Goal: Task Accomplishment & Management: Manage account settings

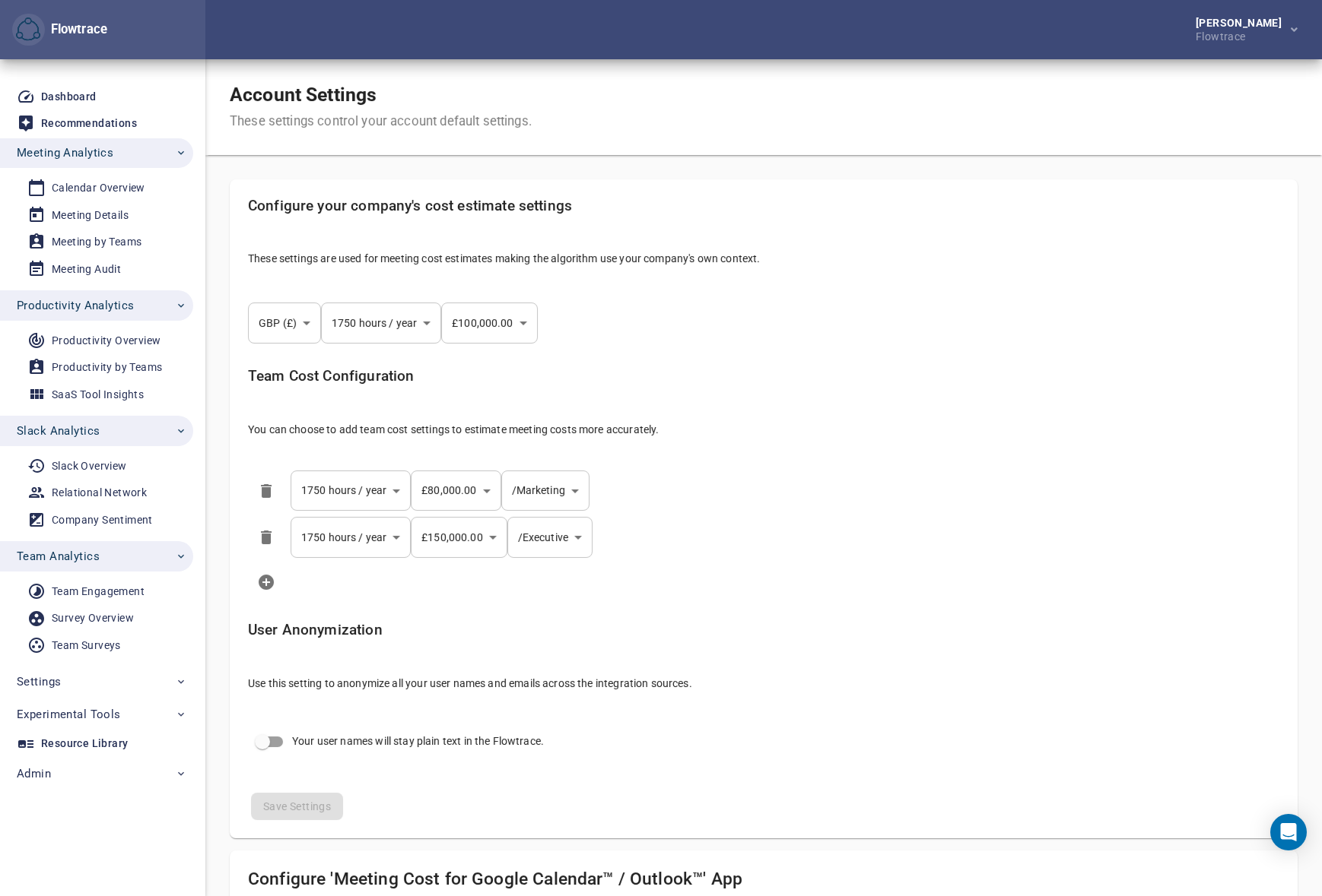
select select "***"
select select "**********"
select select "***"
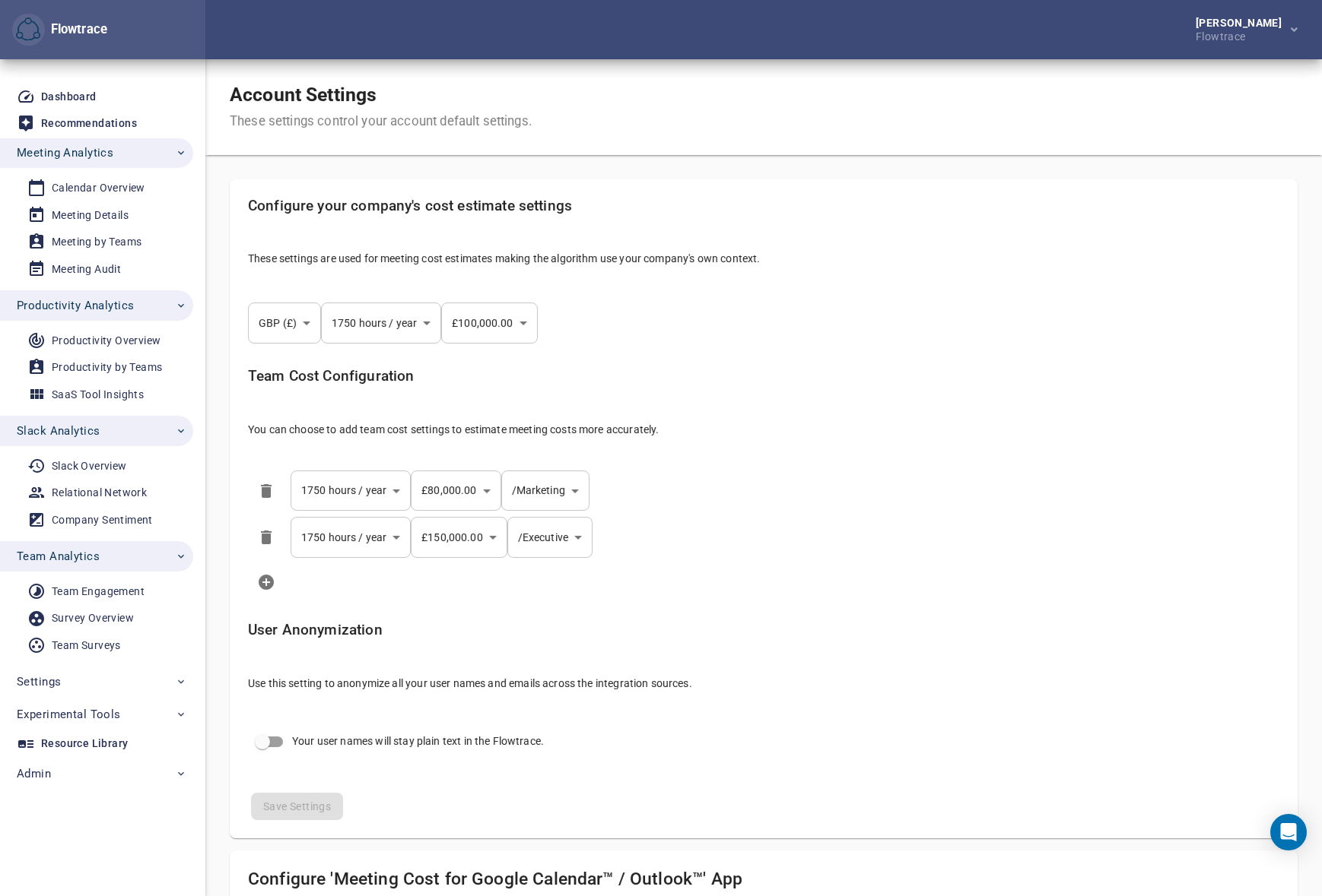
select select "**********"
select select "****"
select select "***"
select select "**"
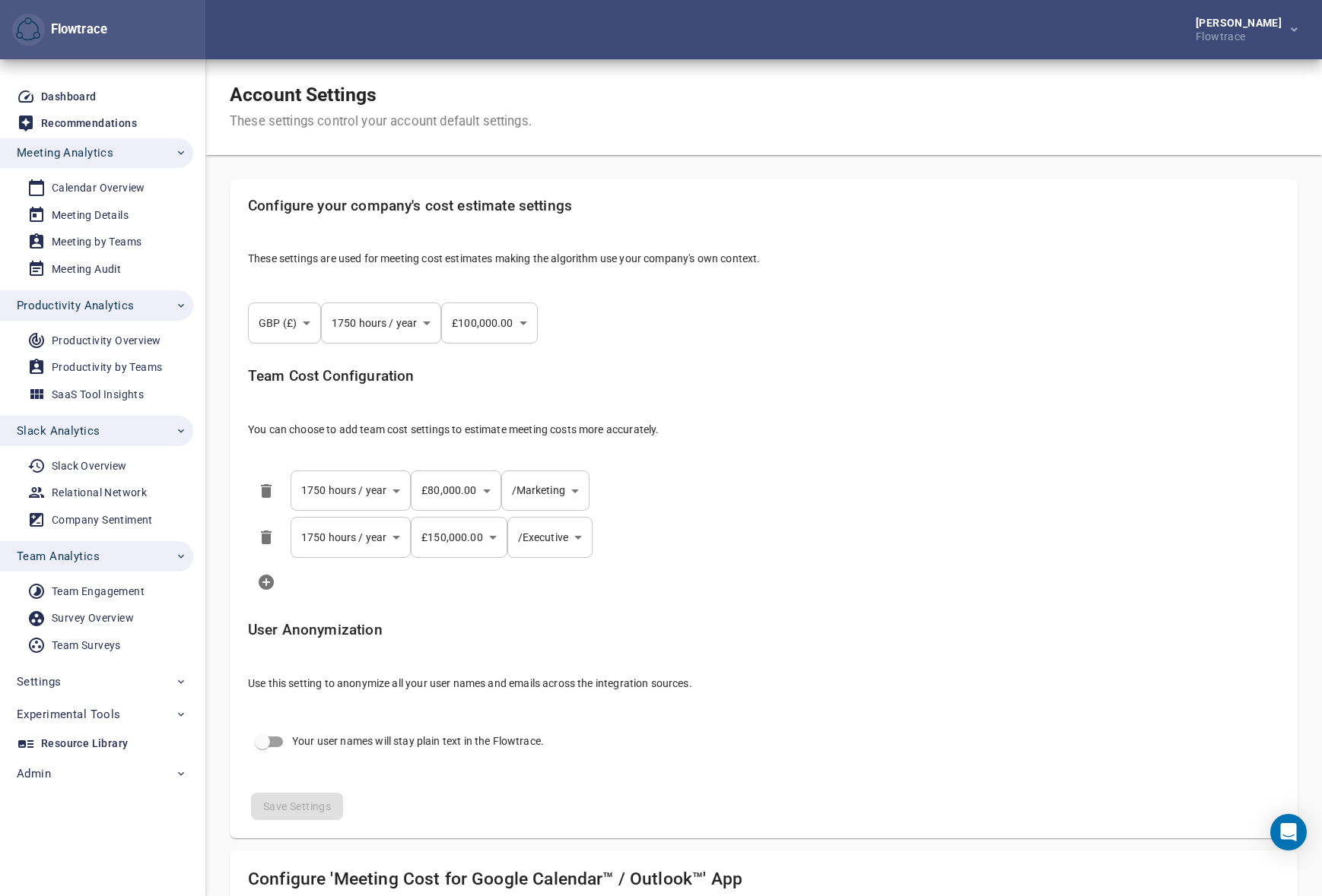
select select "**********"
select select "***"
click at [91, 683] on span "Settings" at bounding box center [102, 681] width 170 height 20
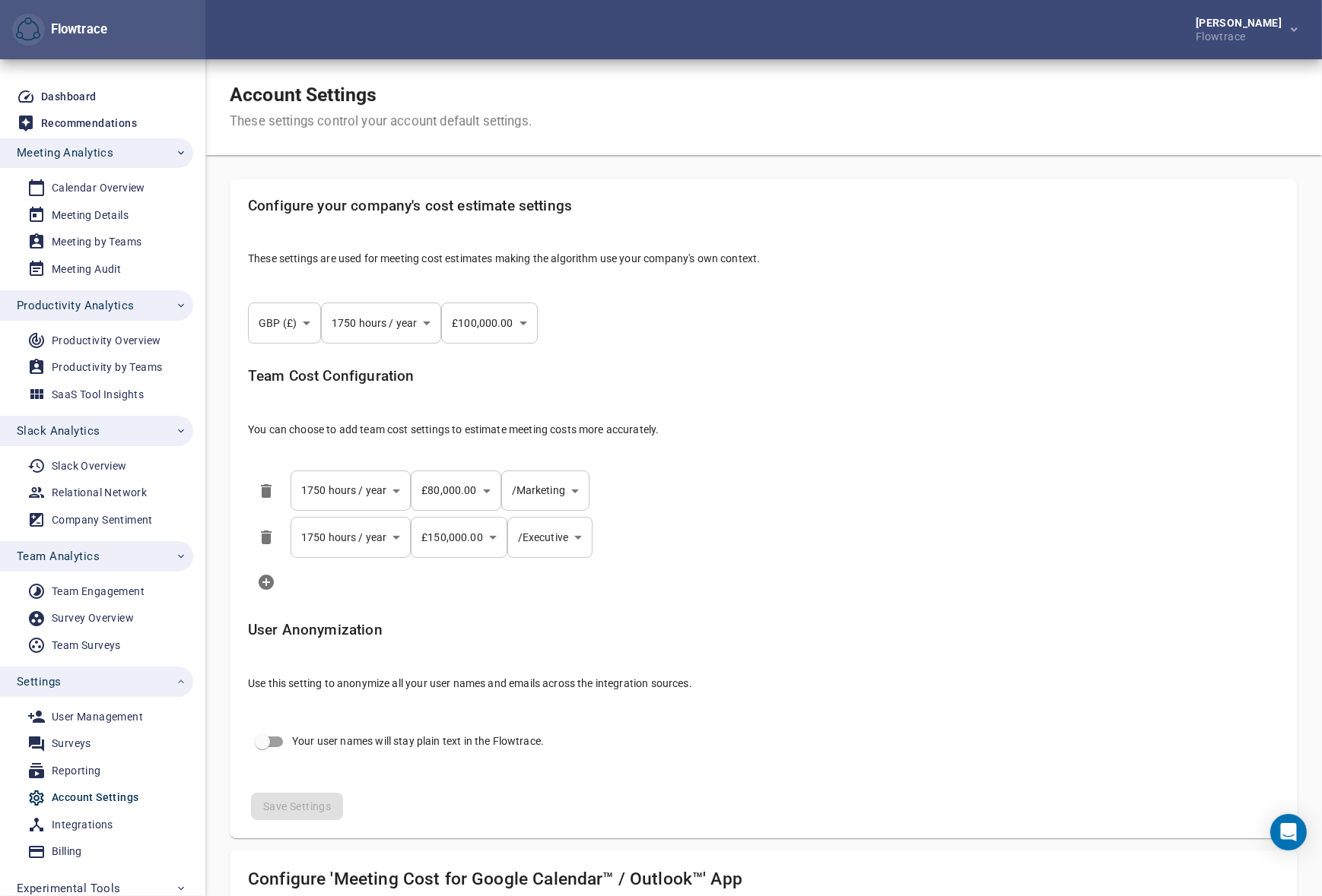
click at [91, 796] on div "Account Settings" at bounding box center [94, 798] width 87 height 19
type input "*****"
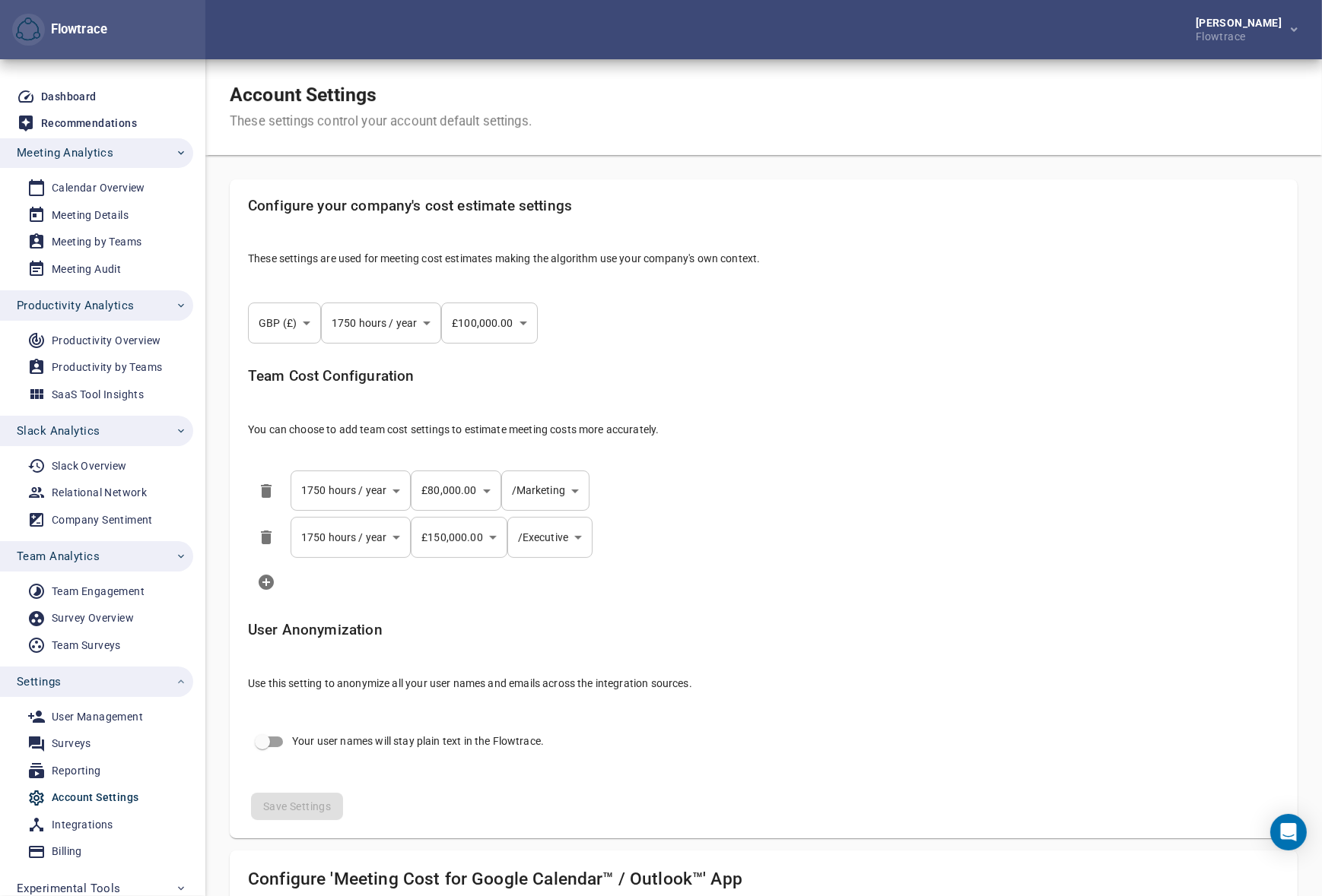
type input "*****"
type input "**********"
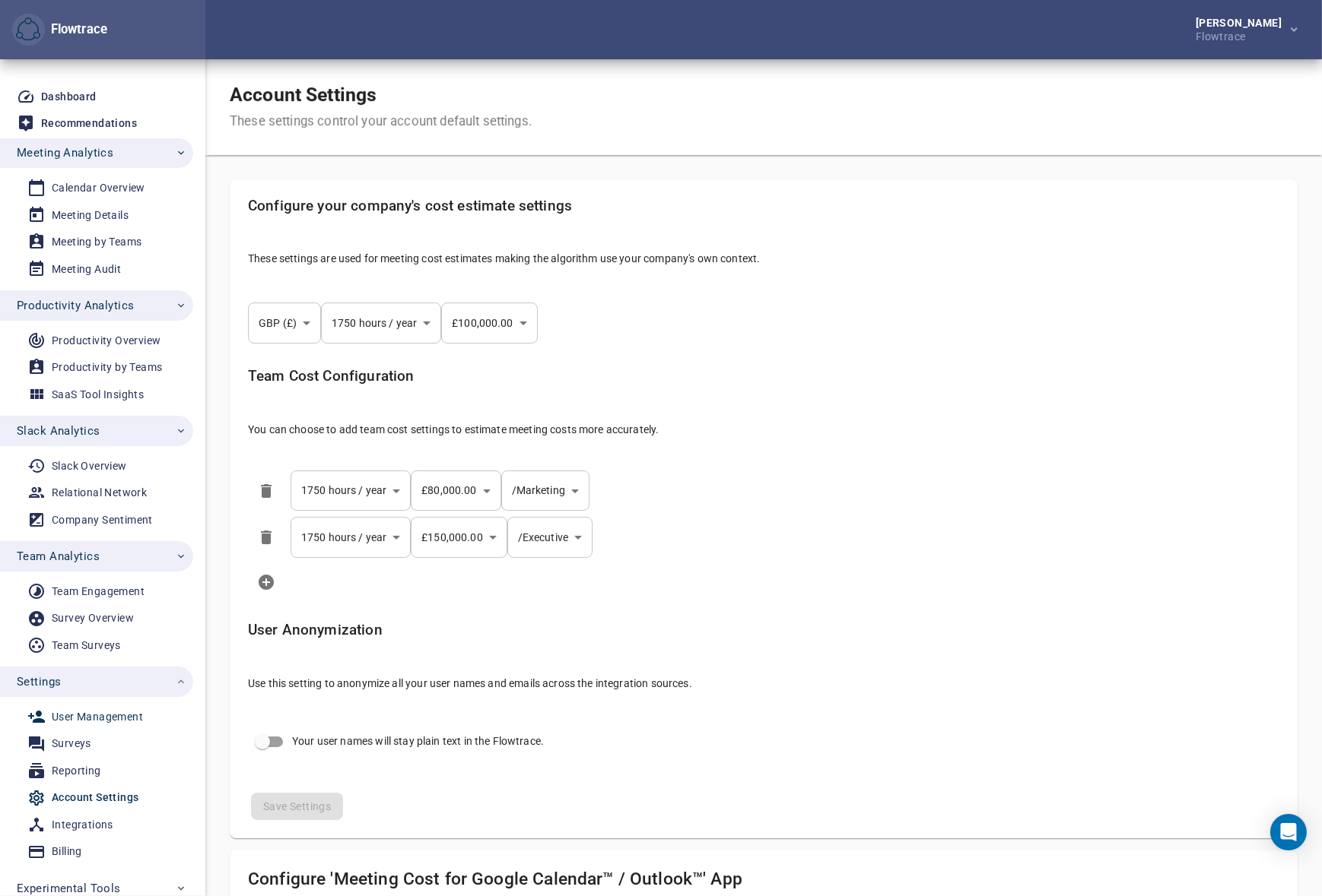
click at [98, 718] on div "User Management" at bounding box center [97, 717] width 92 height 19
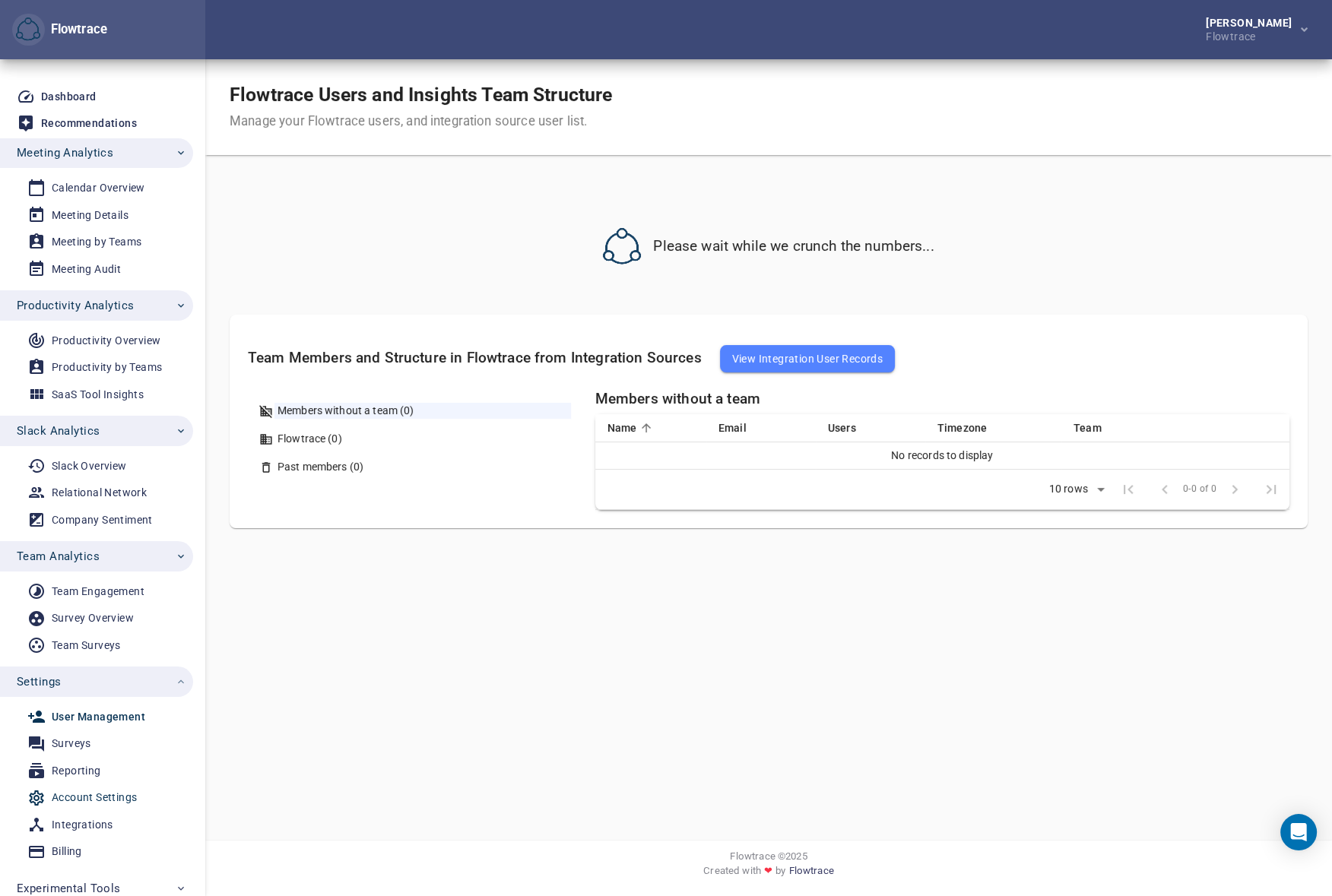
click at [87, 796] on div "Account Settings" at bounding box center [94, 798] width 85 height 19
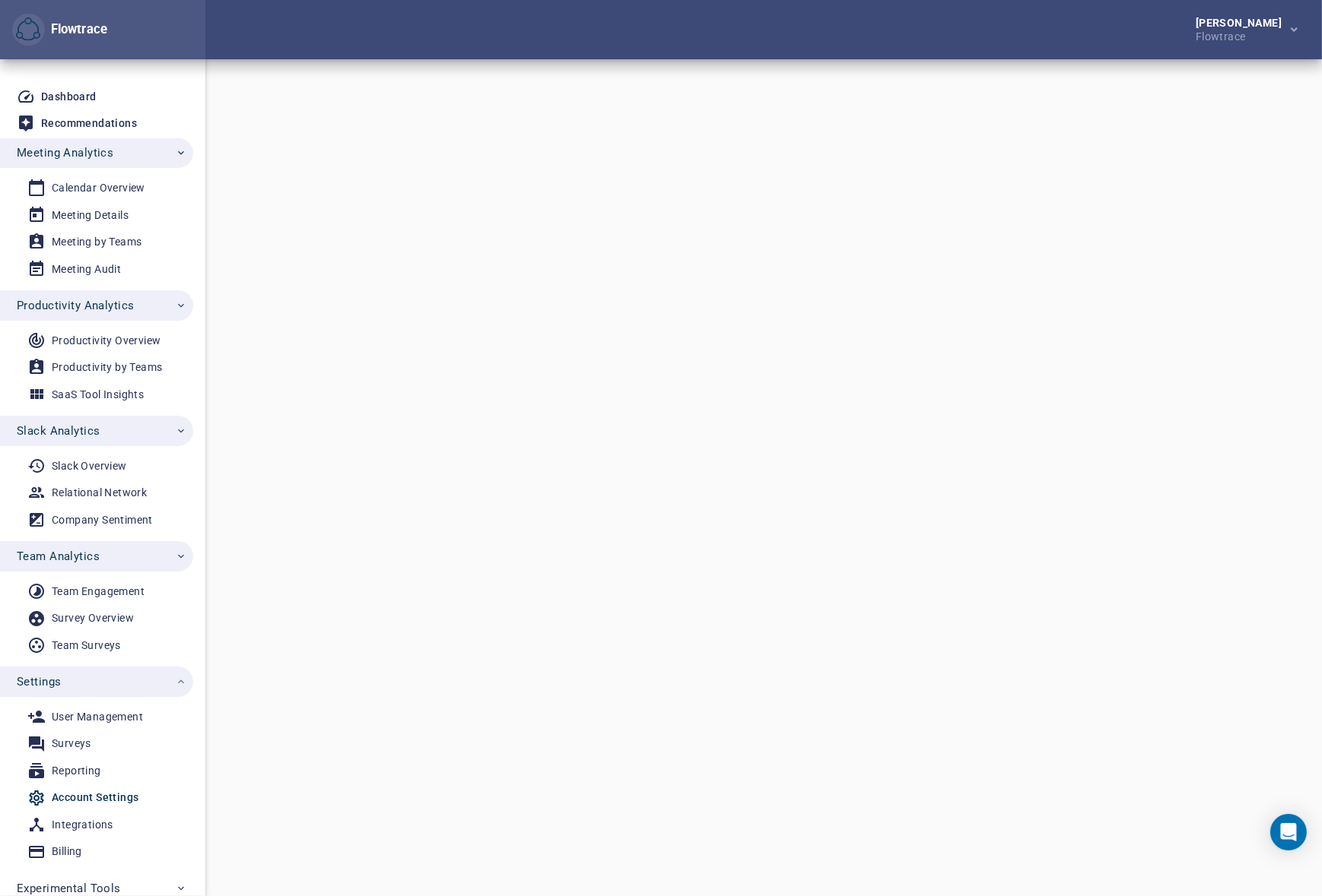
select select "***"
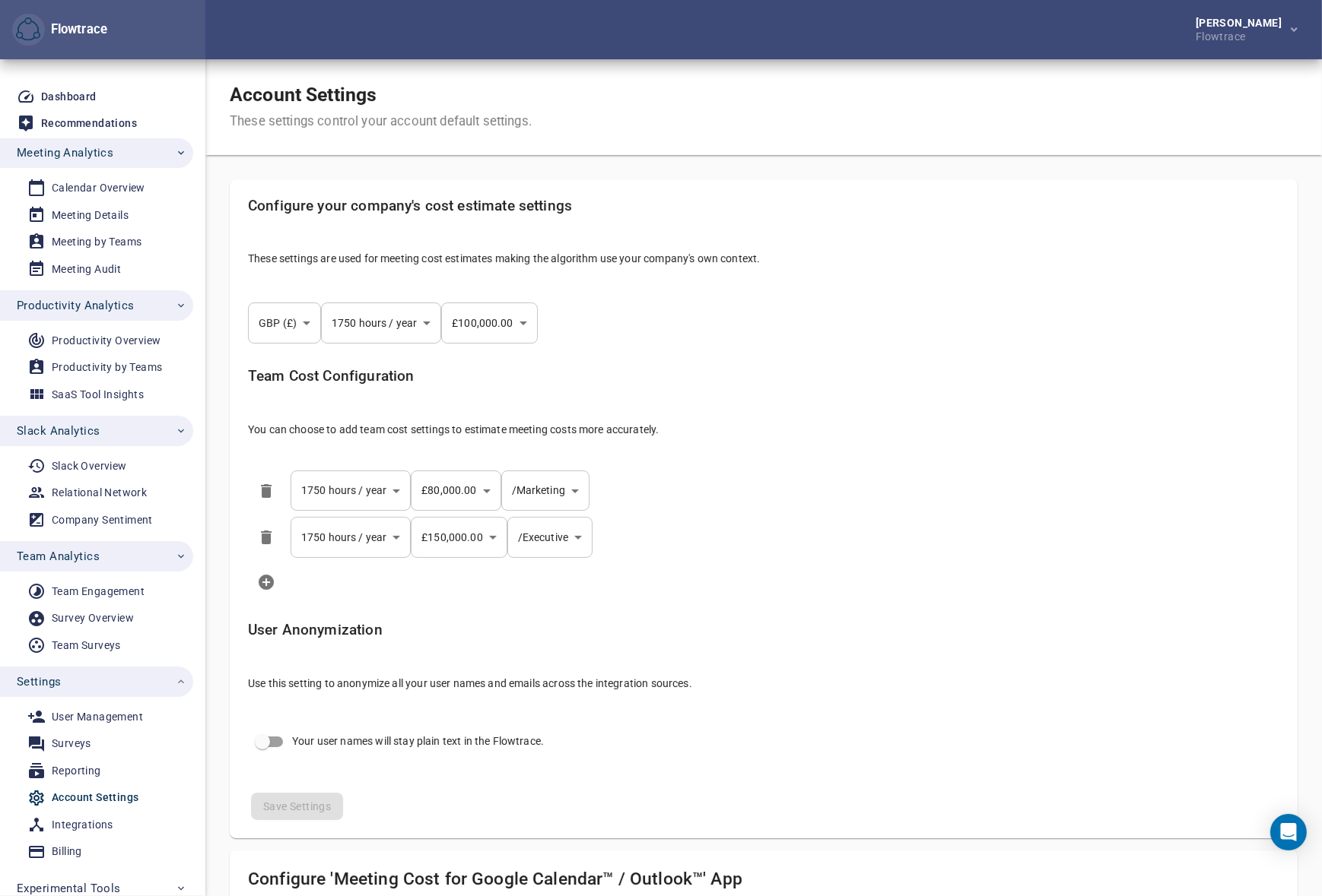
click at [947, 213] on h5 "Configure your company's cost estimate settings" at bounding box center [763, 206] width 1031 height 18
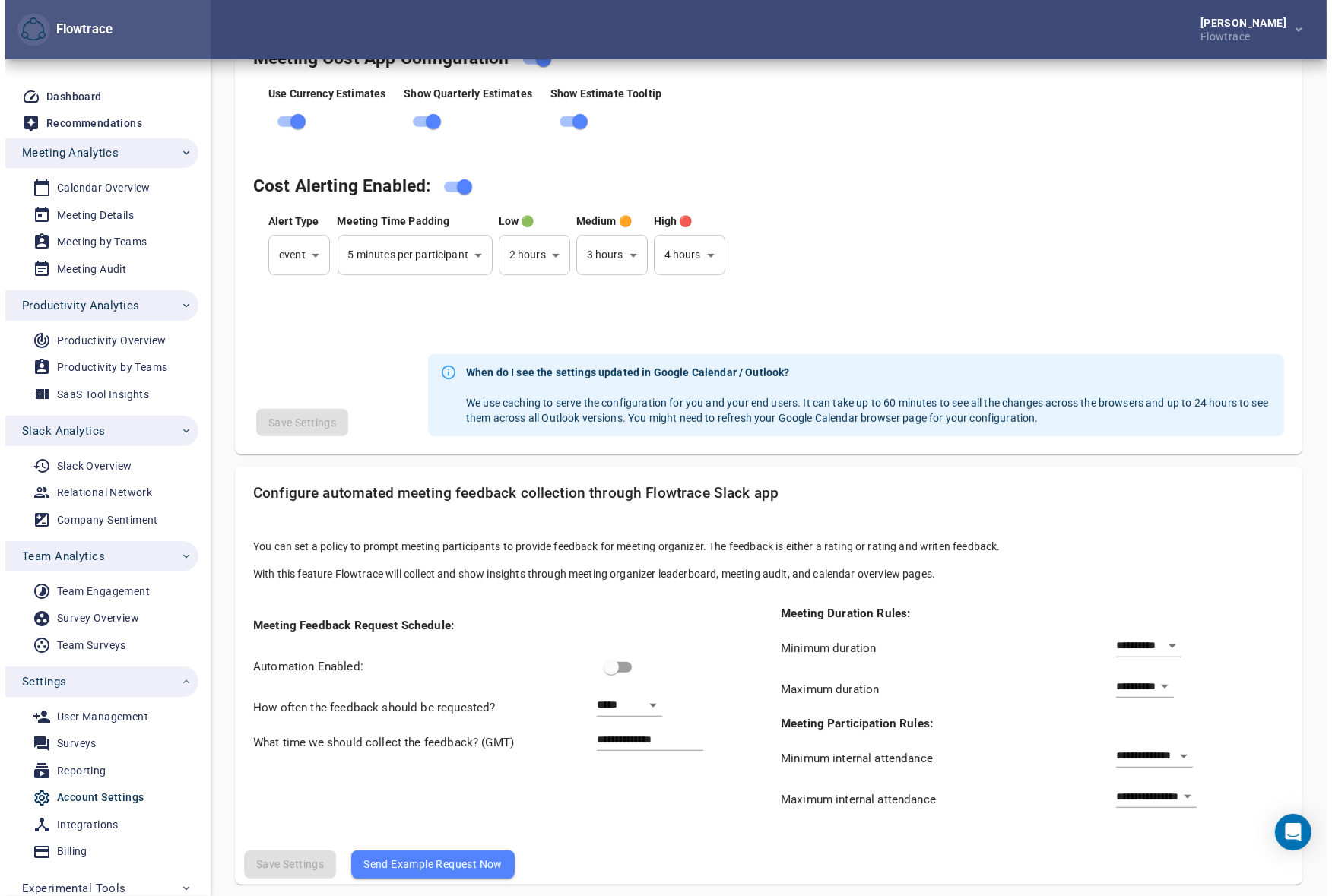
scroll to position [1038, 0]
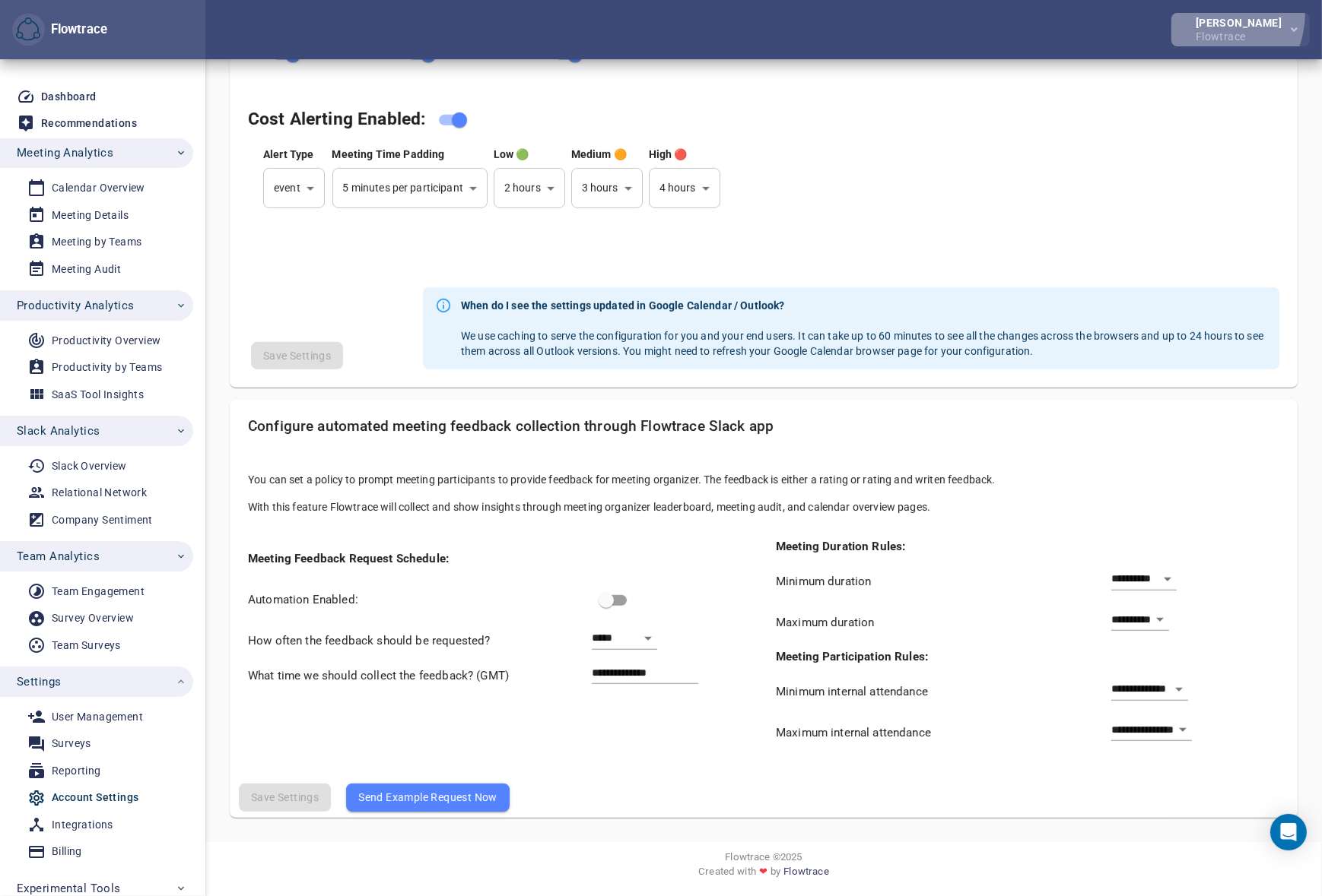
click at [1215, 13] on button "Petri Lehtonen Flowtrace" at bounding box center [1241, 30] width 138 height 34
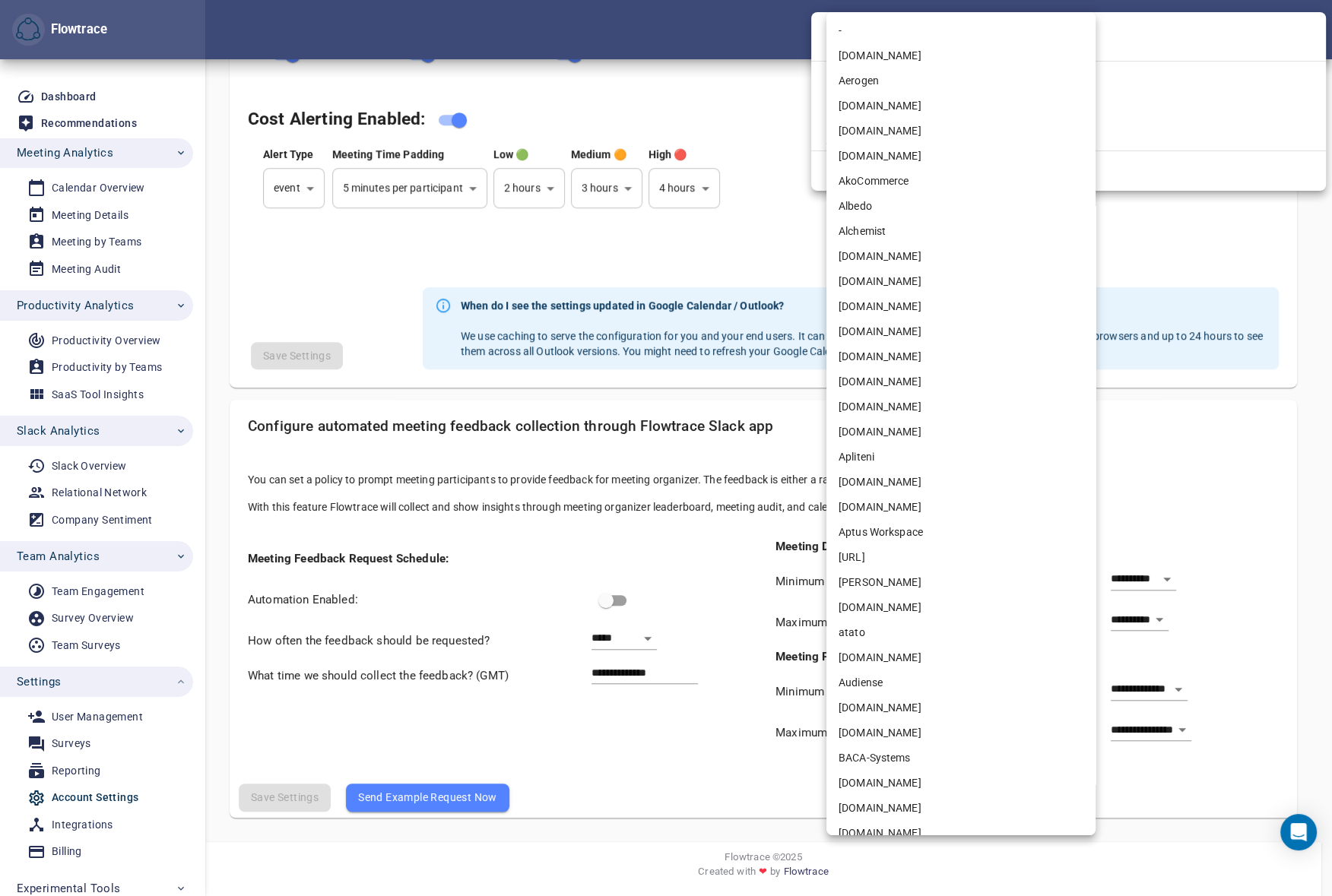
scroll to position [2465, 0]
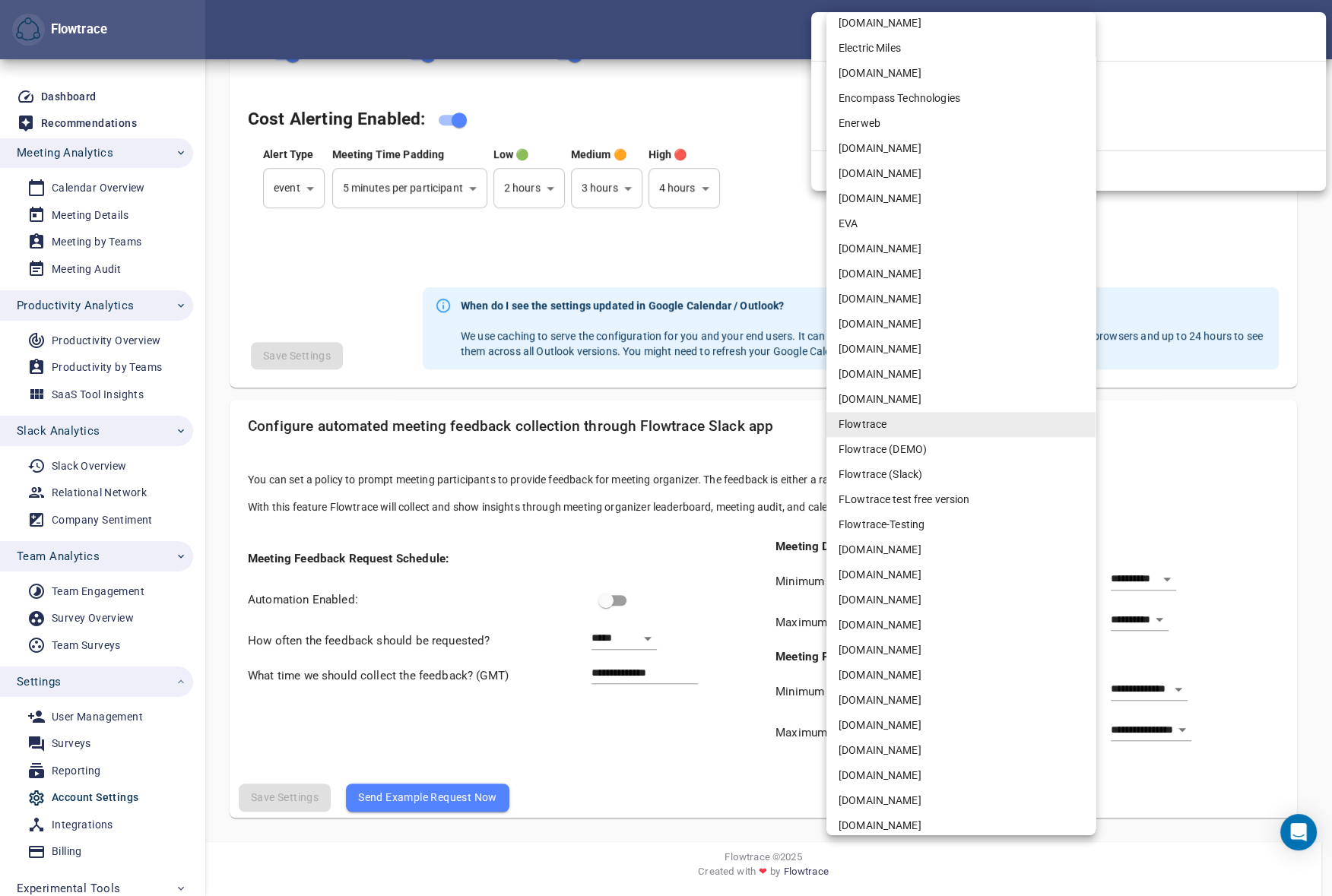
click at [659, 43] on div at bounding box center [666, 448] width 1332 height 896
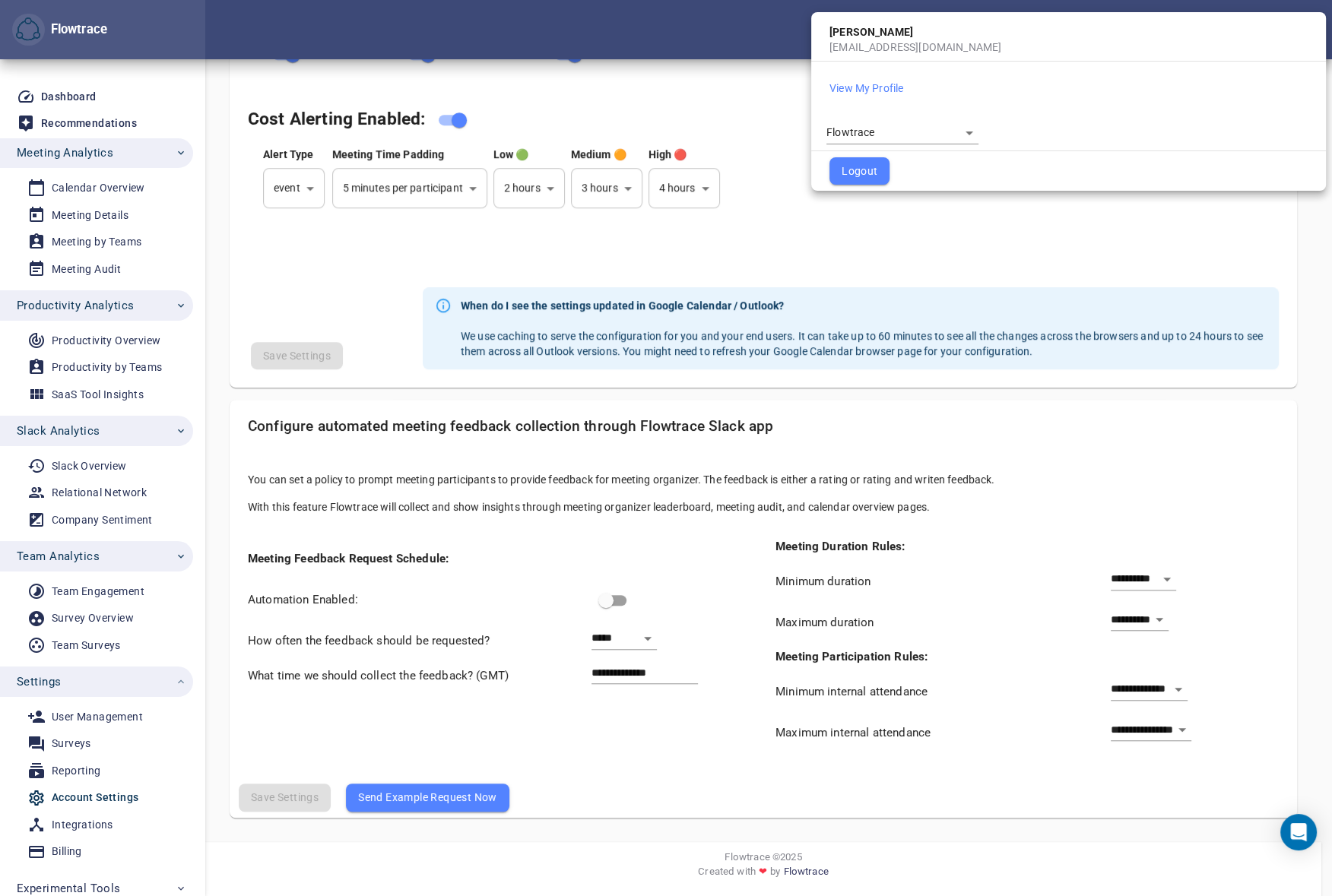
click at [717, 31] on div at bounding box center [666, 448] width 1332 height 896
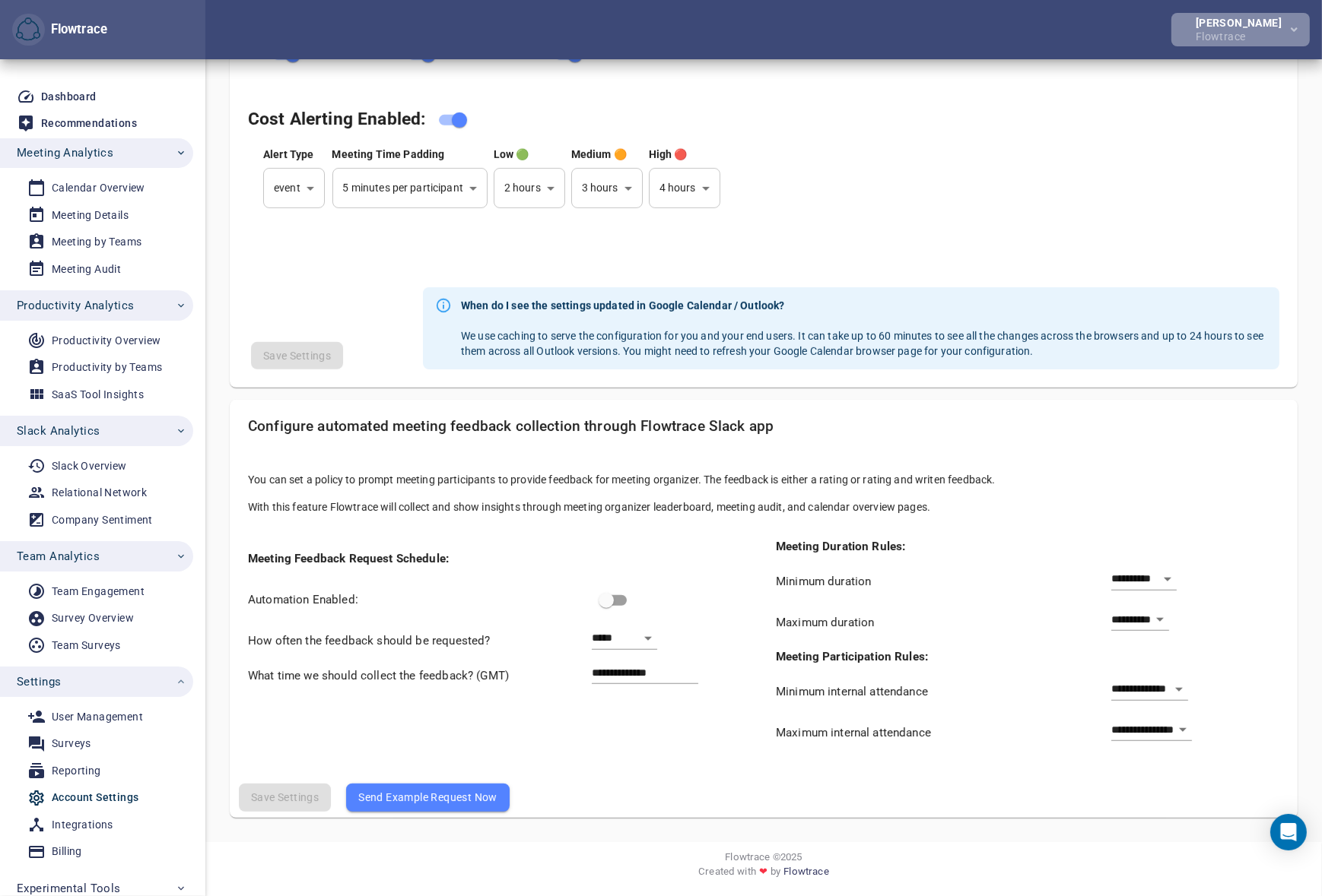
click at [1252, 26] on div "[PERSON_NAME]" at bounding box center [1242, 22] width 92 height 10
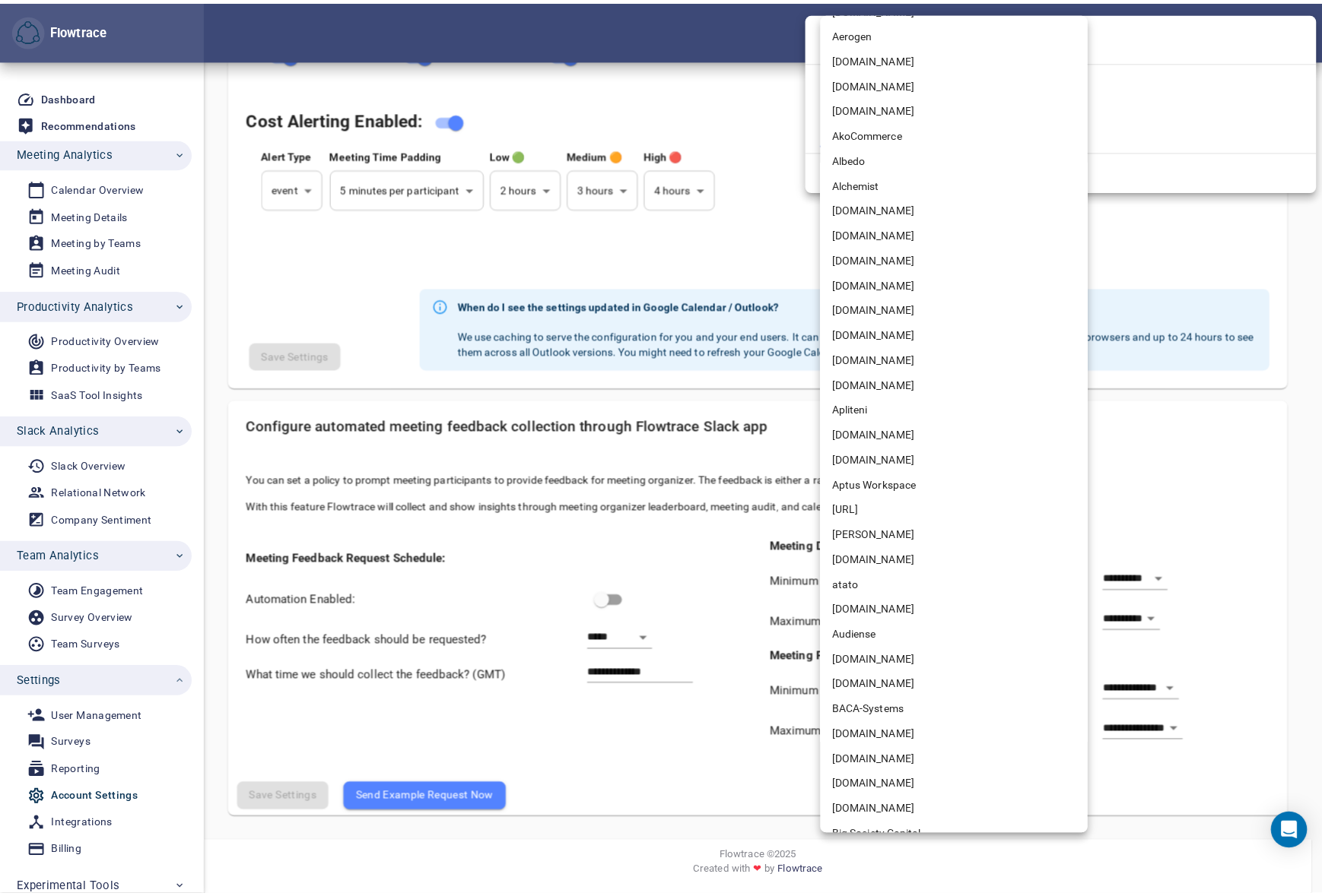
scroll to position [2616, 0]
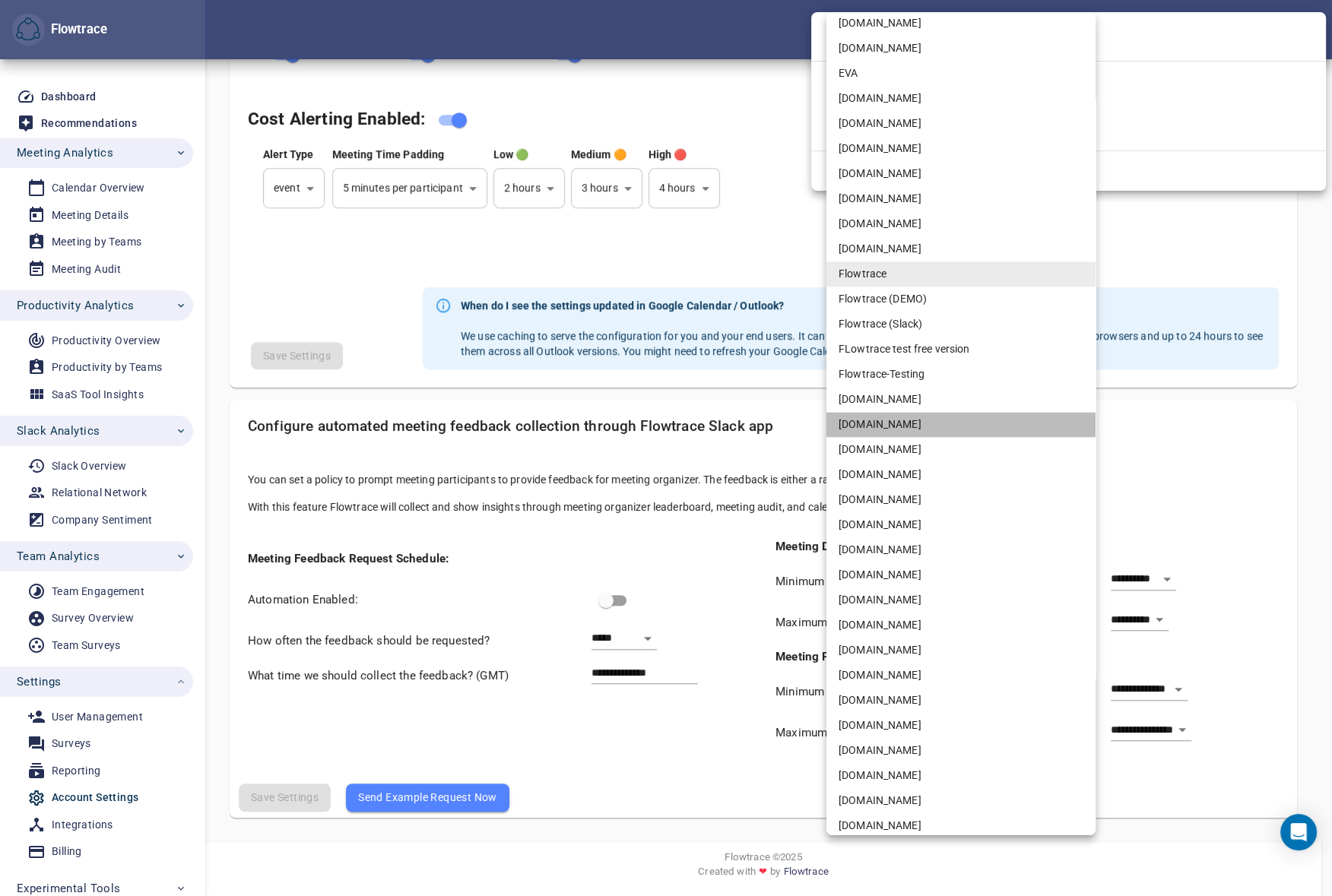
click at [876, 422] on li "[DOMAIN_NAME]" at bounding box center [961, 424] width 269 height 25
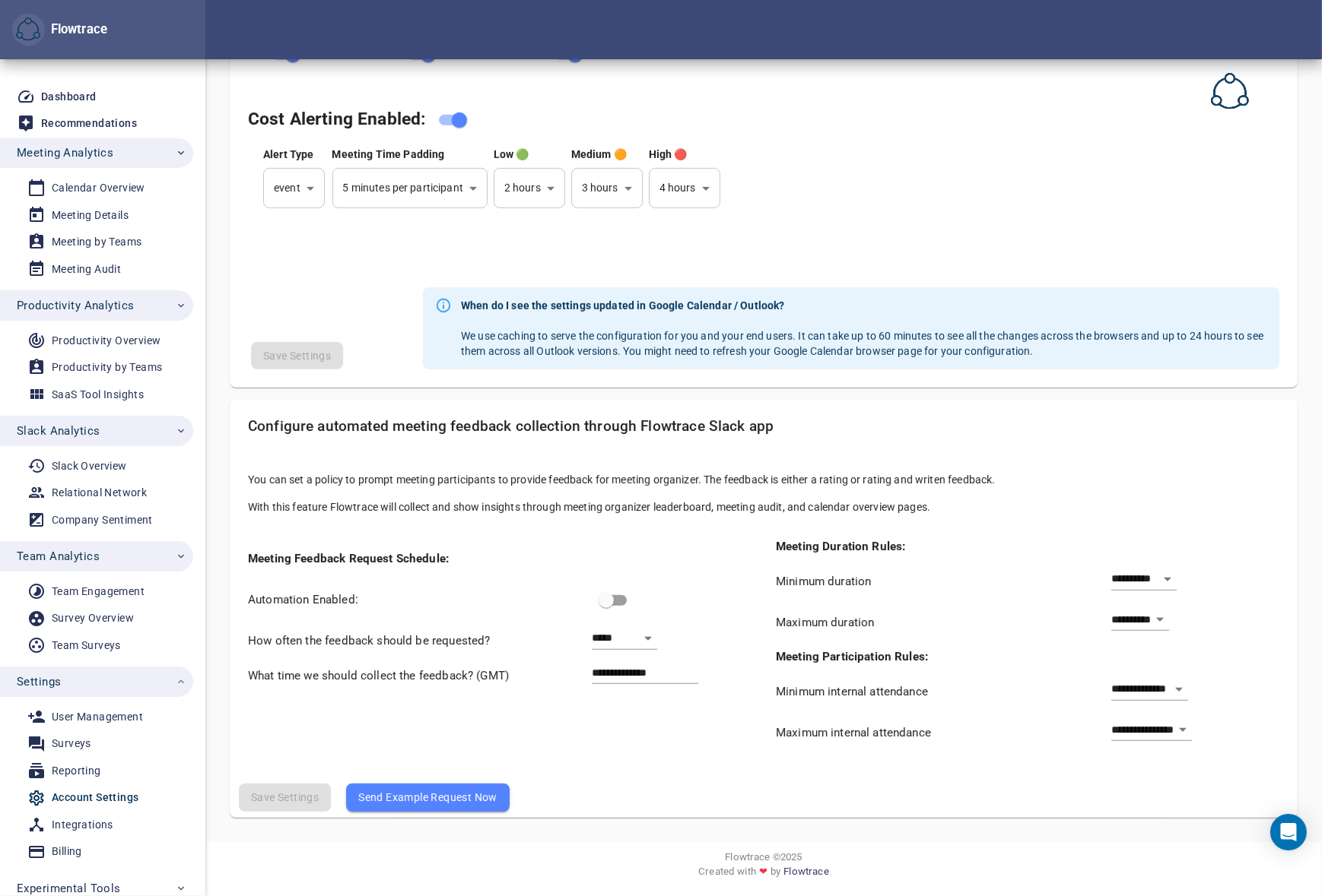
click at [859, 22] on div at bounding box center [763, 29] width 1116 height 59
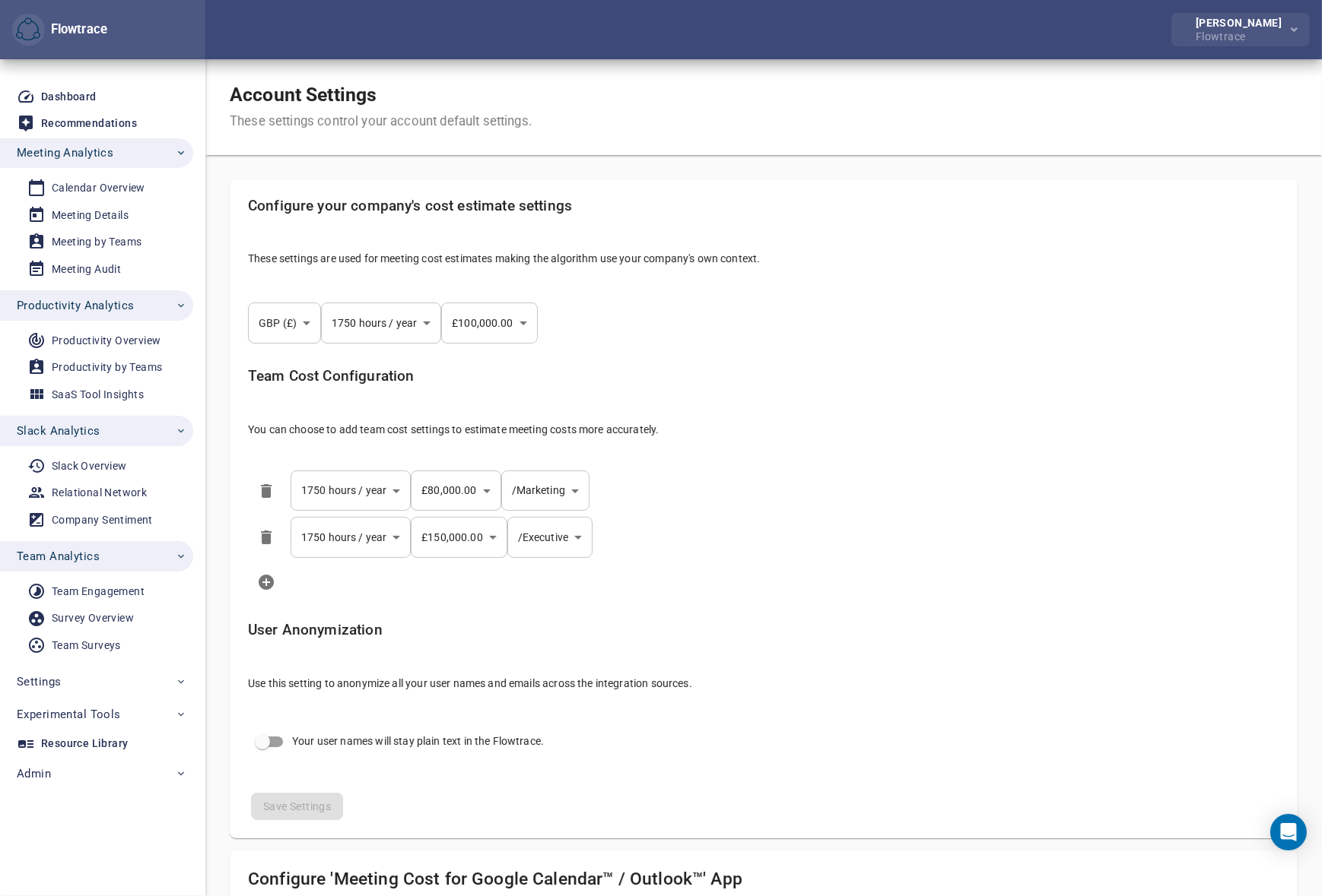
click at [1224, 29] on div "Flowtrace" at bounding box center [1242, 35] width 92 height 14
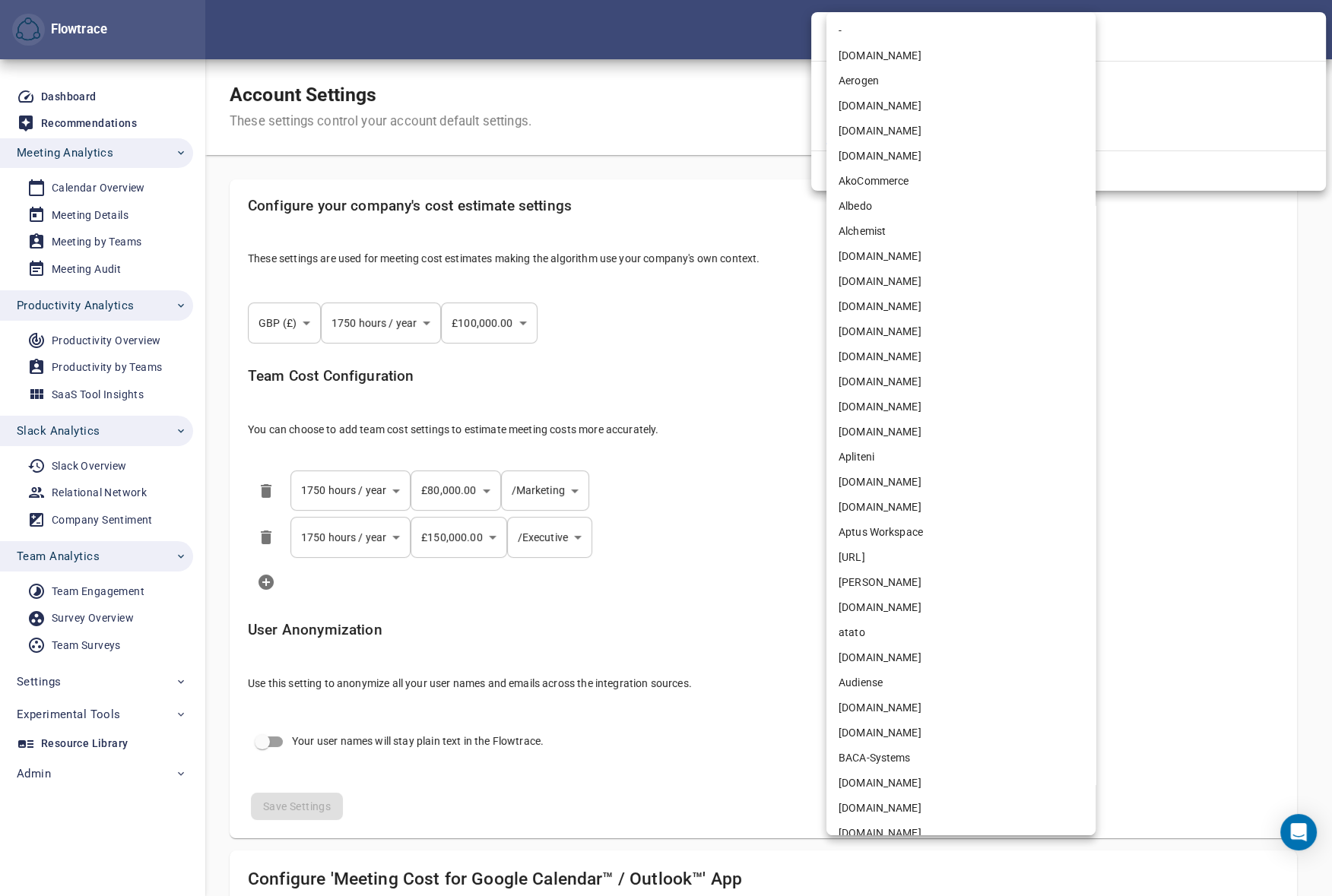
click at [928, 137] on body "Flowtrace [PERSON_NAME] Flowtrace Flowtrace Dashboard Recommendations Meeting A…" at bounding box center [666, 448] width 1332 height 896
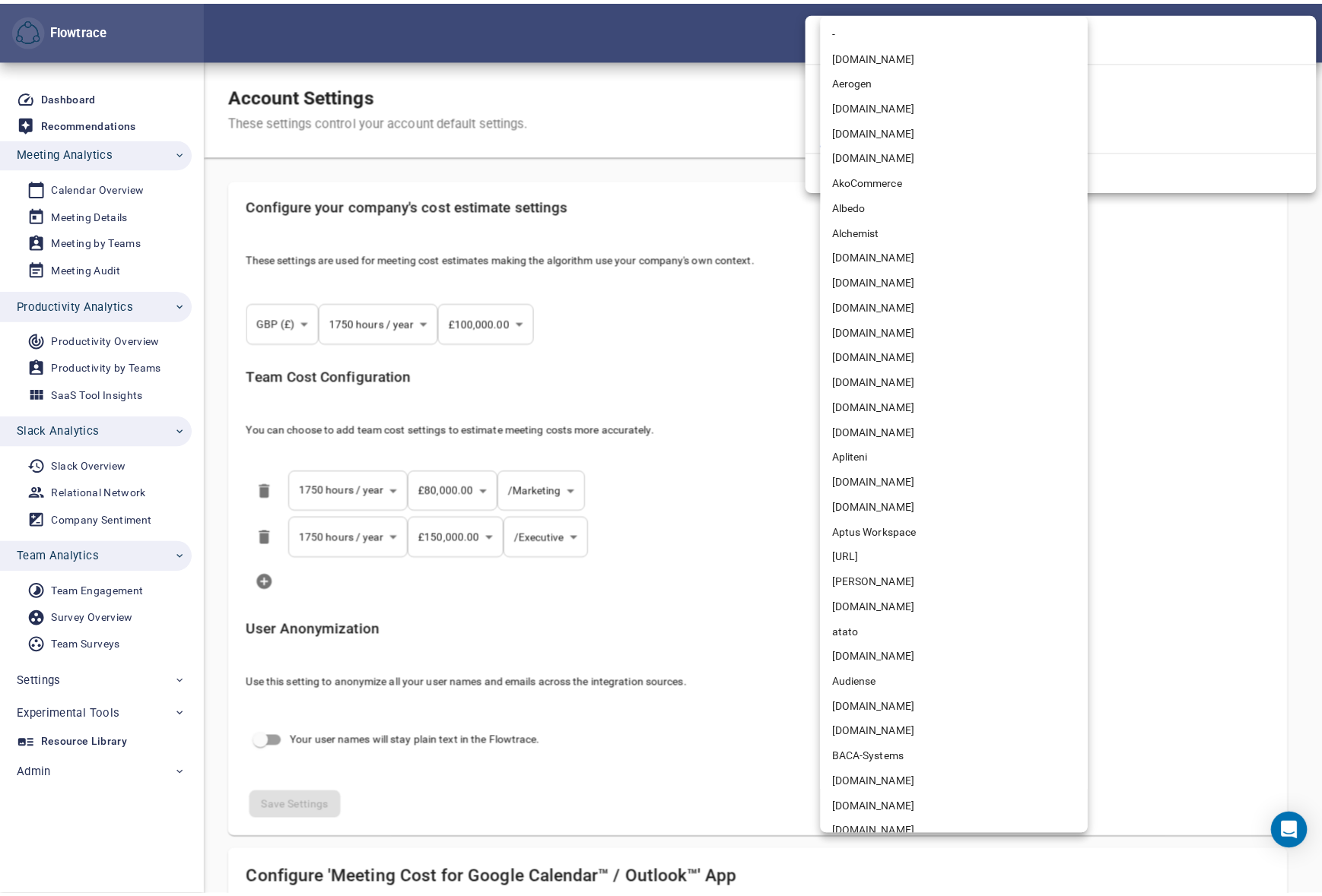
scroll to position [2465, 0]
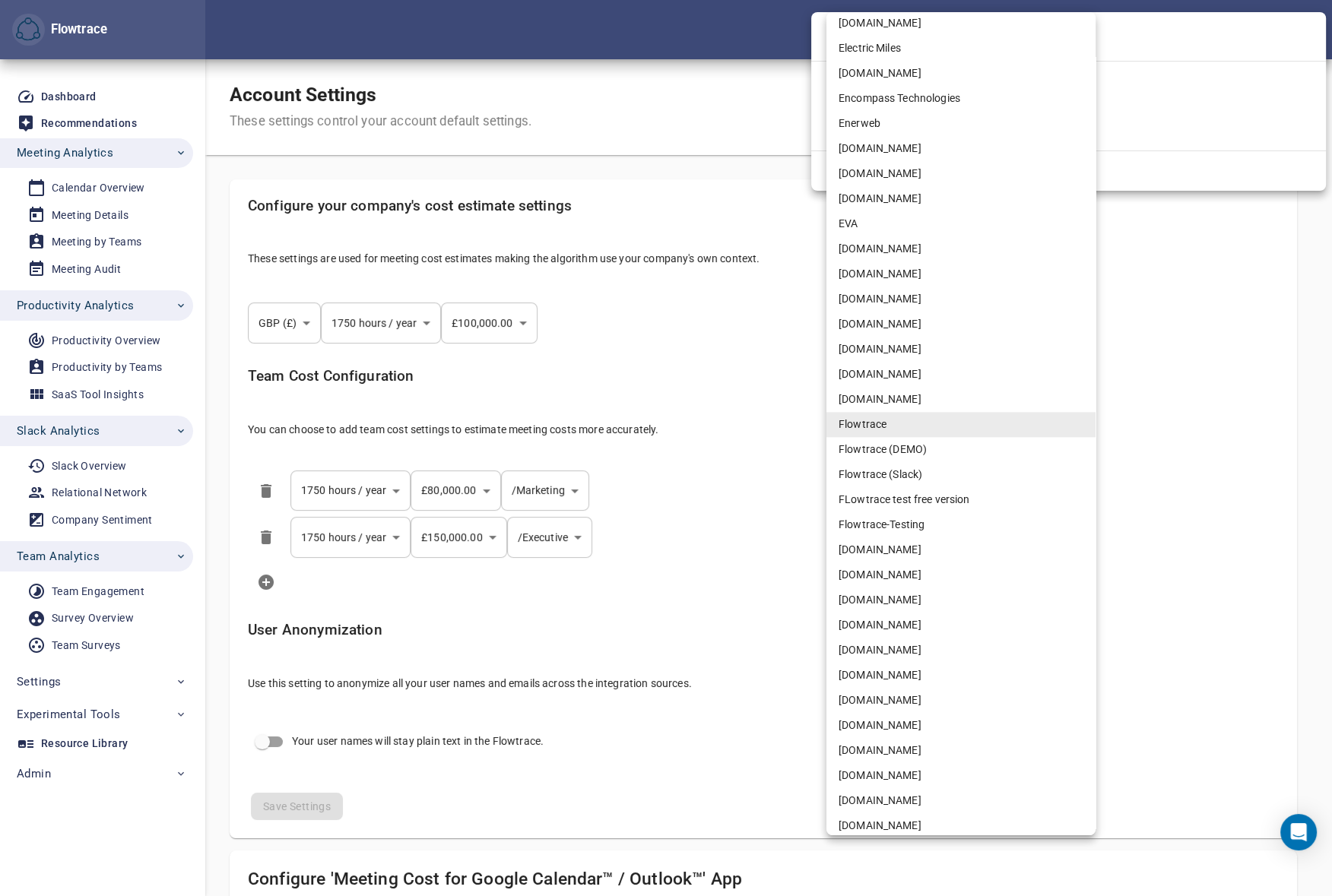
select select "***"
click at [865, 572] on li "[DOMAIN_NAME]" at bounding box center [961, 574] width 269 height 25
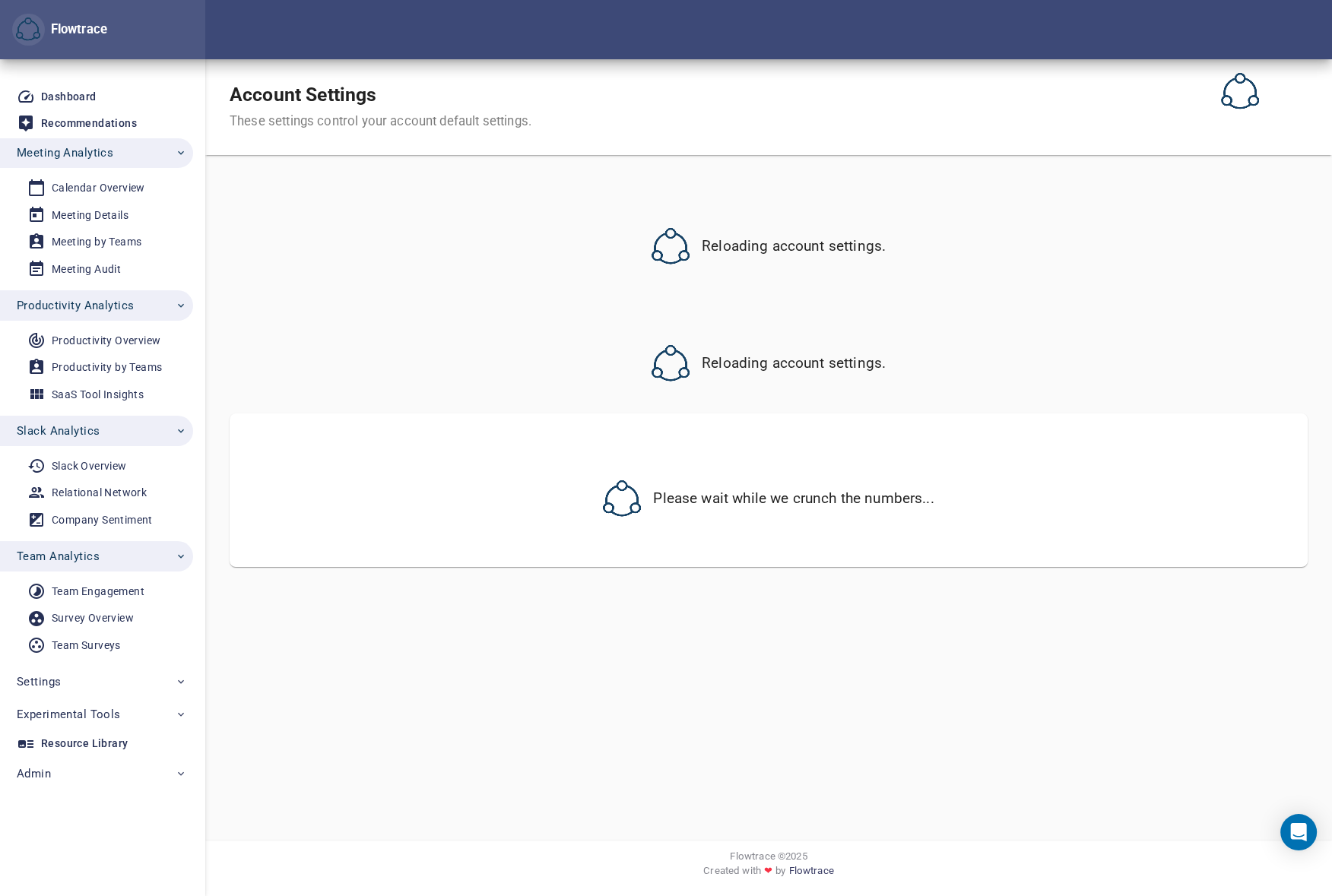
select select "***"
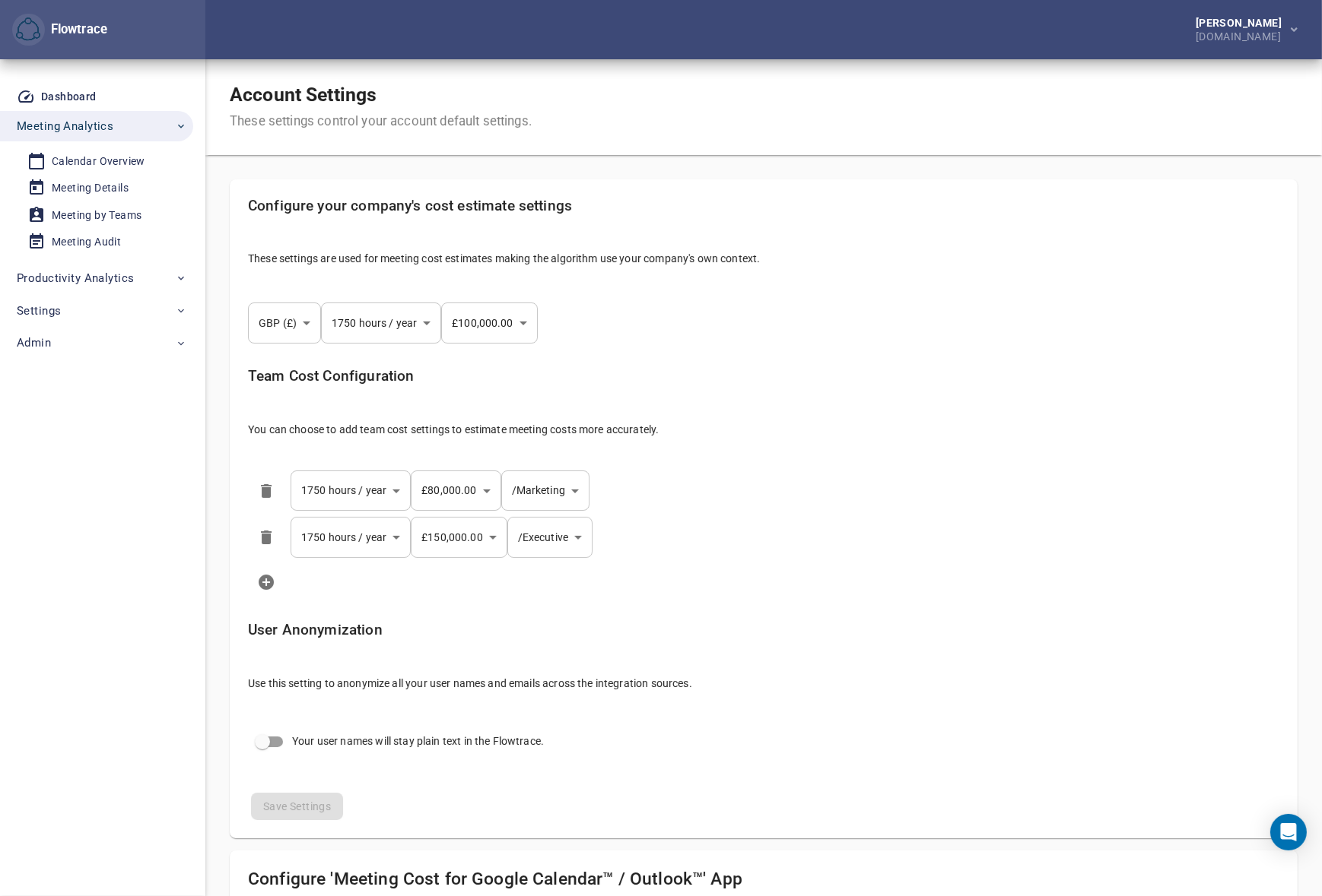
select select "***"
click at [73, 307] on span "Settings" at bounding box center [102, 311] width 170 height 20
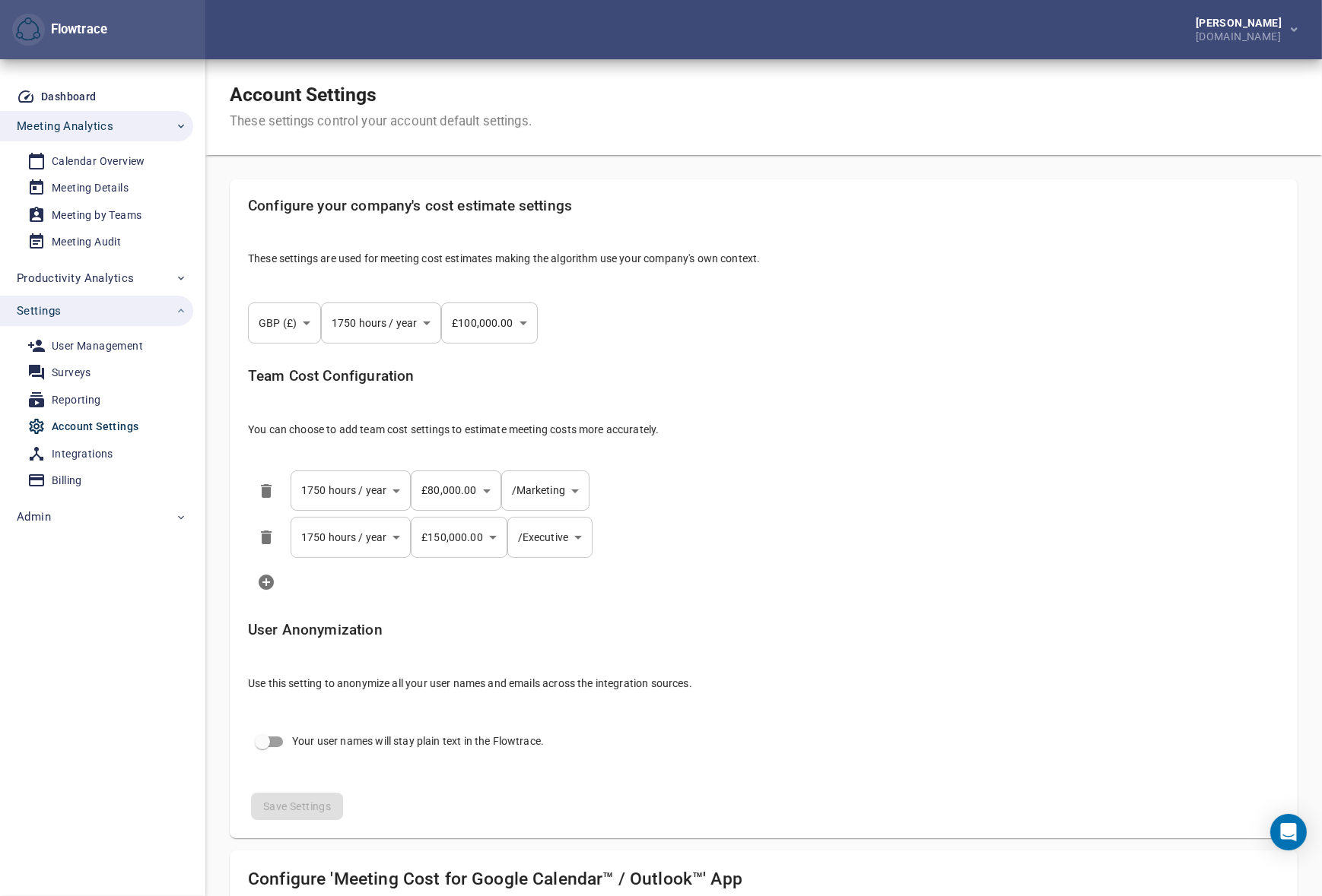
click at [80, 426] on div "Account Settings" at bounding box center [94, 426] width 87 height 19
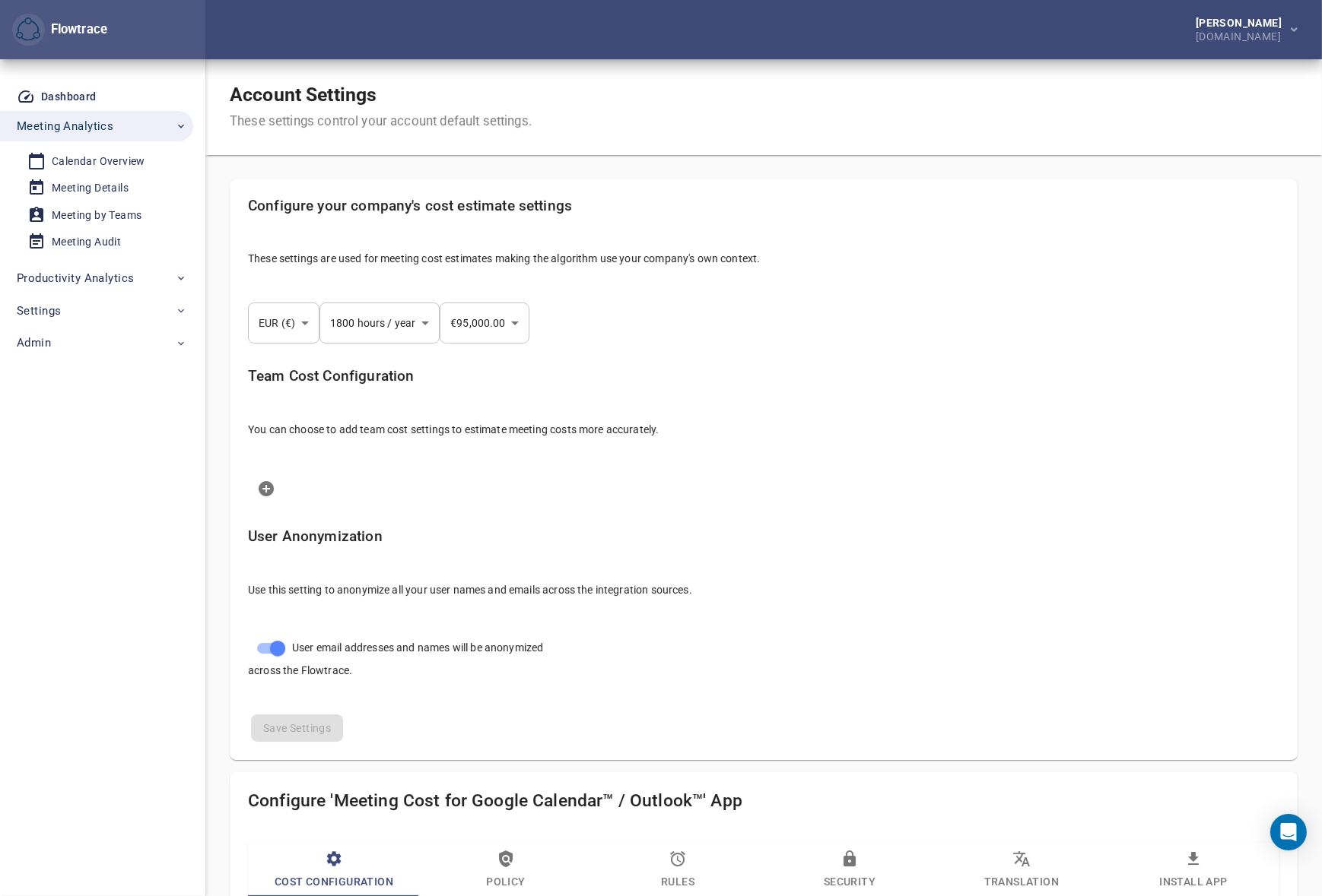
select select "***"
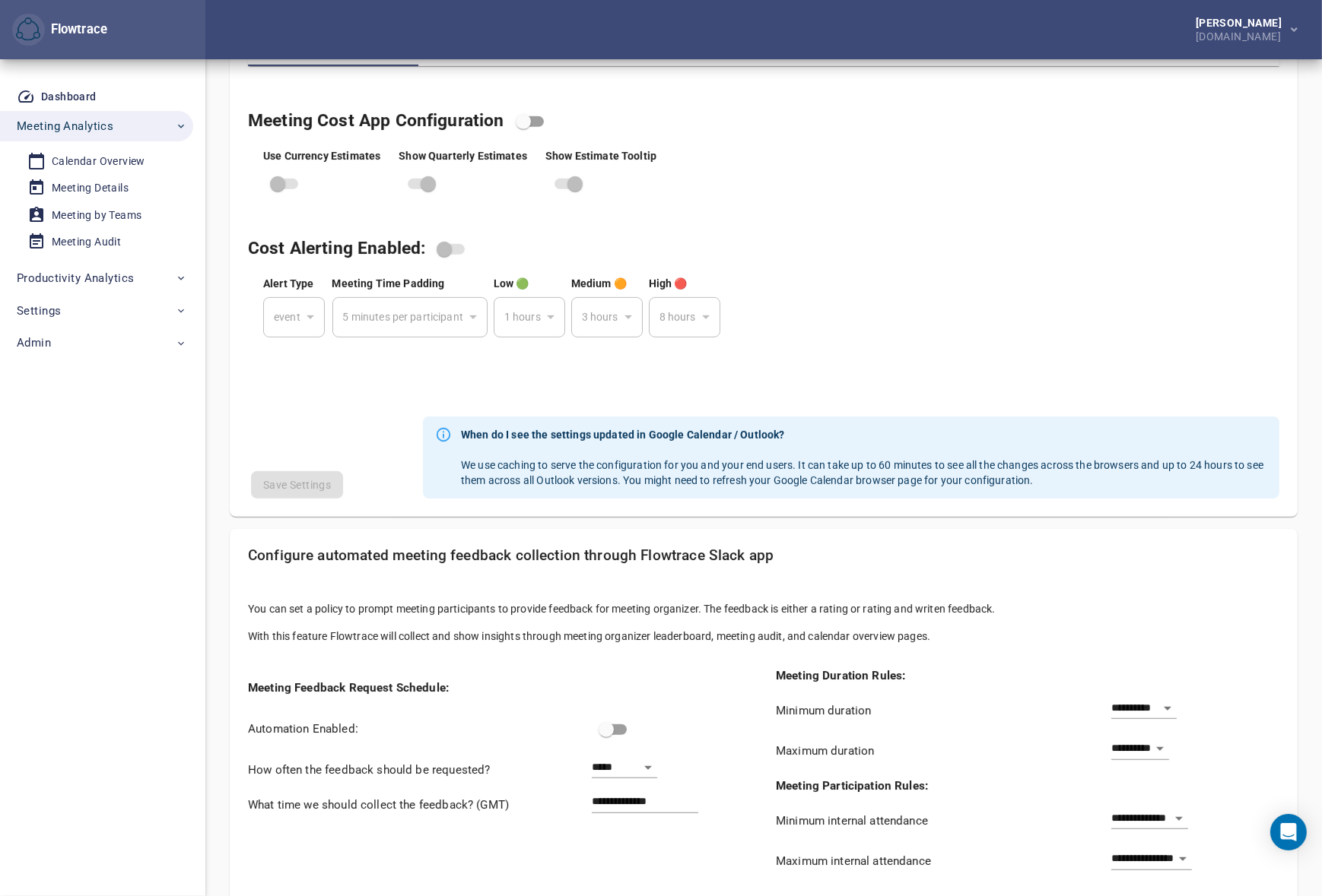
scroll to position [799, 0]
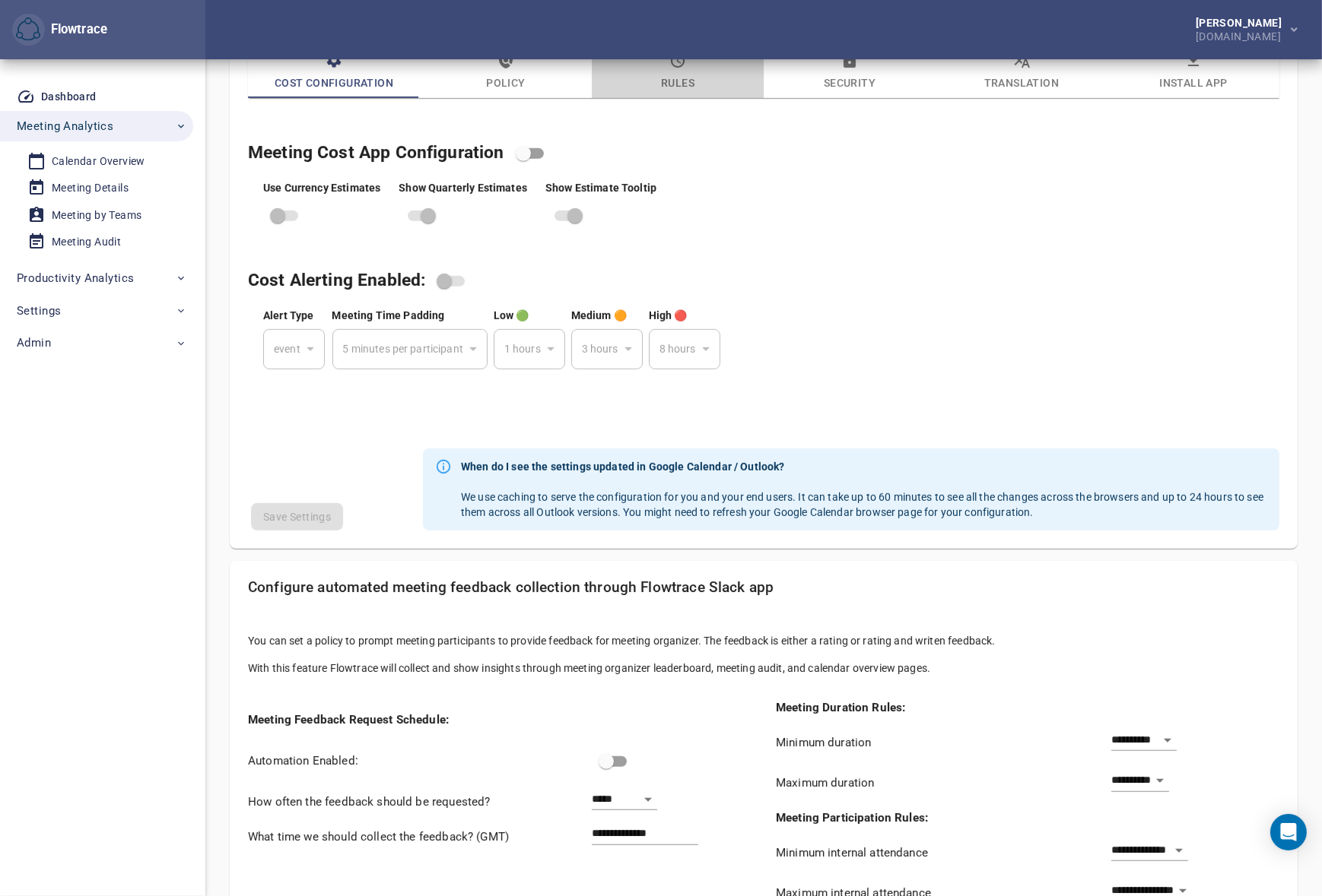
click at [689, 70] on span "Rules" at bounding box center [677, 71] width 153 height 41
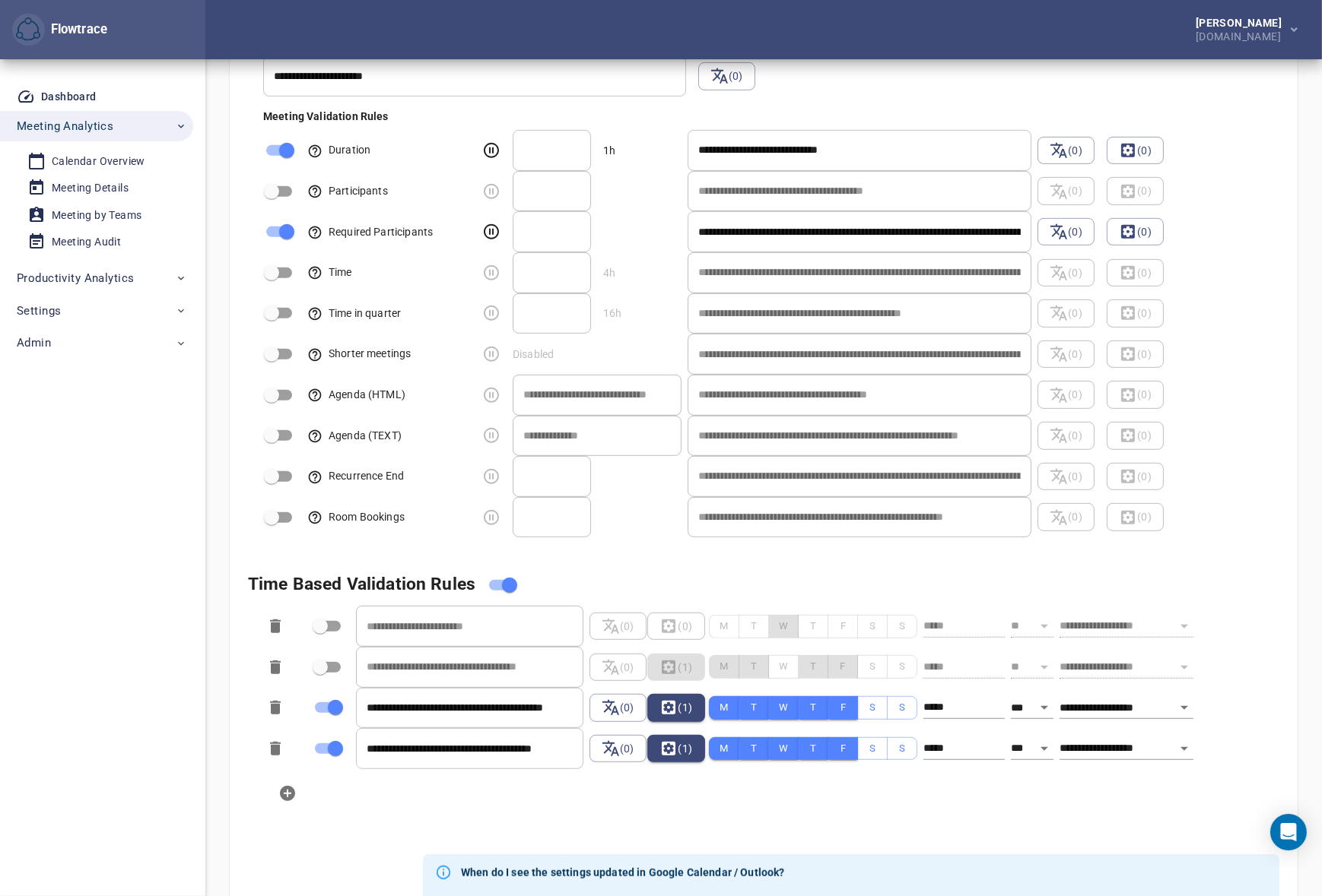
scroll to position [1121, 0]
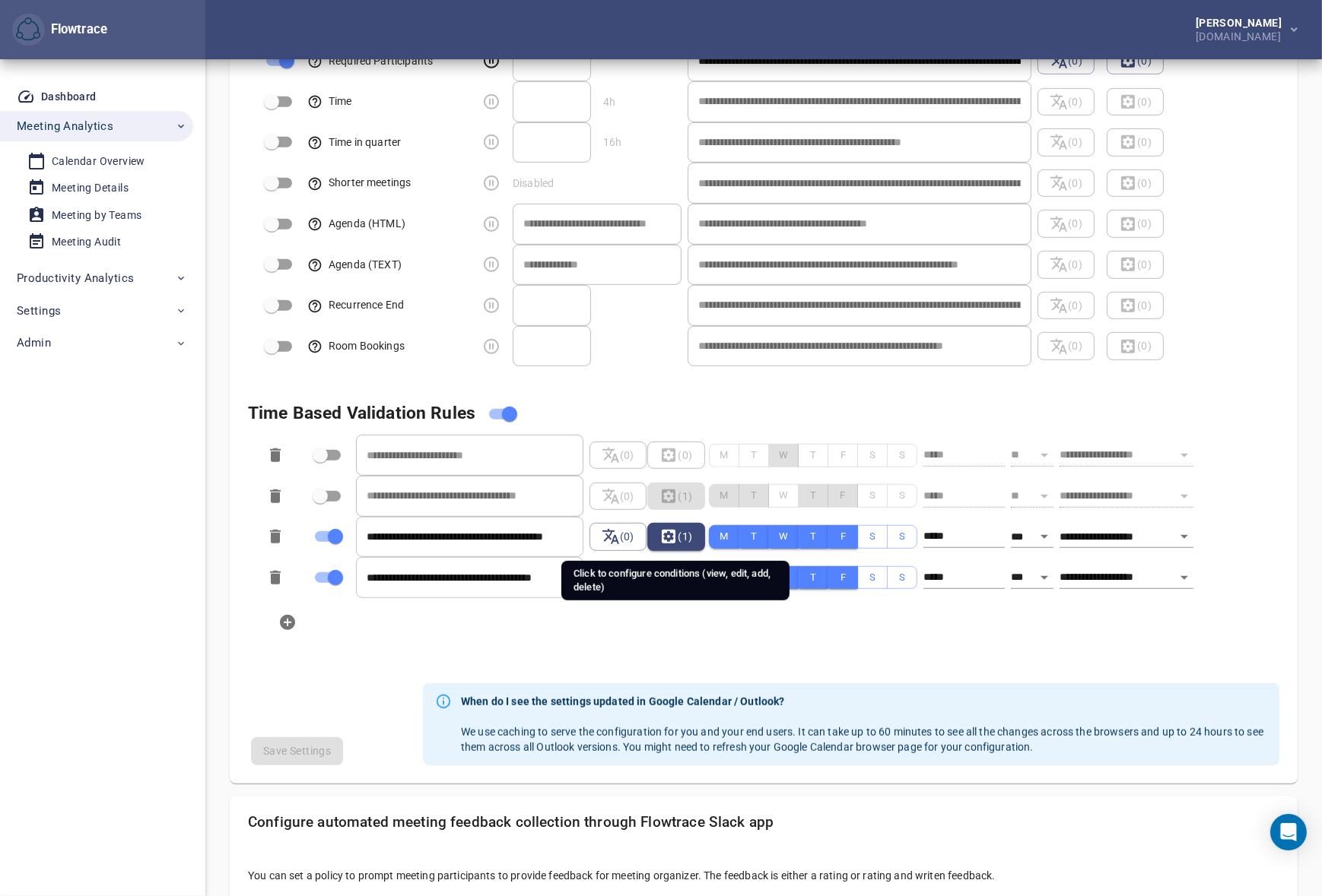
click at [676, 534] on icon at bounding box center [669, 537] width 19 height 19
select select "**********"
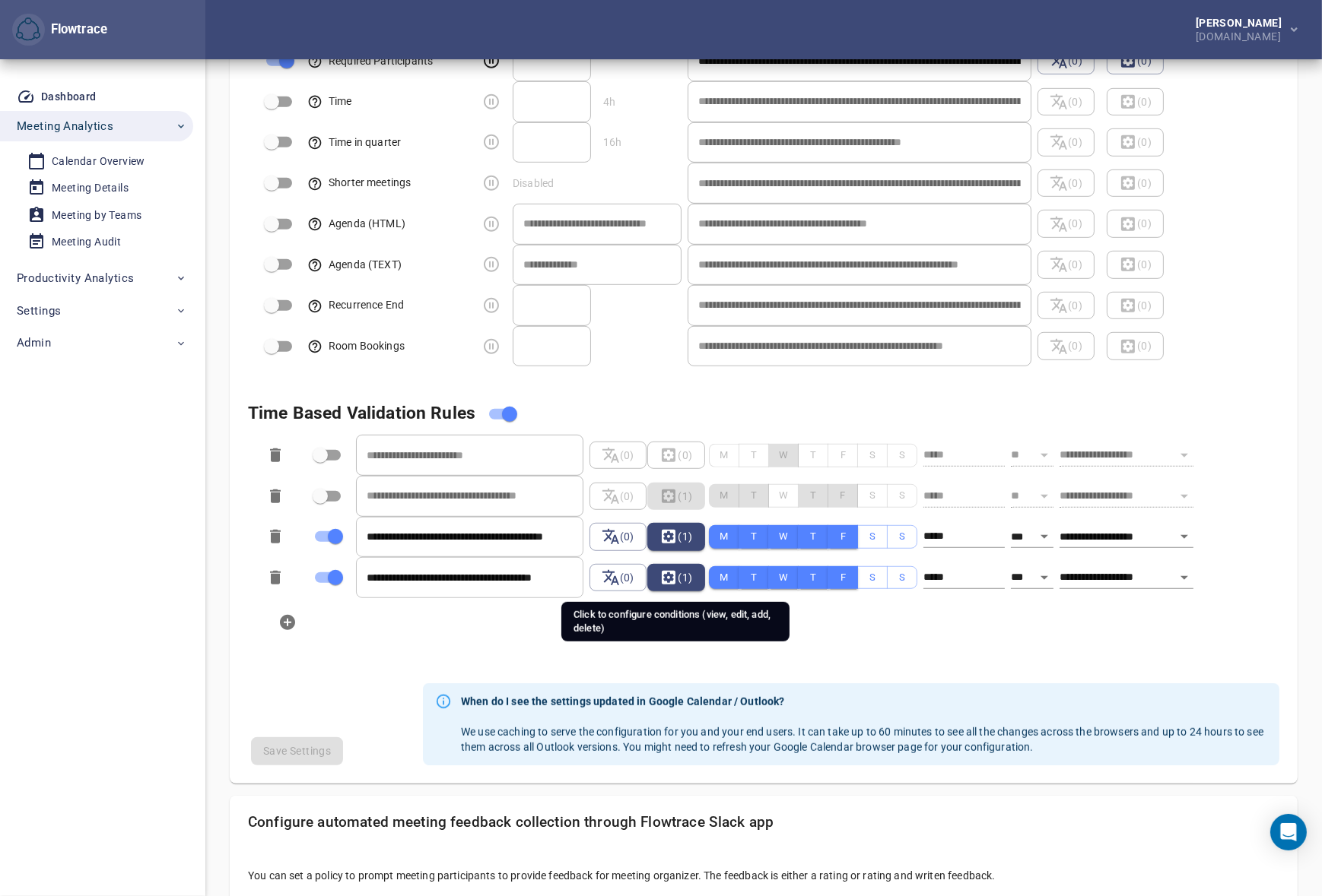
click at [681, 576] on span "(1)" at bounding box center [676, 578] width 33 height 19
select select "**********"
select select "********"
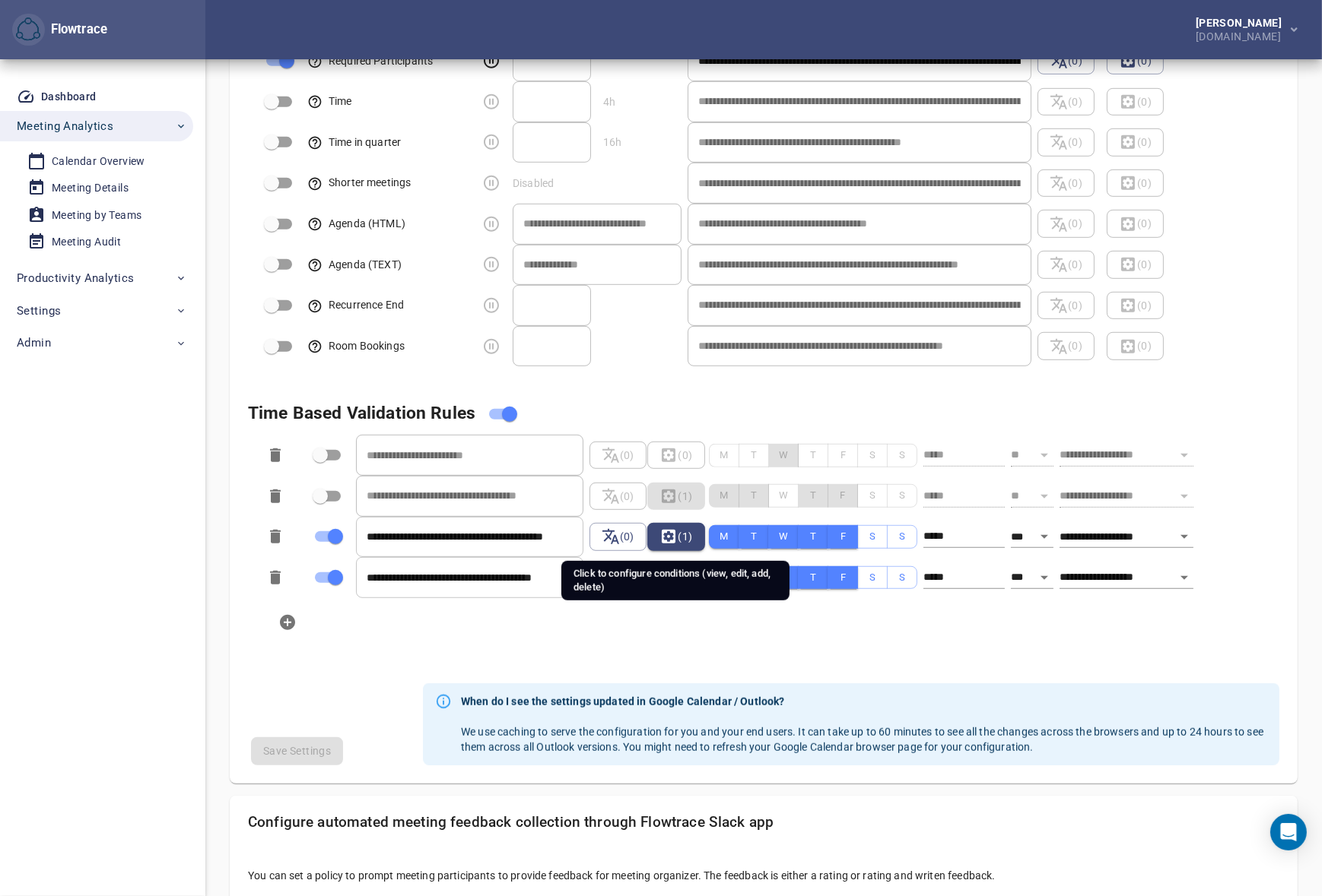
click at [676, 537] on icon at bounding box center [669, 537] width 19 height 19
select select "**********"
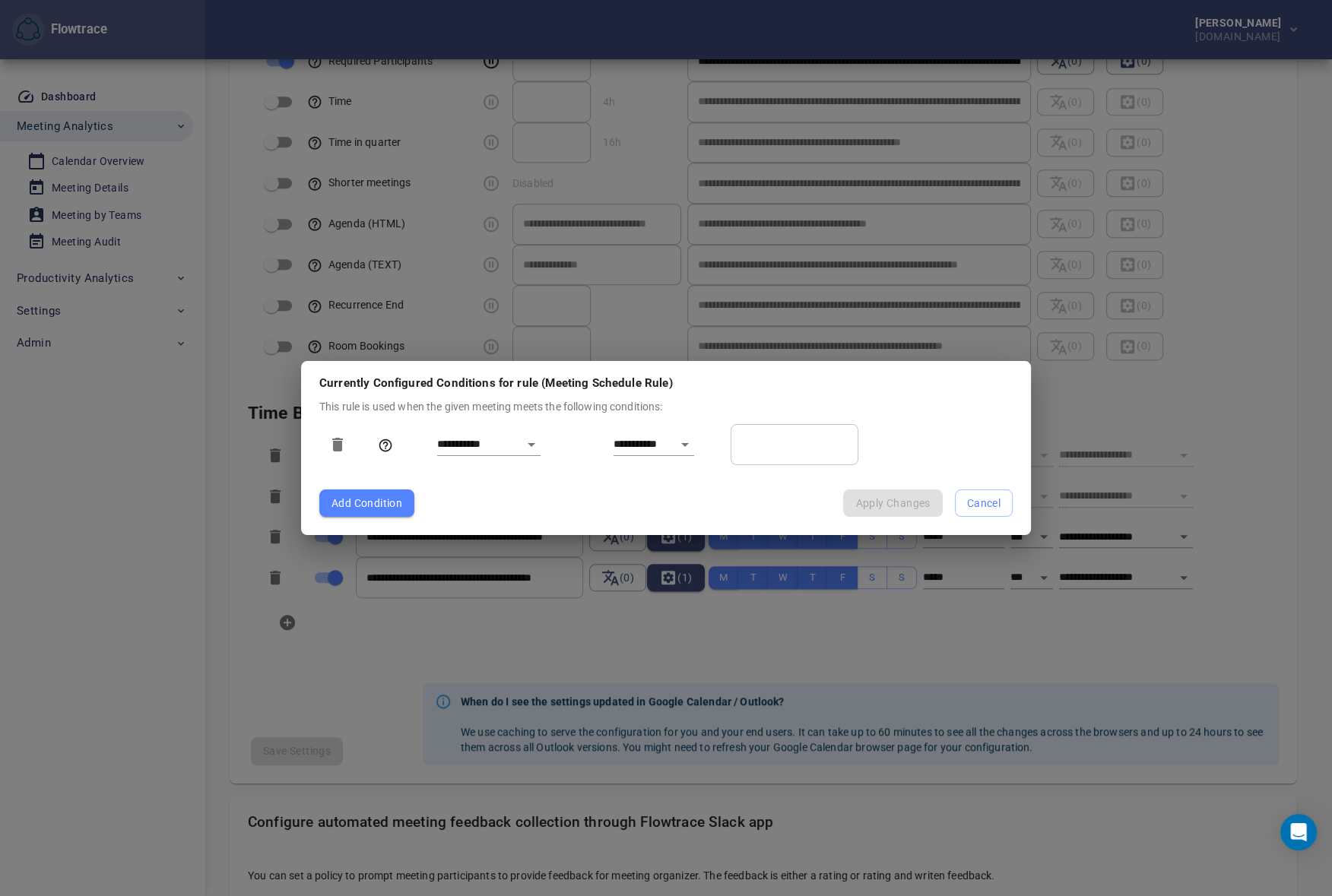
click at [857, 447] on input "*" at bounding box center [794, 444] width 128 height 41
click at [854, 447] on input "*" at bounding box center [794, 444] width 128 height 41
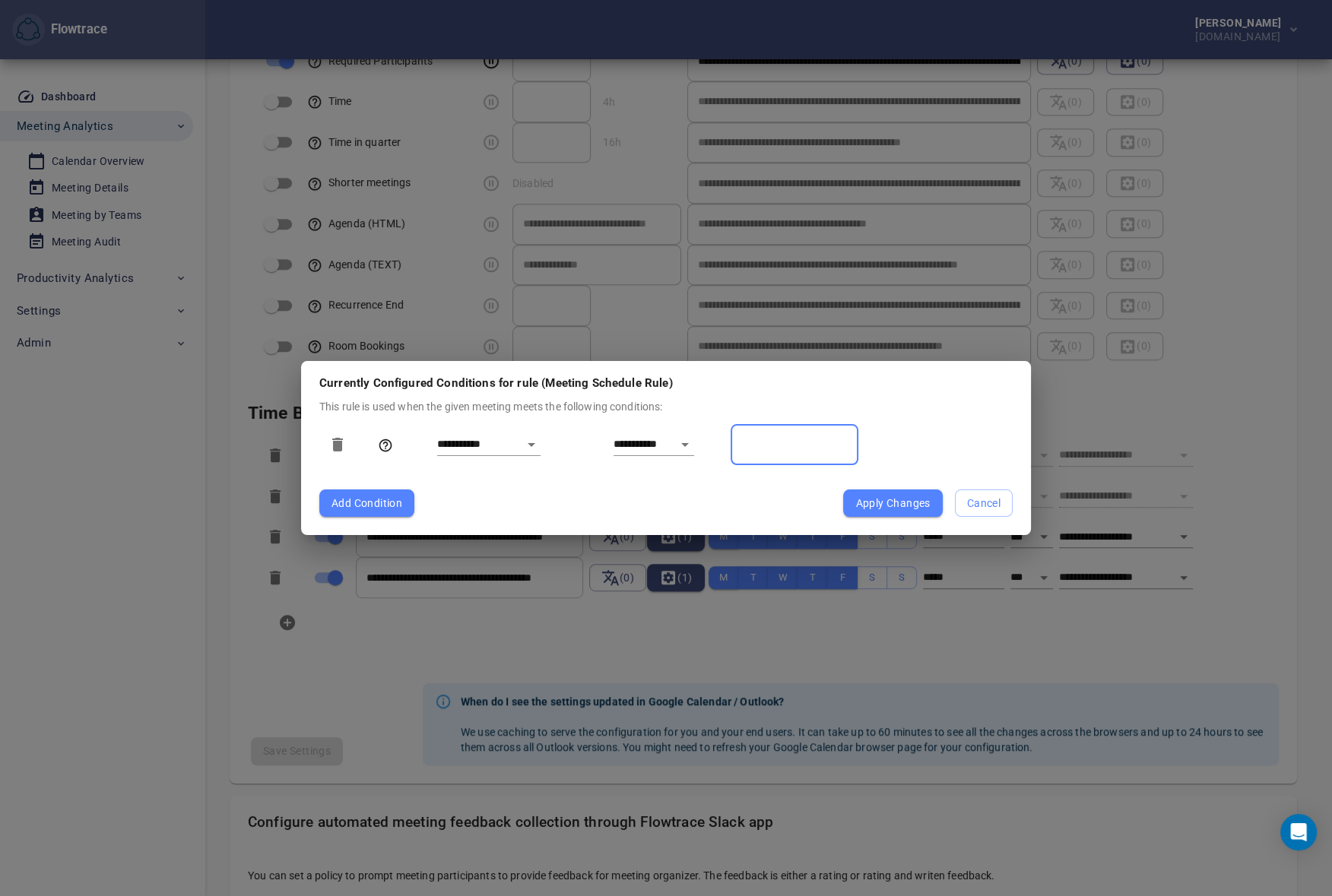
click at [854, 447] on input "*" at bounding box center [794, 444] width 128 height 41
type input "*"
click at [854, 447] on input "*" at bounding box center [794, 444] width 128 height 41
click at [999, 507] on span "Cancel" at bounding box center [984, 503] width 34 height 19
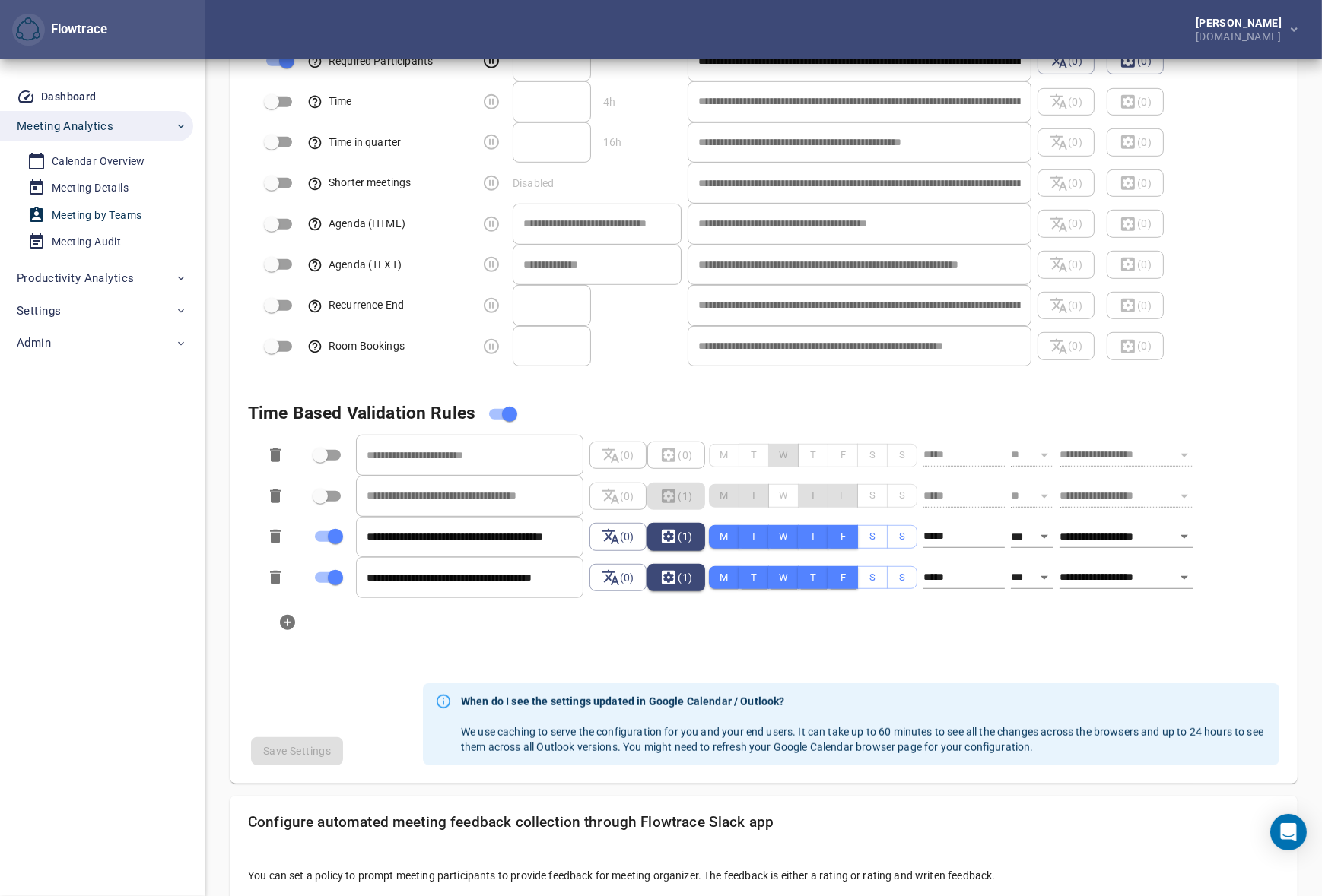
click at [91, 214] on div "Meeting by Teams" at bounding box center [96, 215] width 90 height 19
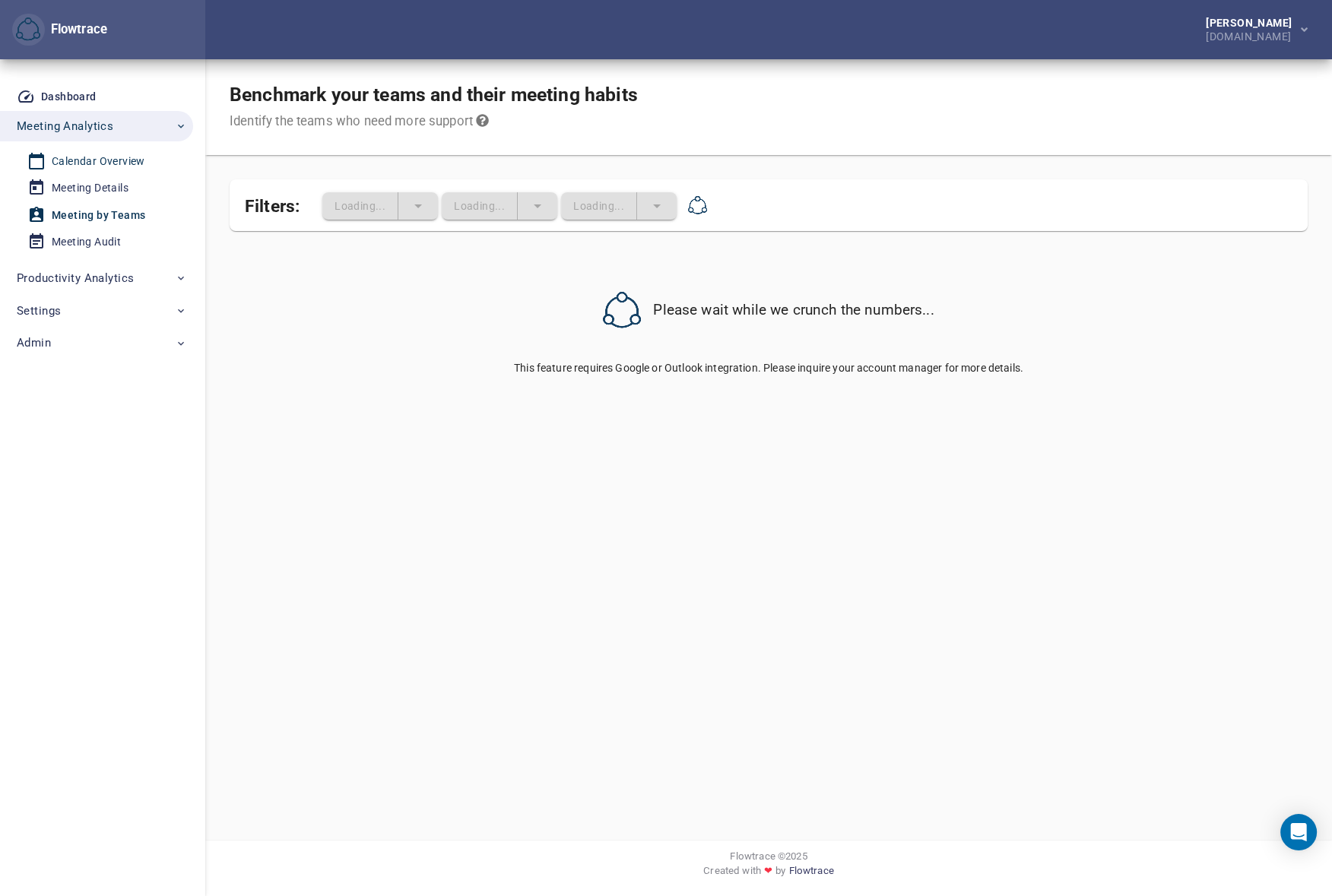
click at [98, 160] on div "Calendar Overview" at bounding box center [98, 162] width 94 height 19
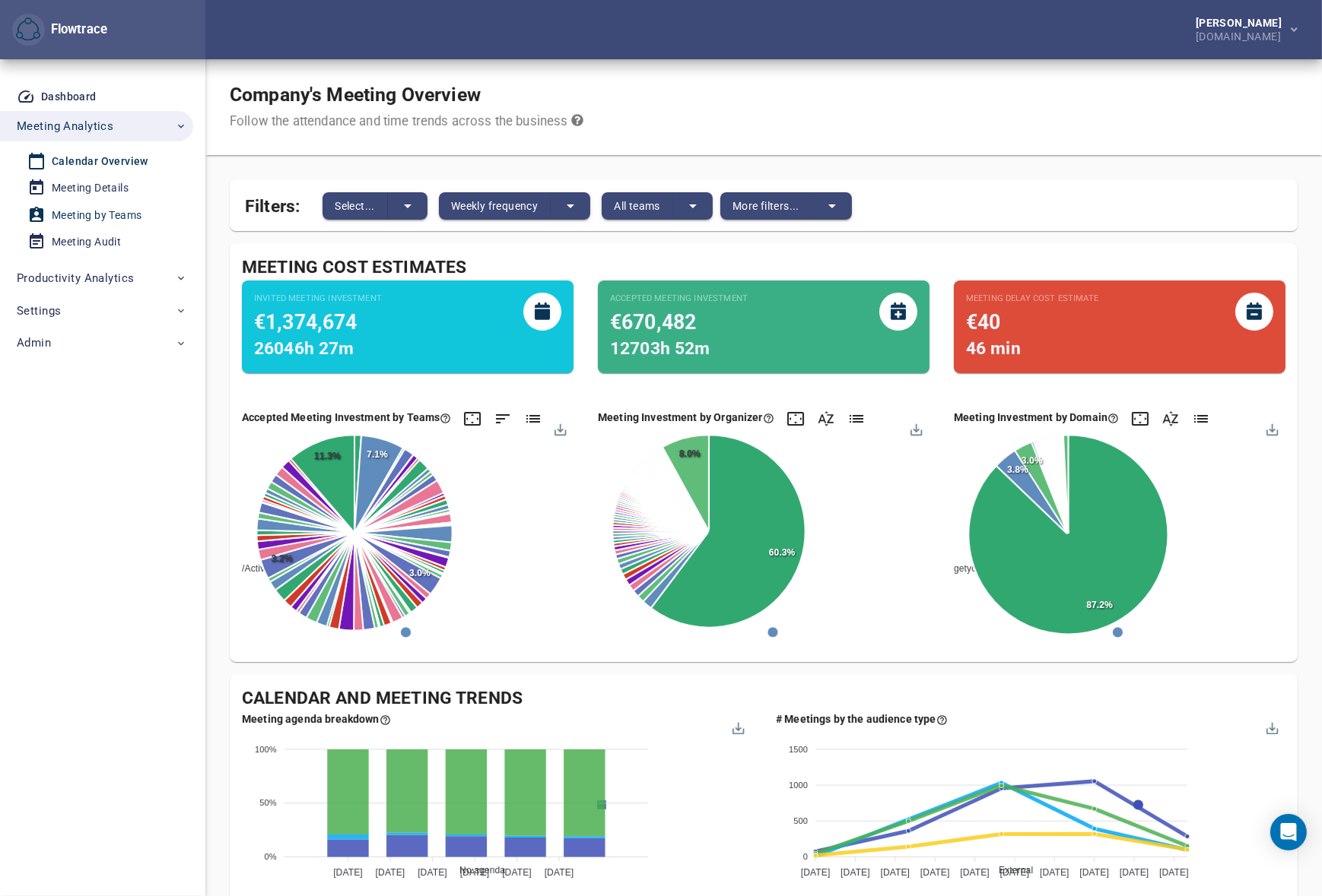
click at [92, 217] on div "Meeting by Teams" at bounding box center [96, 215] width 90 height 19
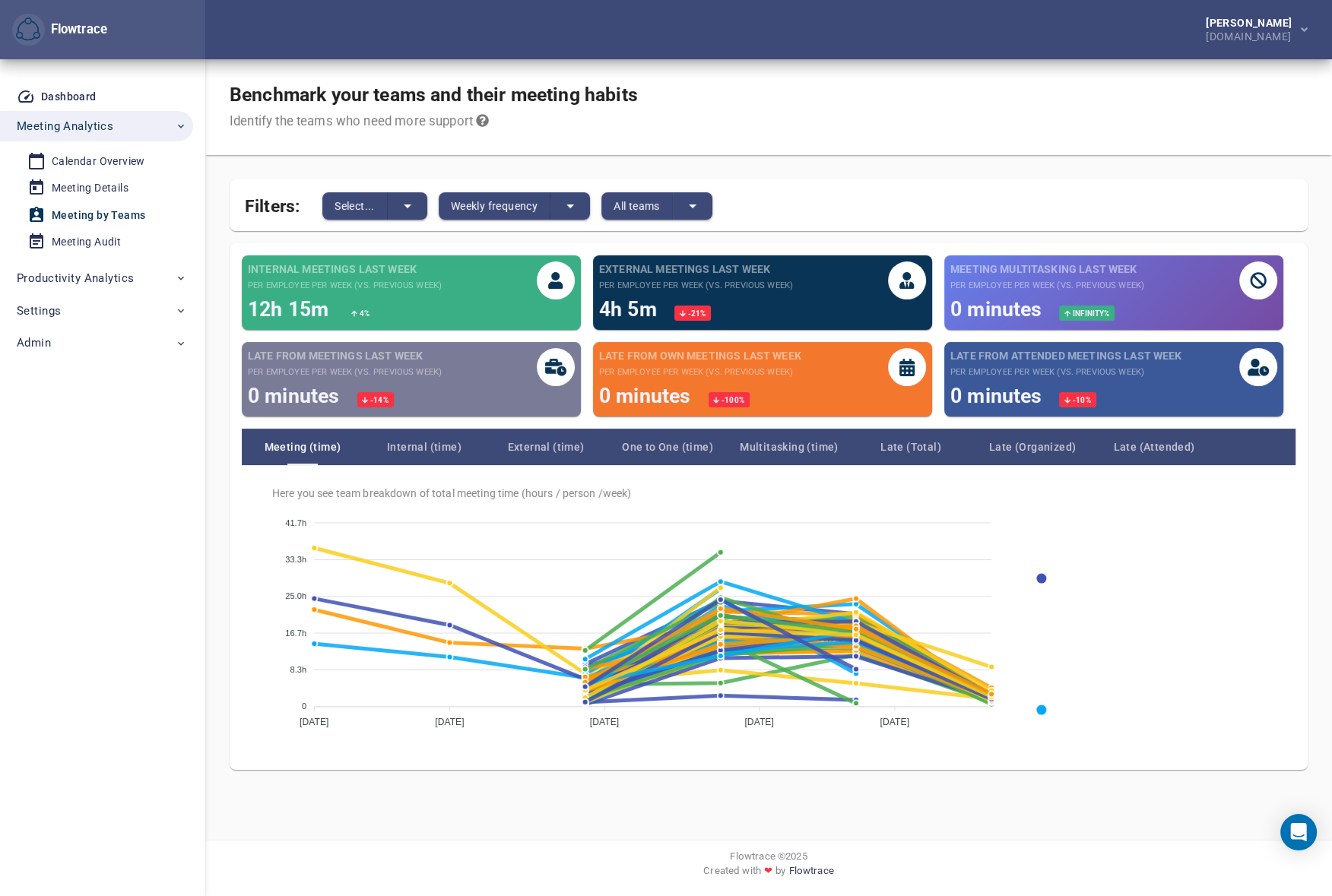
click at [913, 136] on div "Benchmark your teams and their meeting habits Identify the teams who need more …" at bounding box center [768, 107] width 1126 height 95
click at [484, 210] on span "Weekly frequency" at bounding box center [494, 206] width 87 height 19
click at [485, 259] on li "Monthly frequency" at bounding box center [499, 255] width 120 height 25
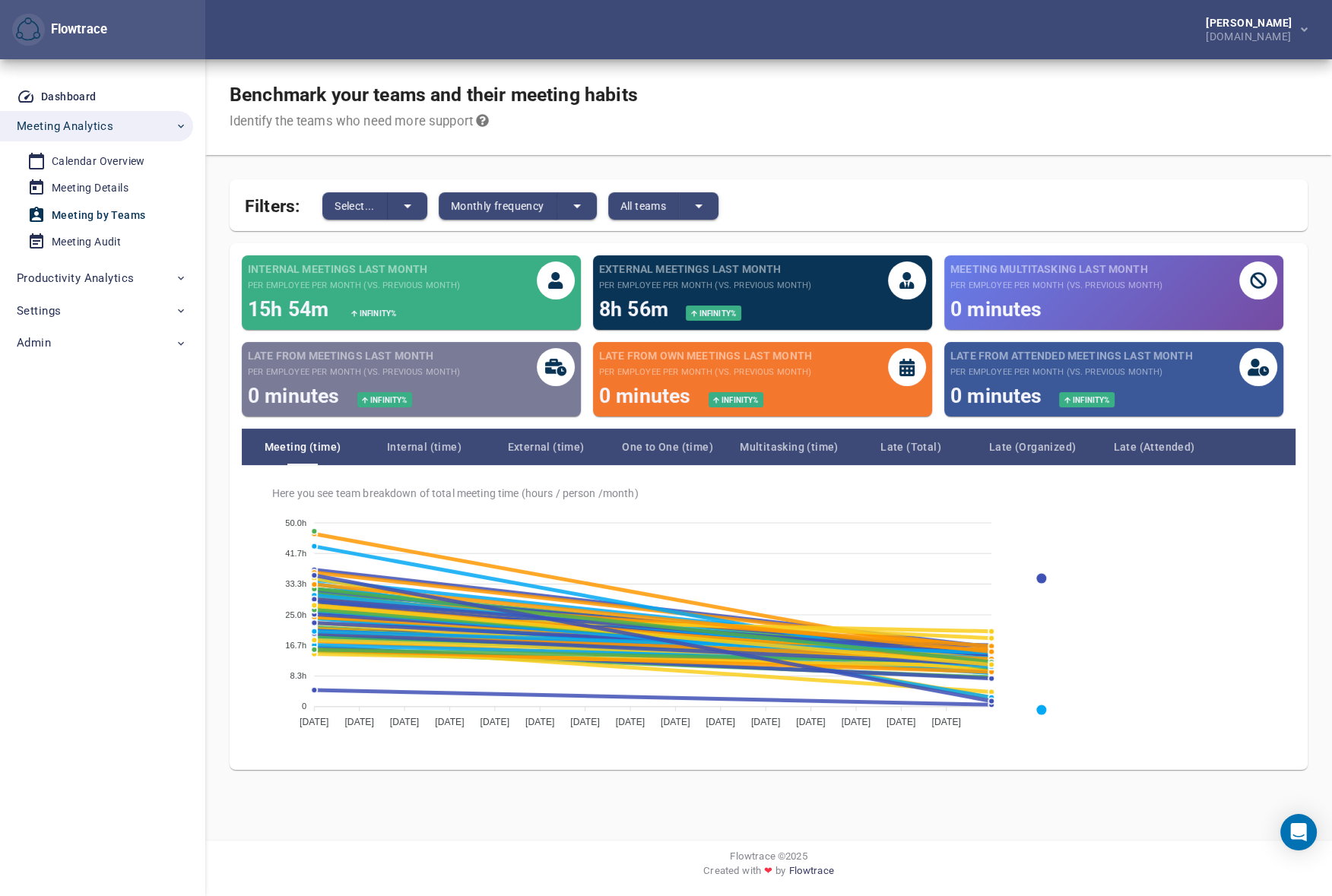
click at [801, 80] on div "Benchmark your teams and their meeting habits Identify the teams who need more …" at bounding box center [768, 107] width 1126 height 95
click at [864, 90] on div "Benchmark your teams and their meeting habits Identify the teams who need more …" at bounding box center [768, 107] width 1126 height 95
click at [104, 165] on div "Calendar Overview" at bounding box center [98, 162] width 94 height 19
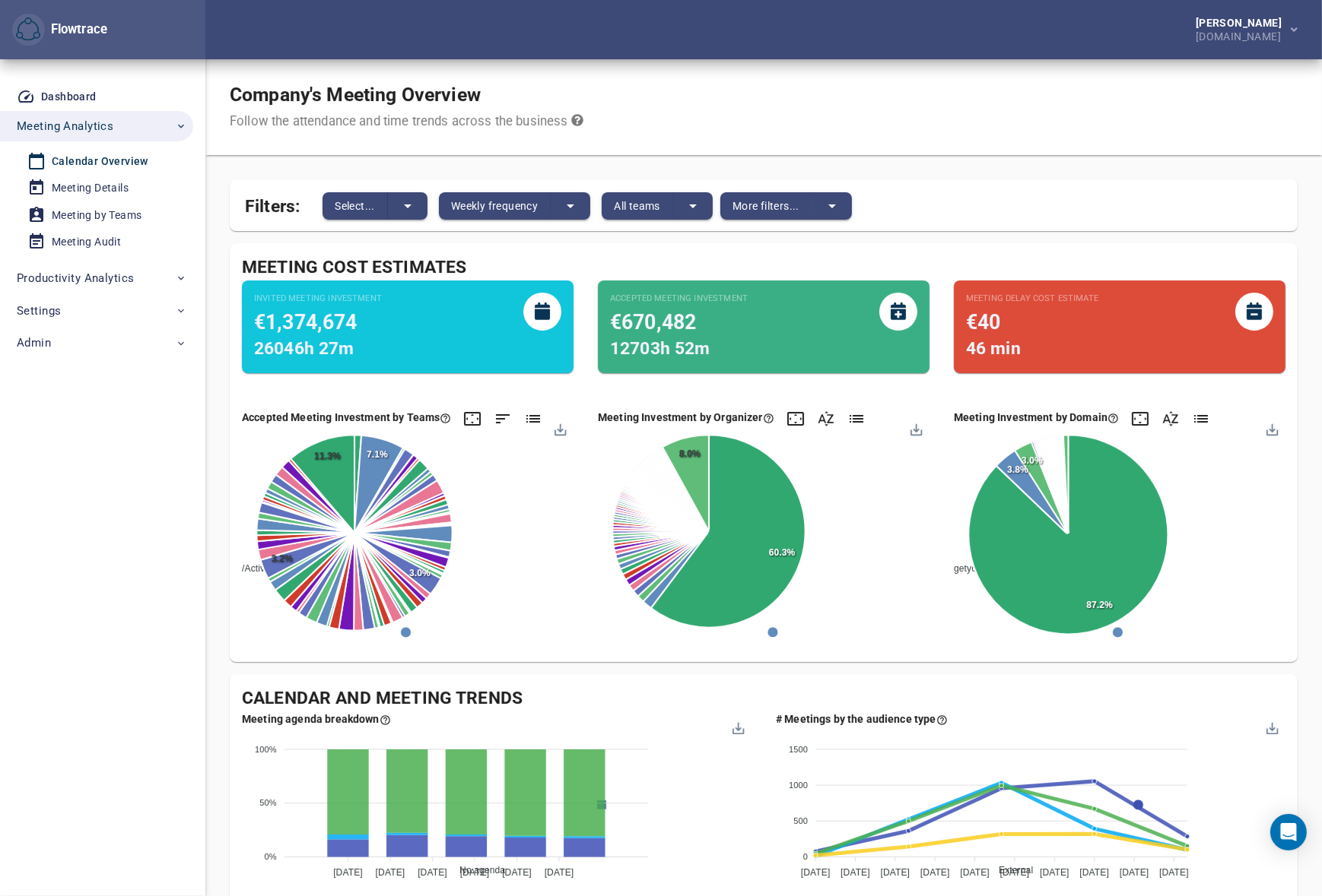
click at [932, 89] on div "Company's Meeting Overview Follow the attendance and time trends across the bus…" at bounding box center [763, 107] width 1116 height 95
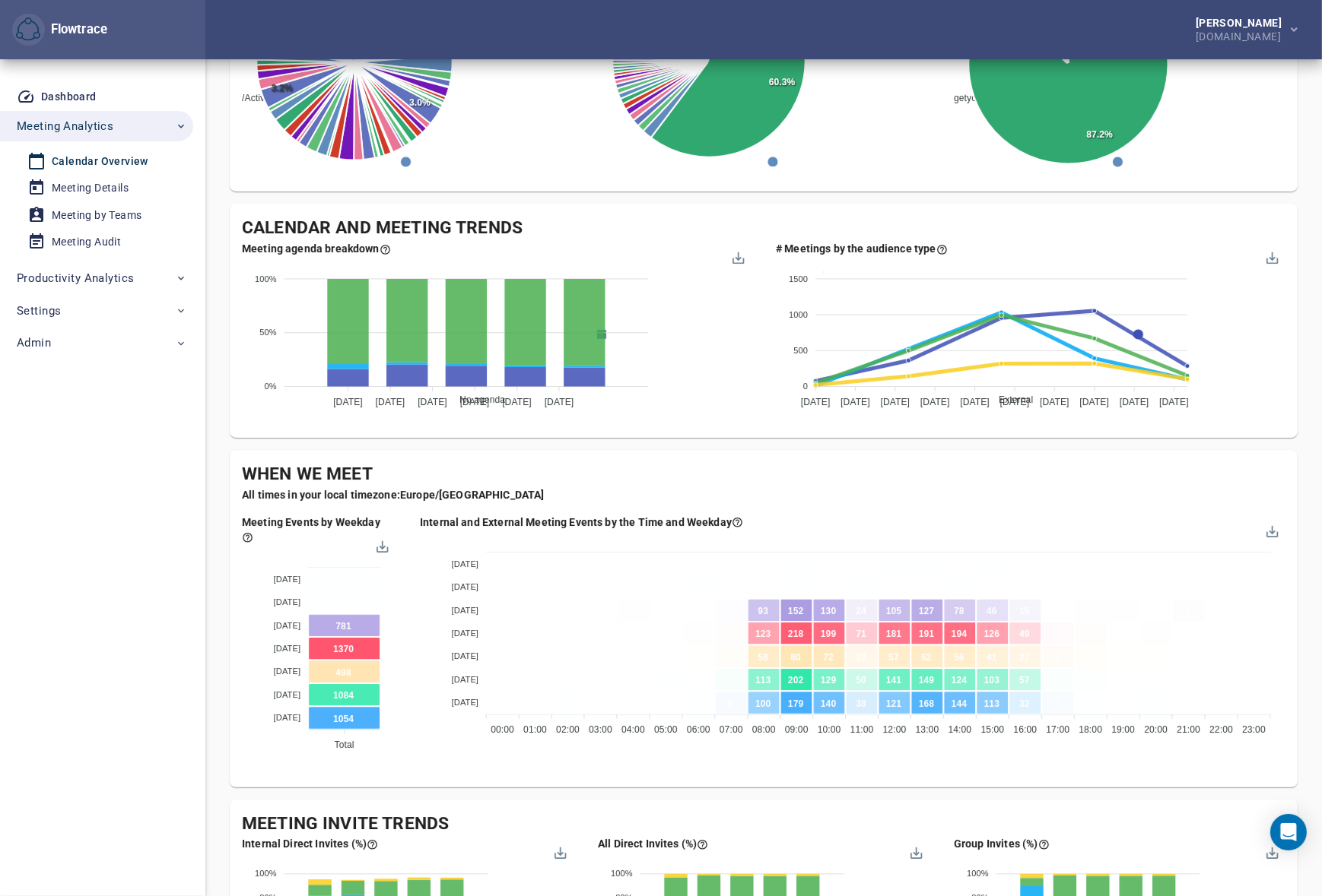
scroll to position [644, 0]
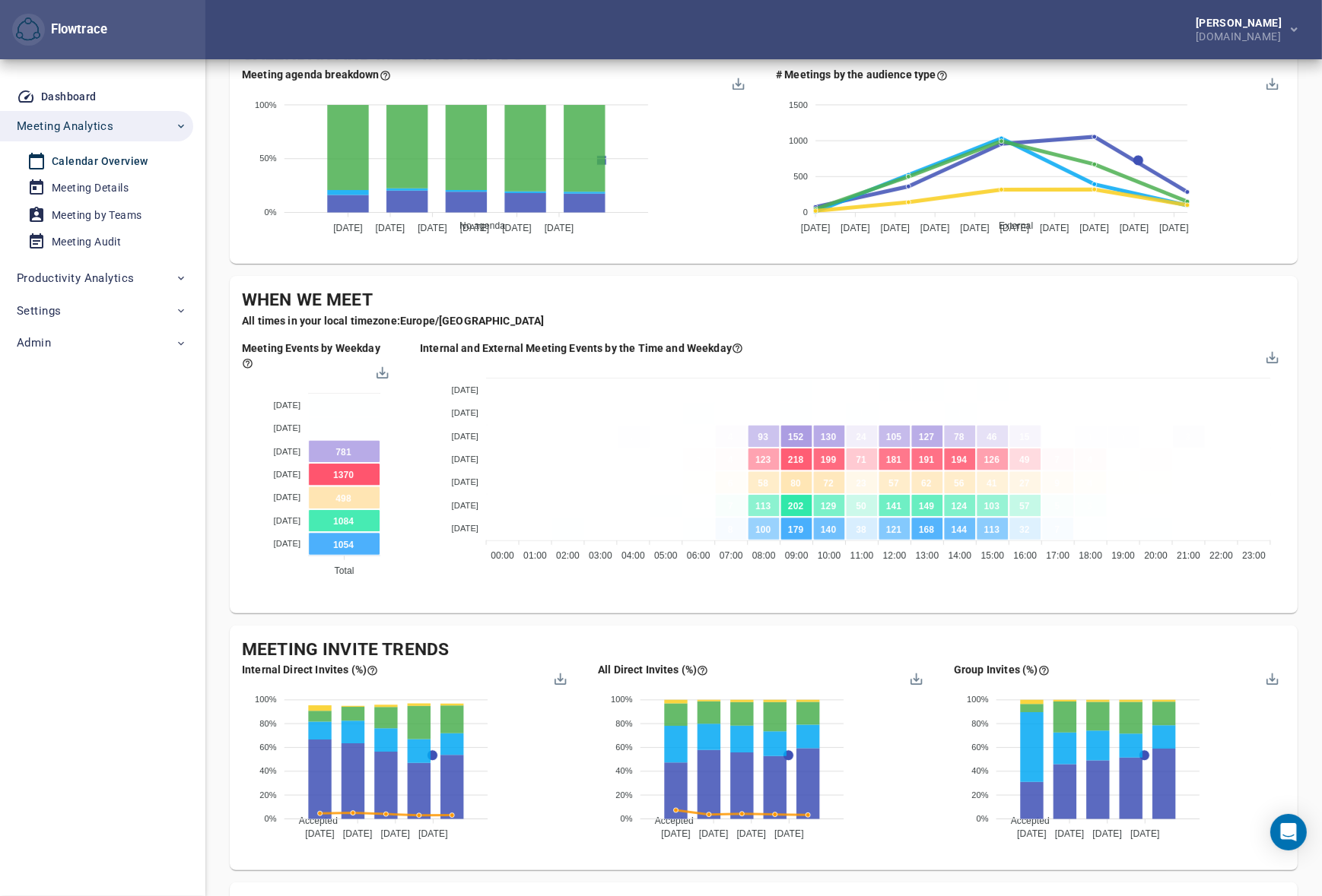
click at [515, 626] on div "Meeting Invite Trends Internal Direct Invites (%) Accepted Declined Pending Ten…" at bounding box center [763, 748] width 1068 height 246
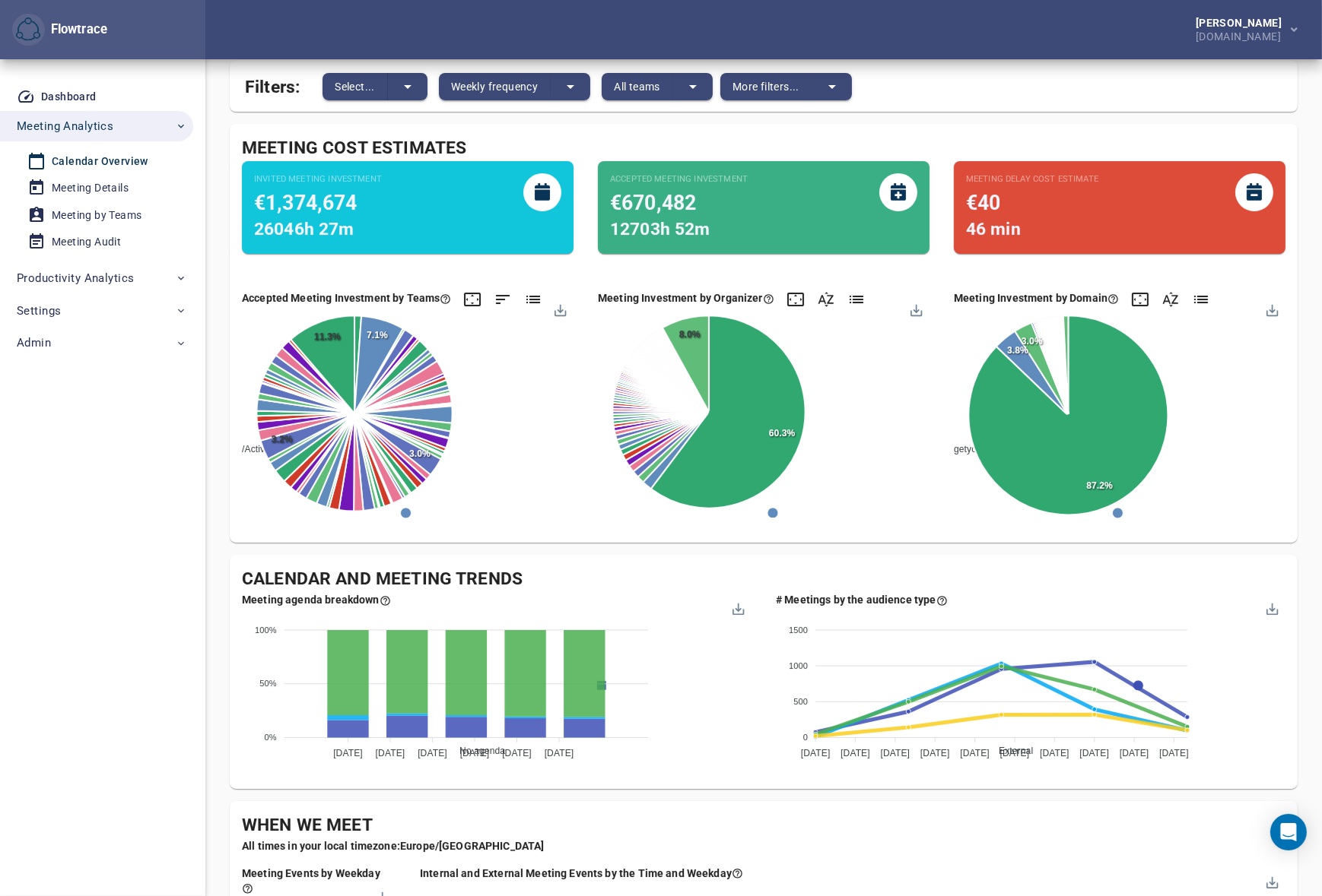
scroll to position [0, 0]
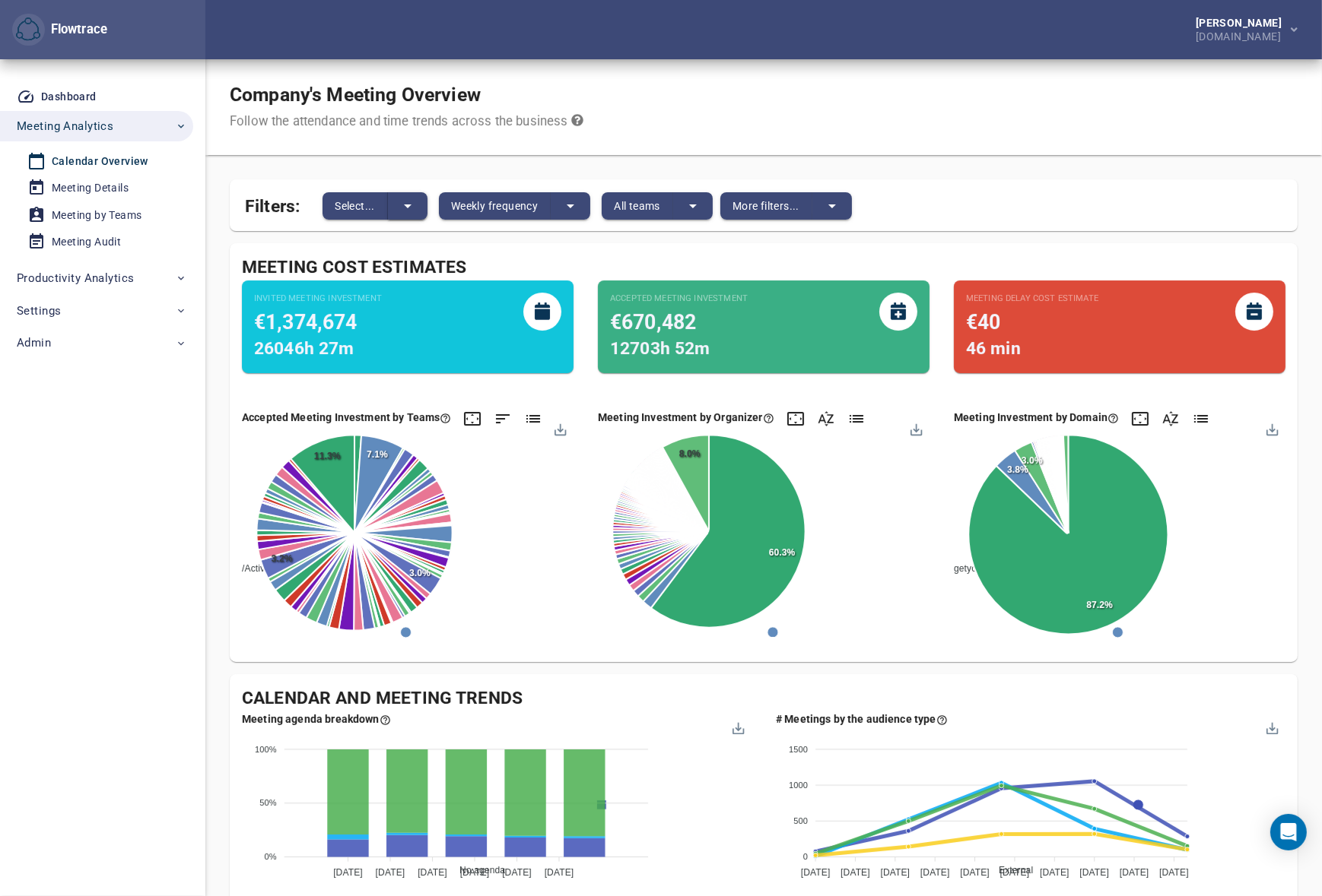
click at [396, 209] on button "split button" at bounding box center [407, 206] width 39 height 27
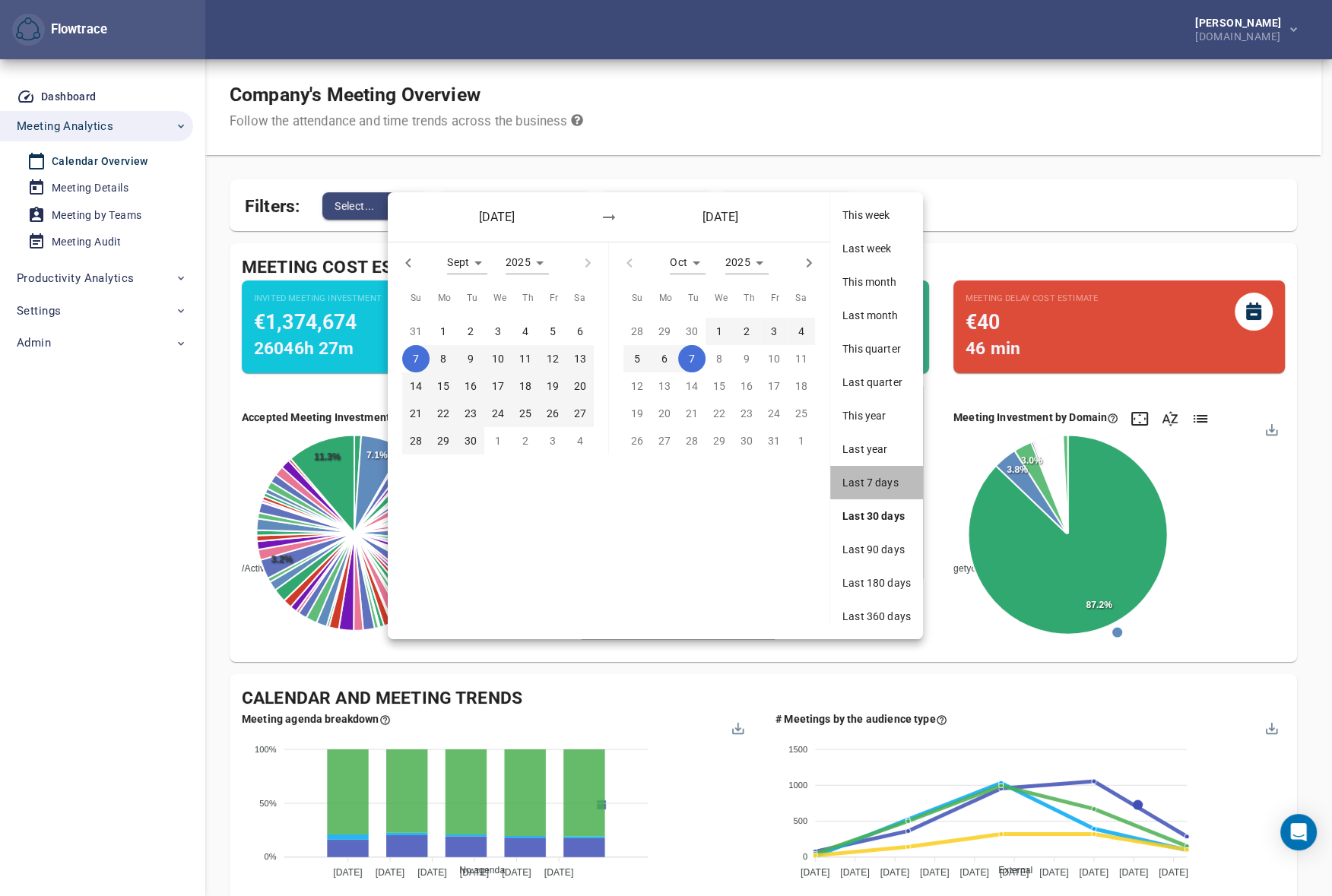
click at [880, 479] on span "Last 7 days" at bounding box center [876, 483] width 68 height 15
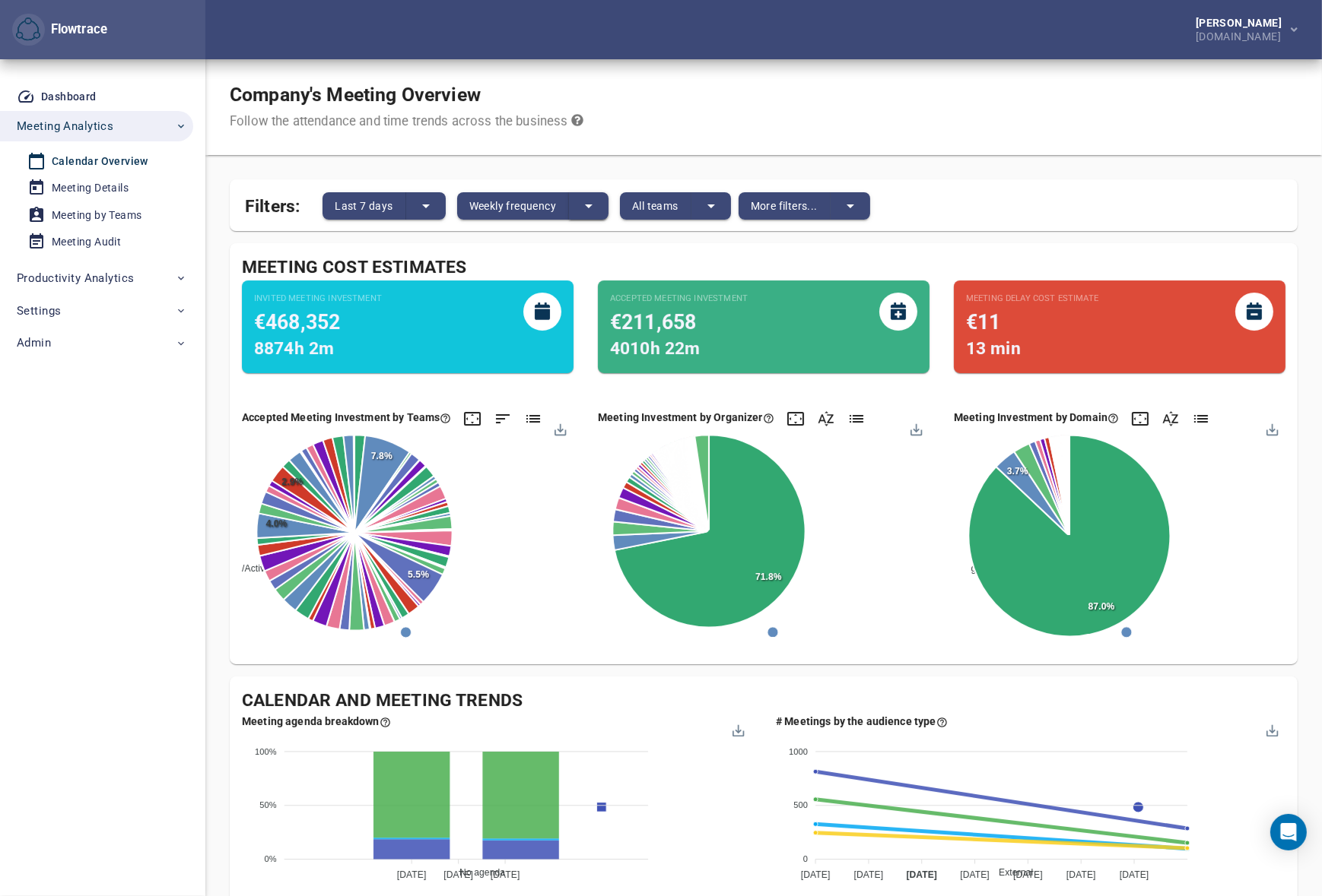
click at [574, 197] on button "split button" at bounding box center [588, 206] width 39 height 27
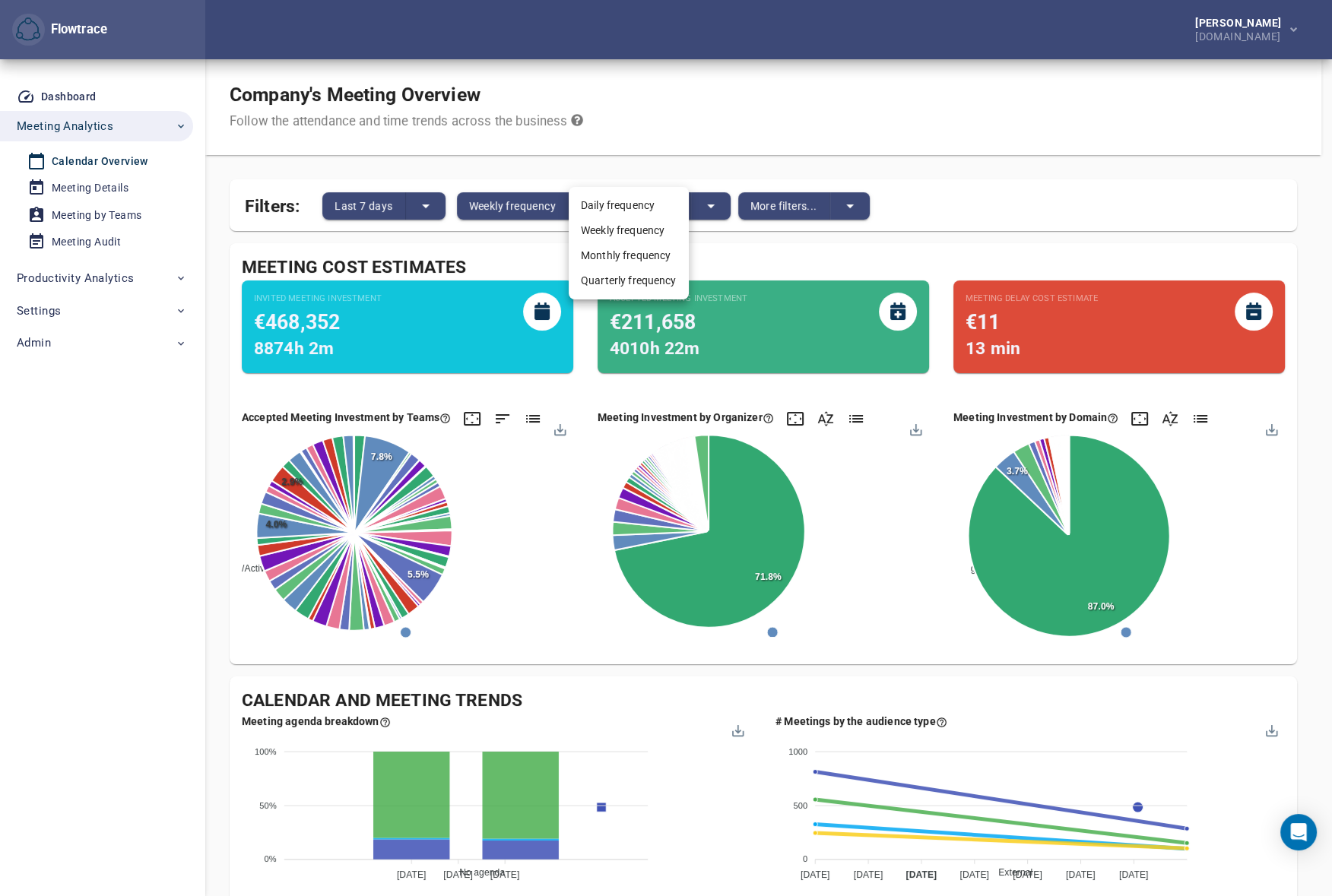
click at [598, 210] on li "Daily frequency" at bounding box center [629, 205] width 120 height 25
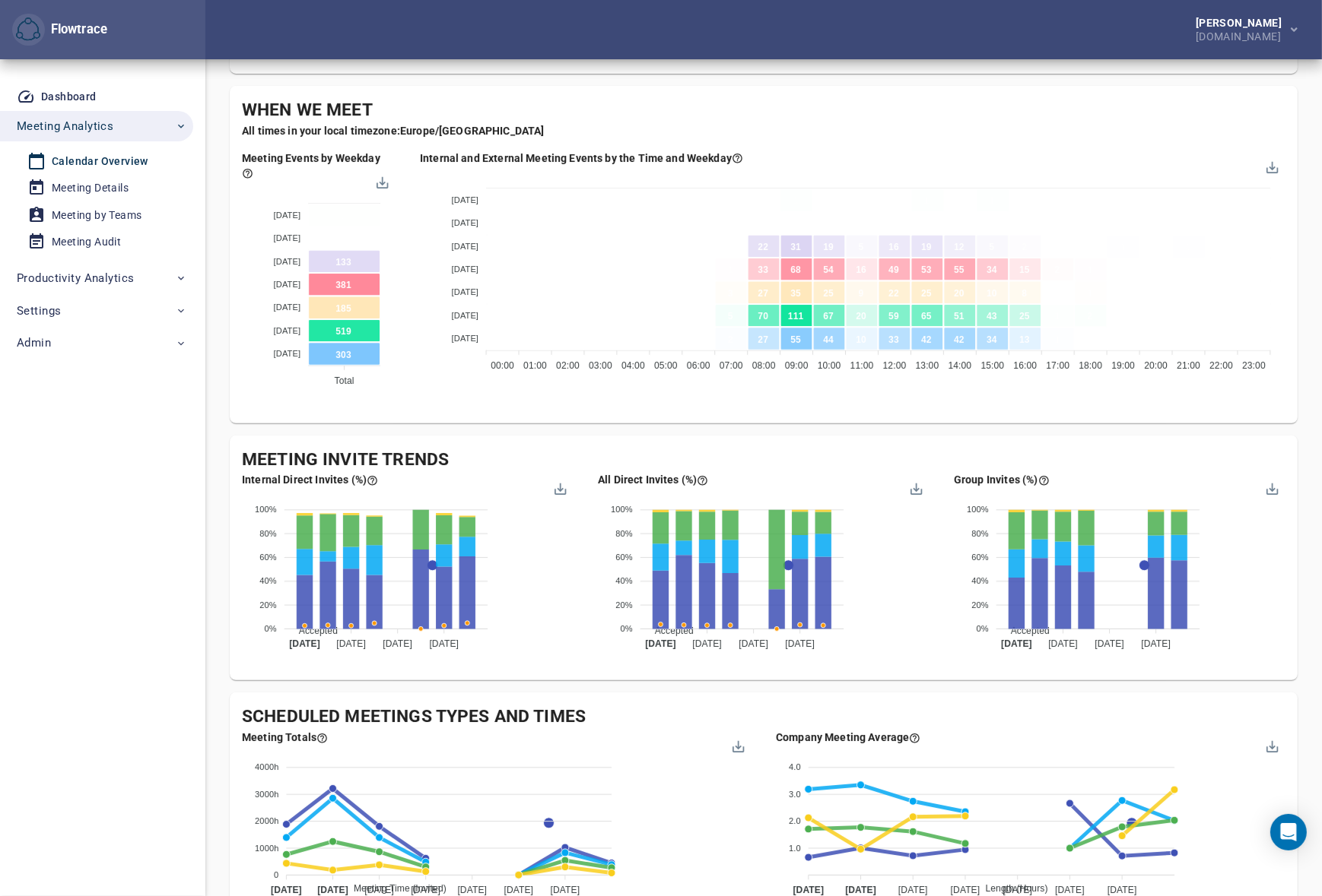
scroll to position [805, 0]
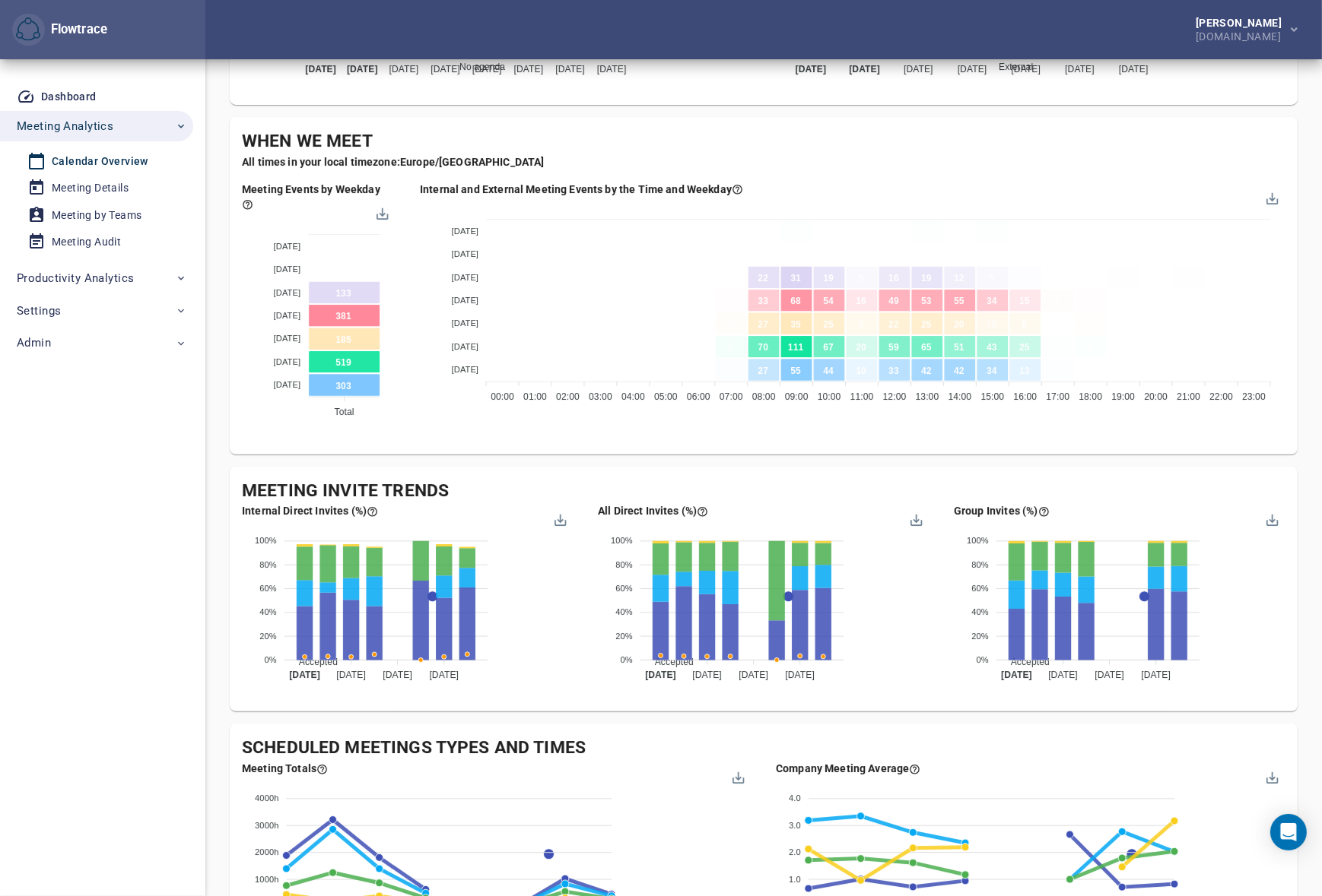
click at [598, 458] on div "Company's Meeting Overview Follow the attendance and time trends across the bus…" at bounding box center [763, 207] width 1068 height 1907
click at [486, 715] on div "Company's Meeting Overview Follow the attendance and time trends across the bus…" at bounding box center [763, 207] width 1068 height 1907
click at [219, 660] on div "Company's Meeting Overview Follow the attendance and time trends across the bus…" at bounding box center [763, 219] width 1116 height 1931
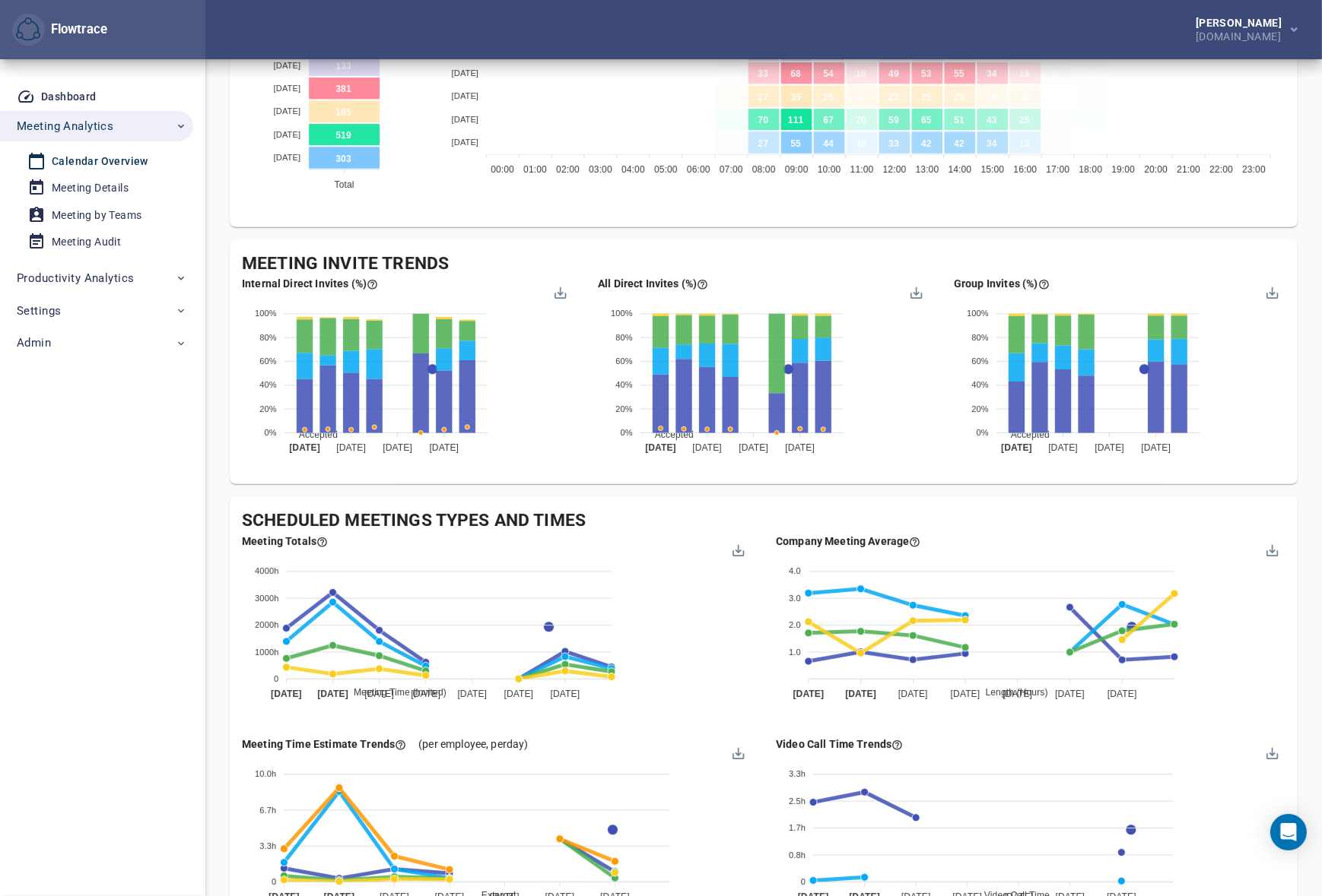
scroll to position [1149, 0]
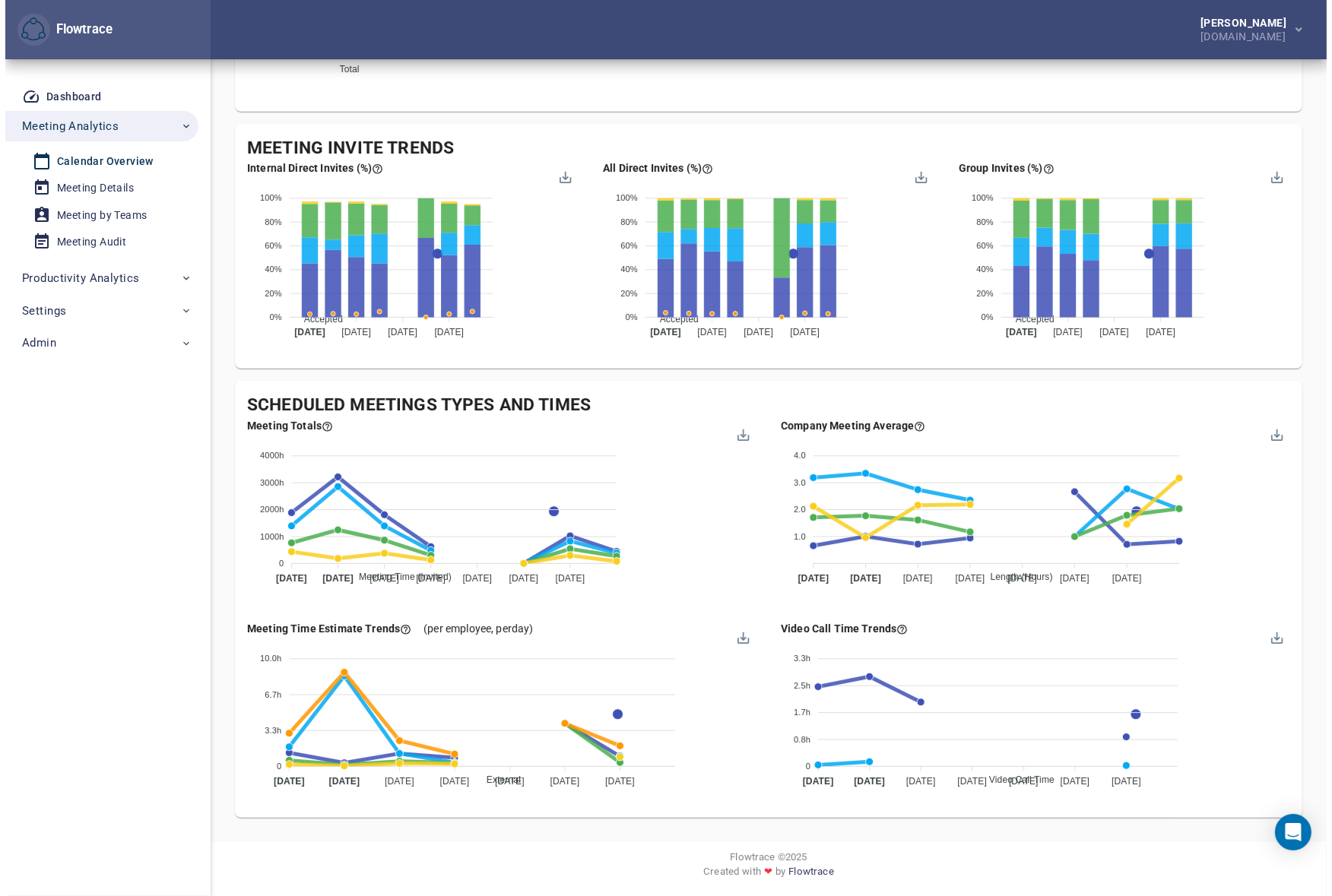
scroll to position [826, 0]
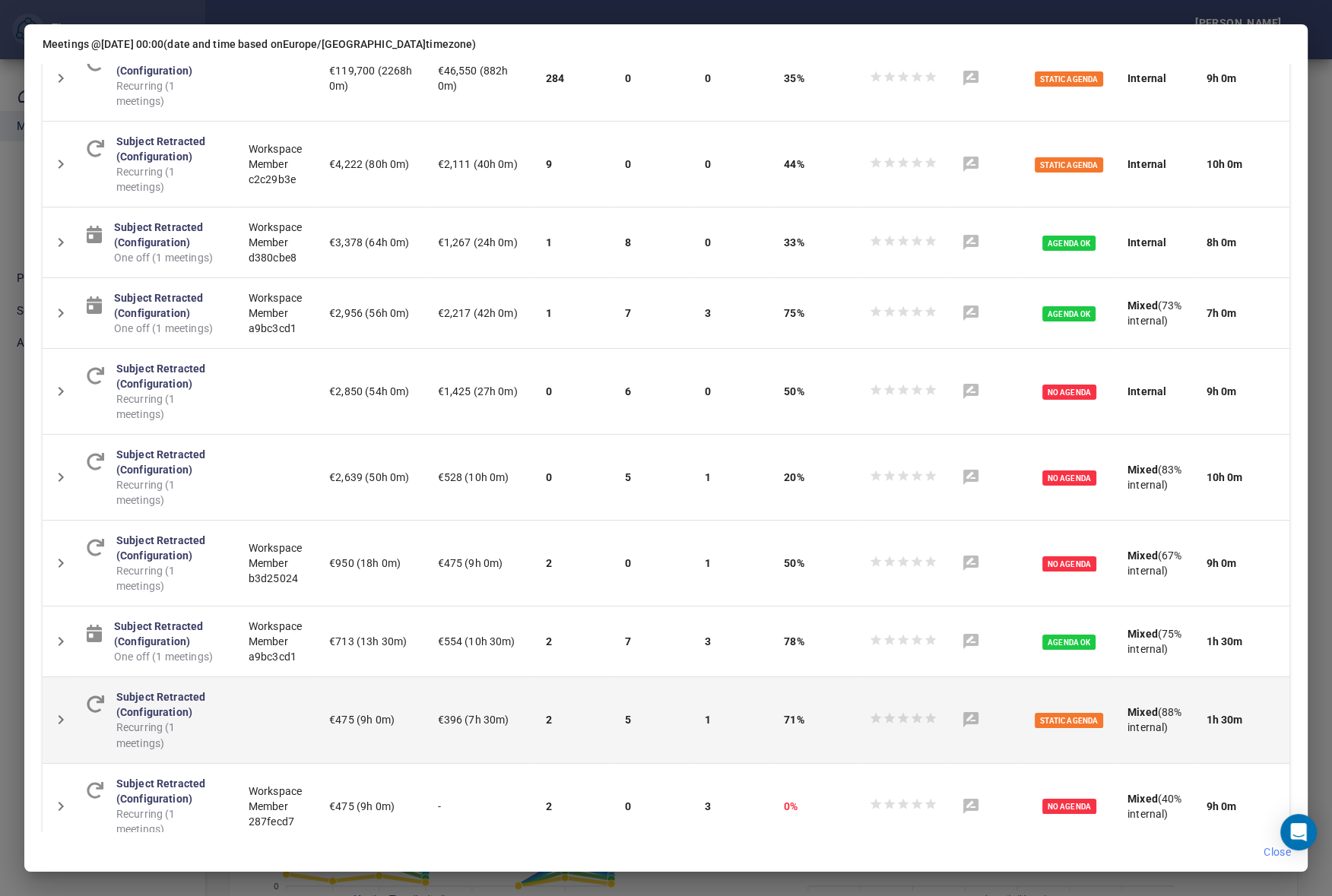
scroll to position [184, 0]
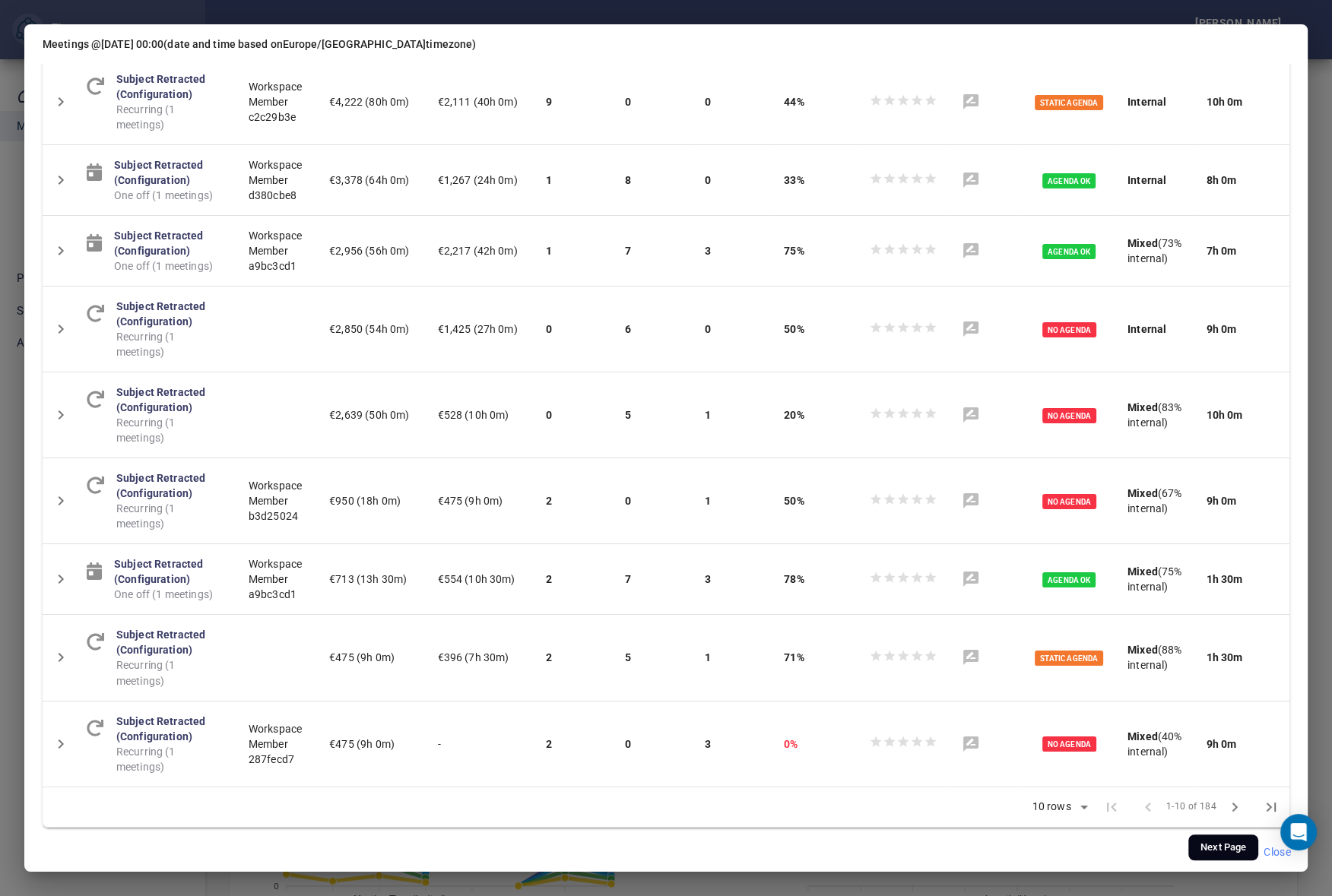
click at [1232, 802] on icon "Next Page" at bounding box center [1235, 807] width 6 height 9
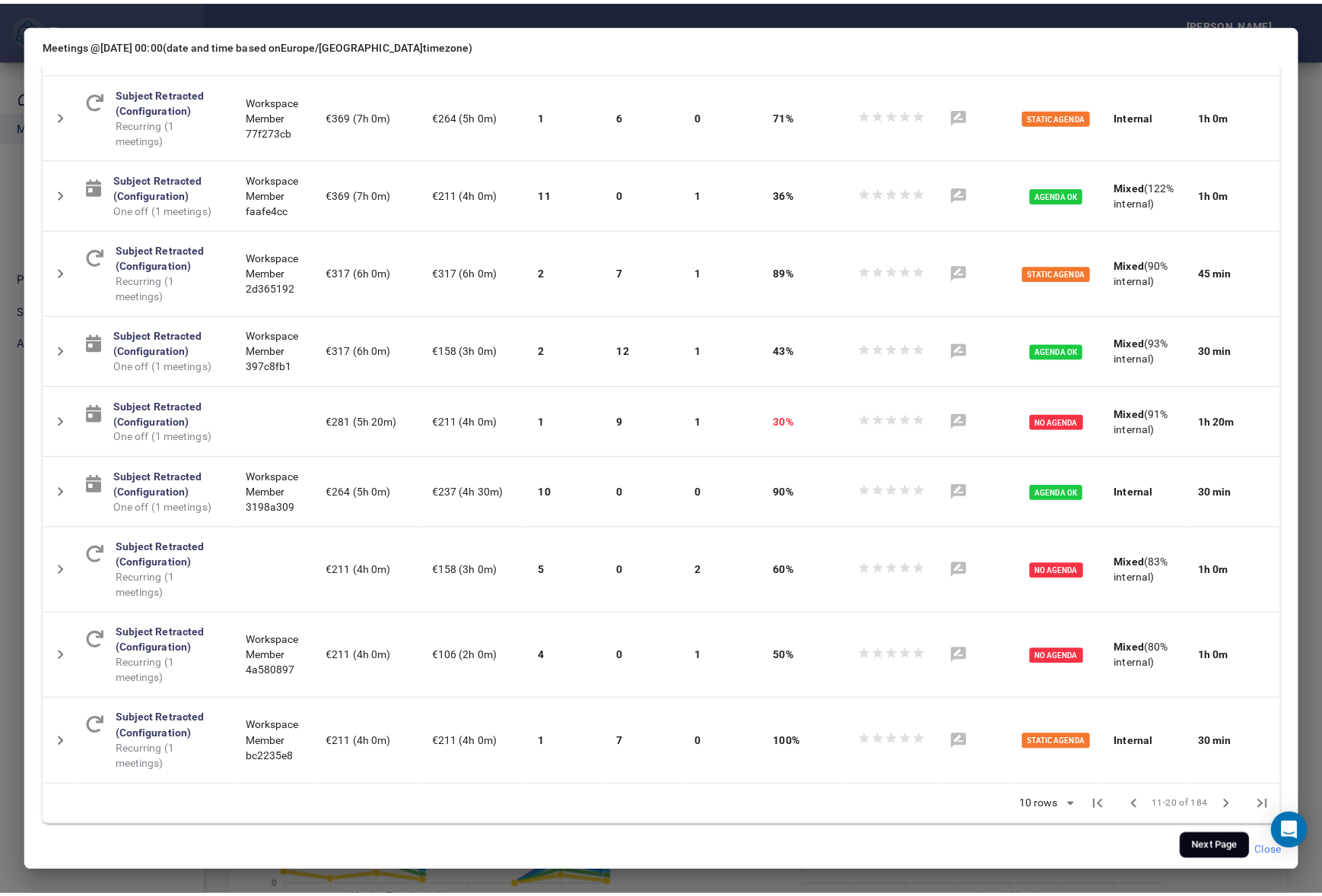
scroll to position [153, 0]
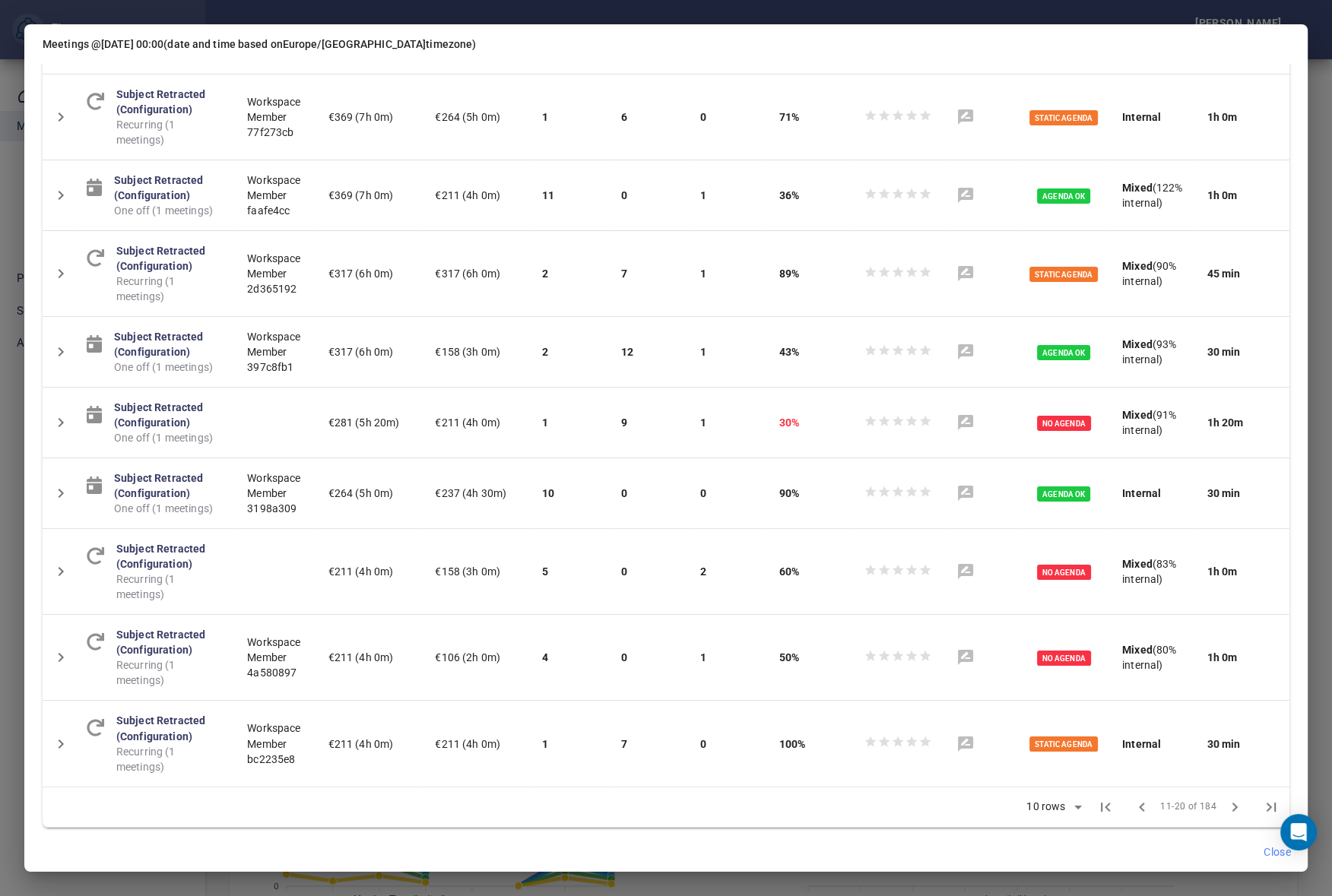
click at [1267, 850] on span "Close" at bounding box center [1277, 852] width 27 height 19
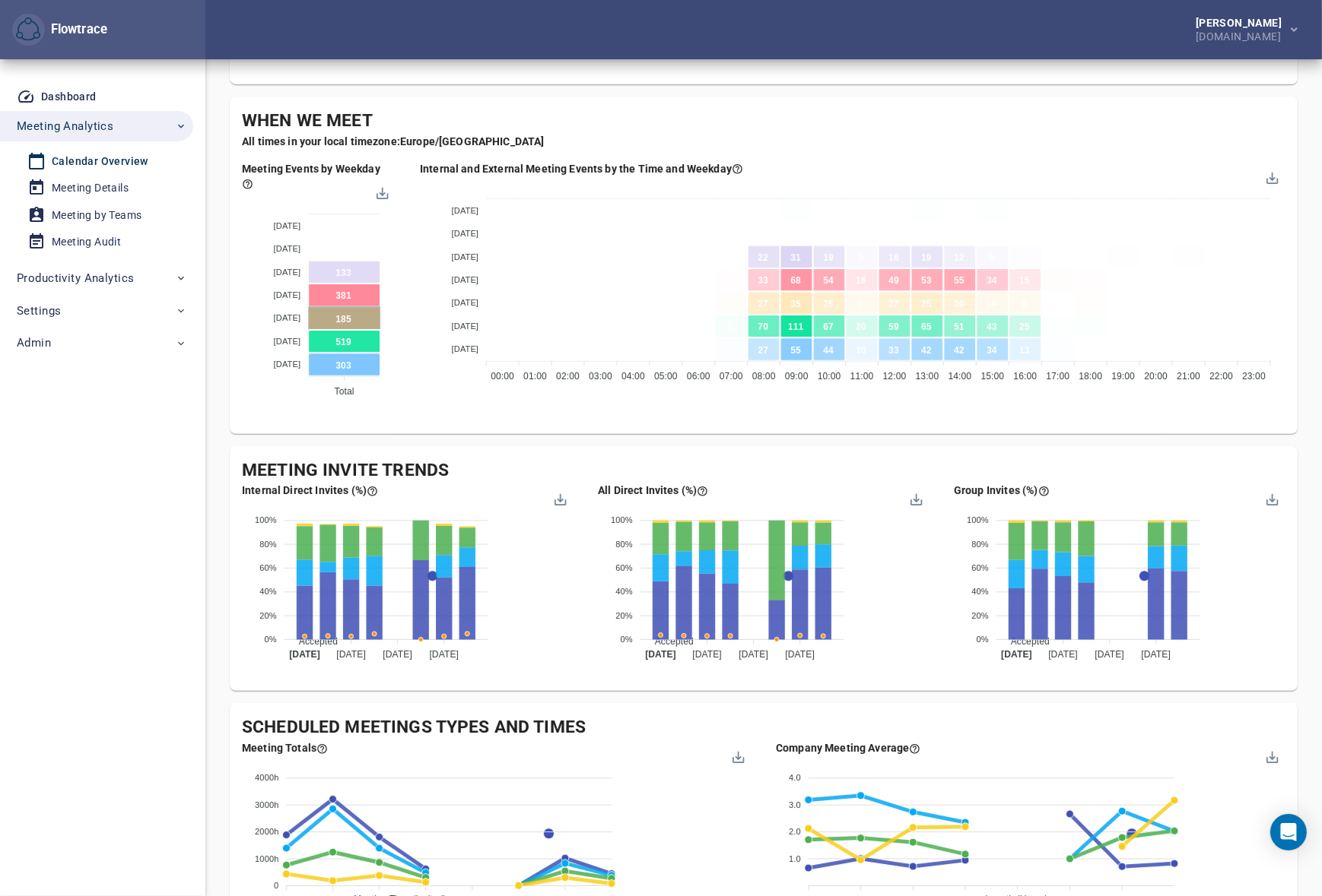
click at [573, 444] on div "Company's Meeting Overview Follow the attendance and time trends across the bus…" at bounding box center [763, 186] width 1068 height 1907
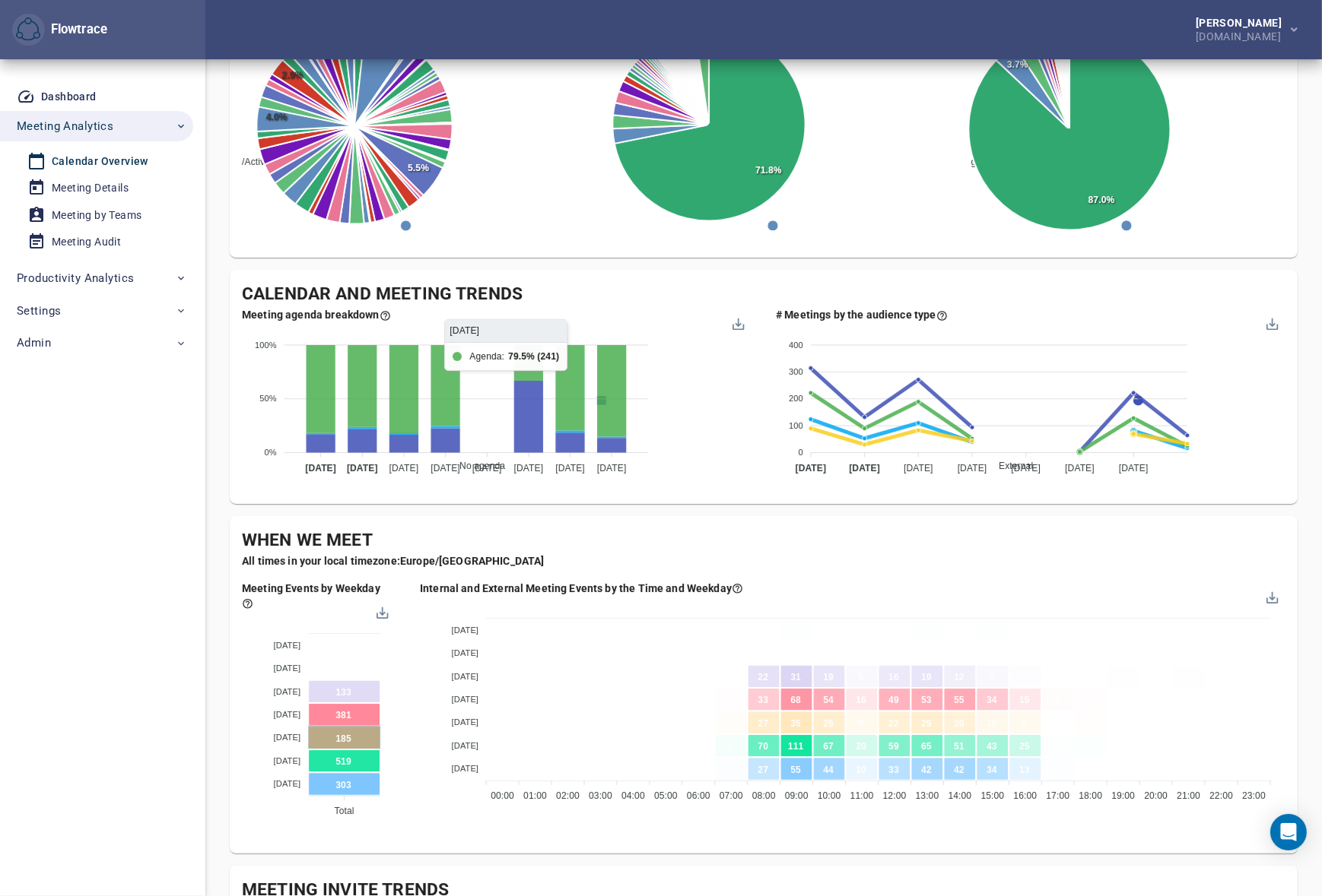
scroll to position [21, 0]
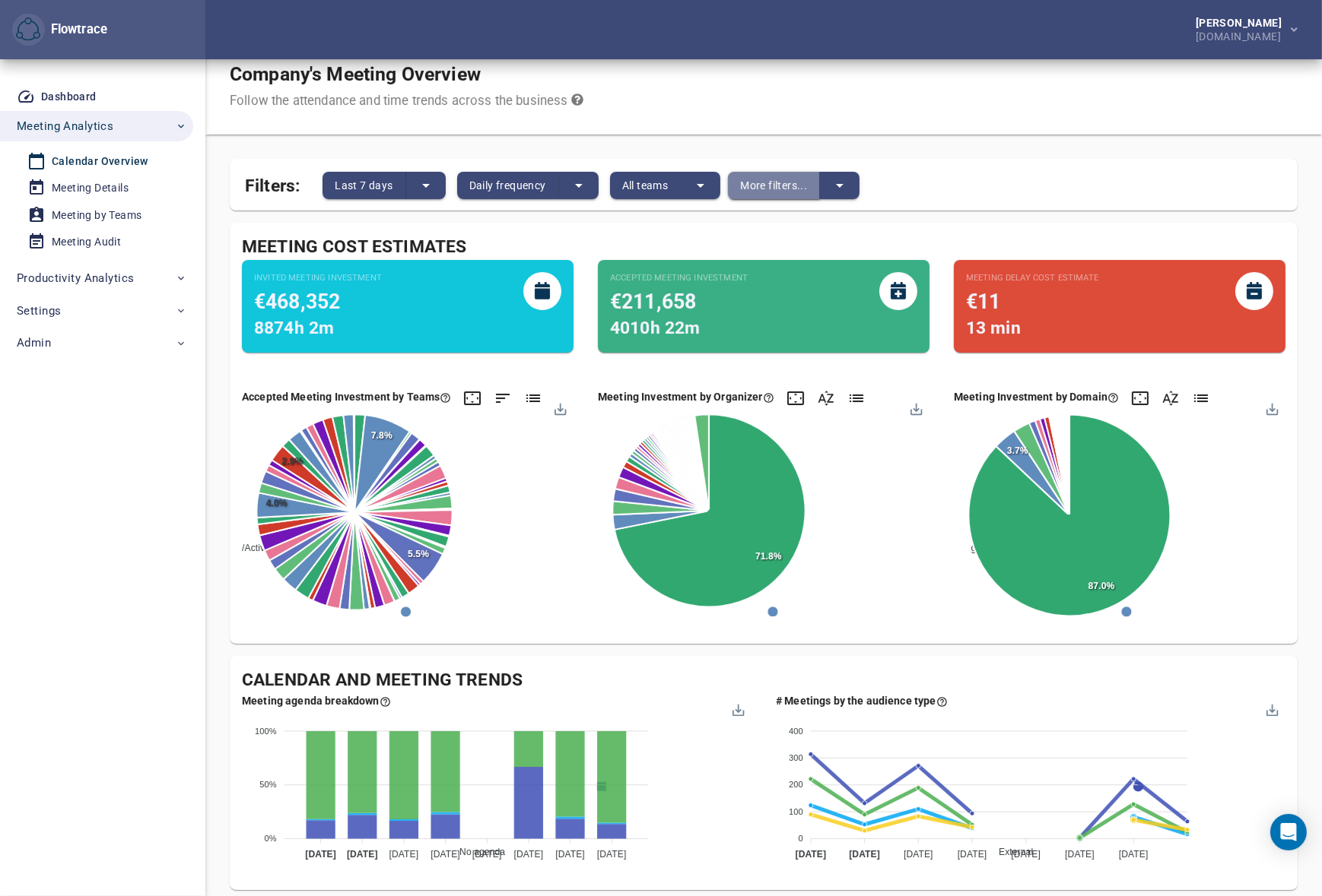
click at [760, 189] on span "More filters..." at bounding box center [774, 186] width 67 height 19
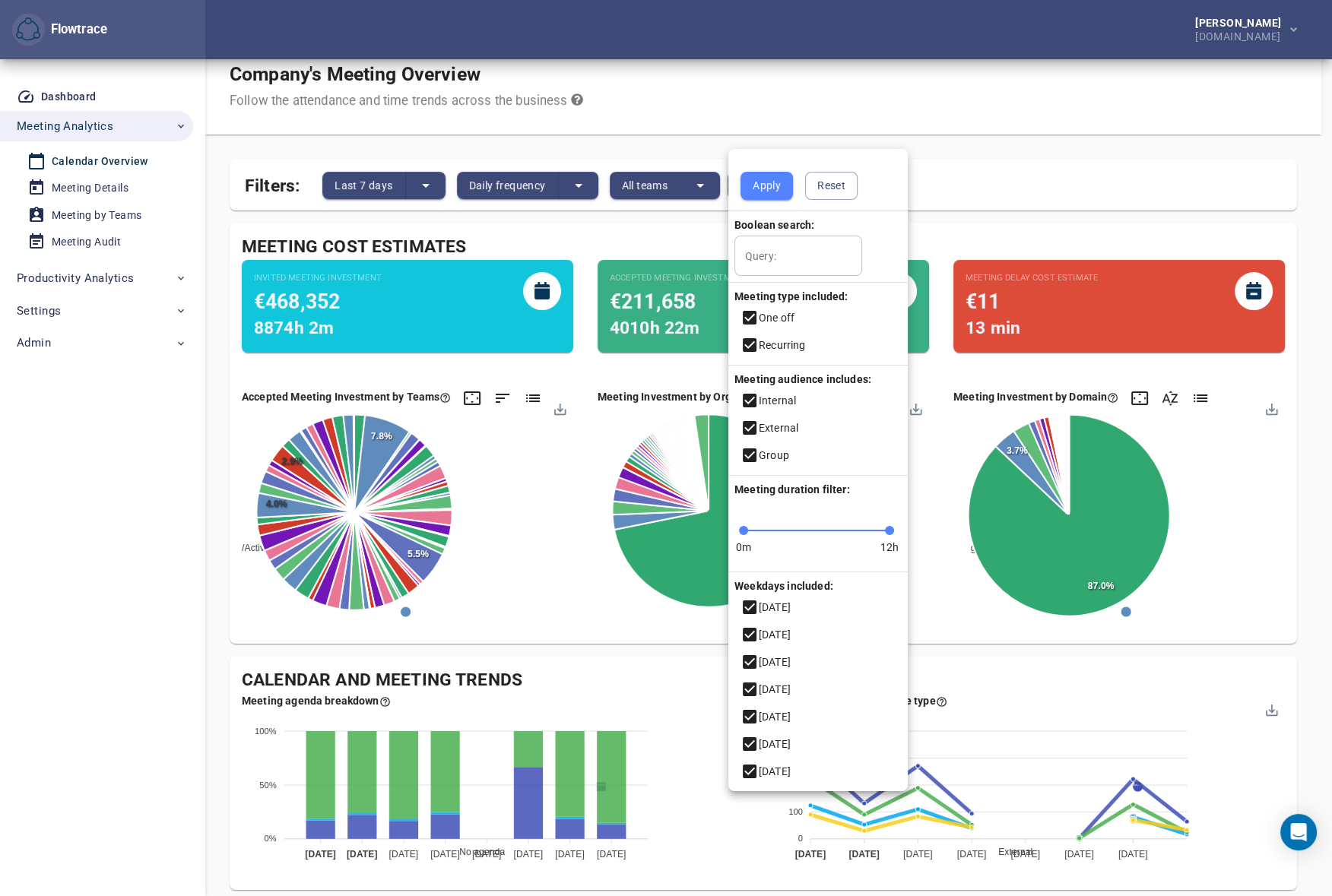
click at [811, 117] on div at bounding box center [666, 448] width 1332 height 896
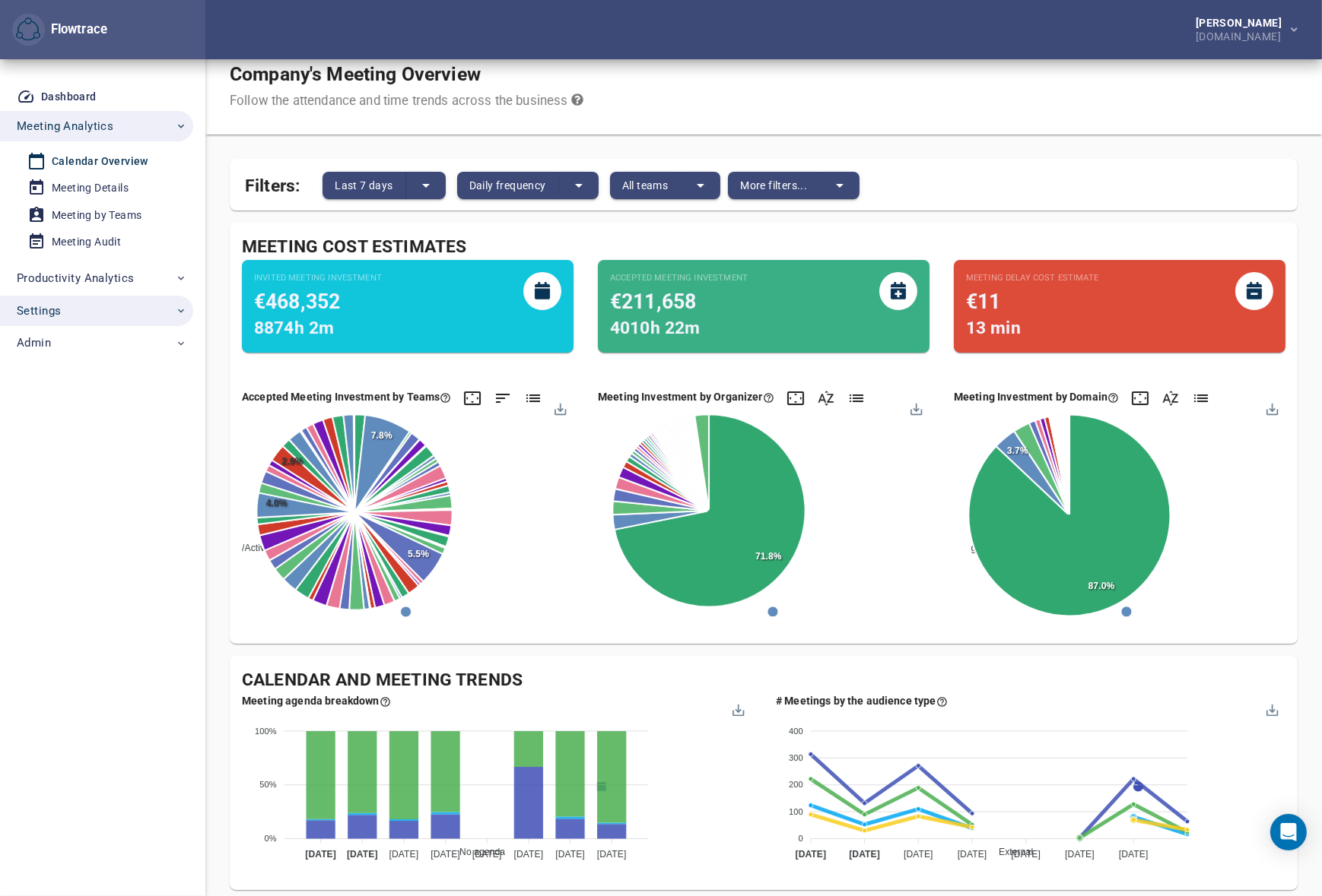
click at [76, 305] on span "Settings" at bounding box center [102, 311] width 170 height 20
click at [95, 343] on div "User Management" at bounding box center [97, 346] width 92 height 19
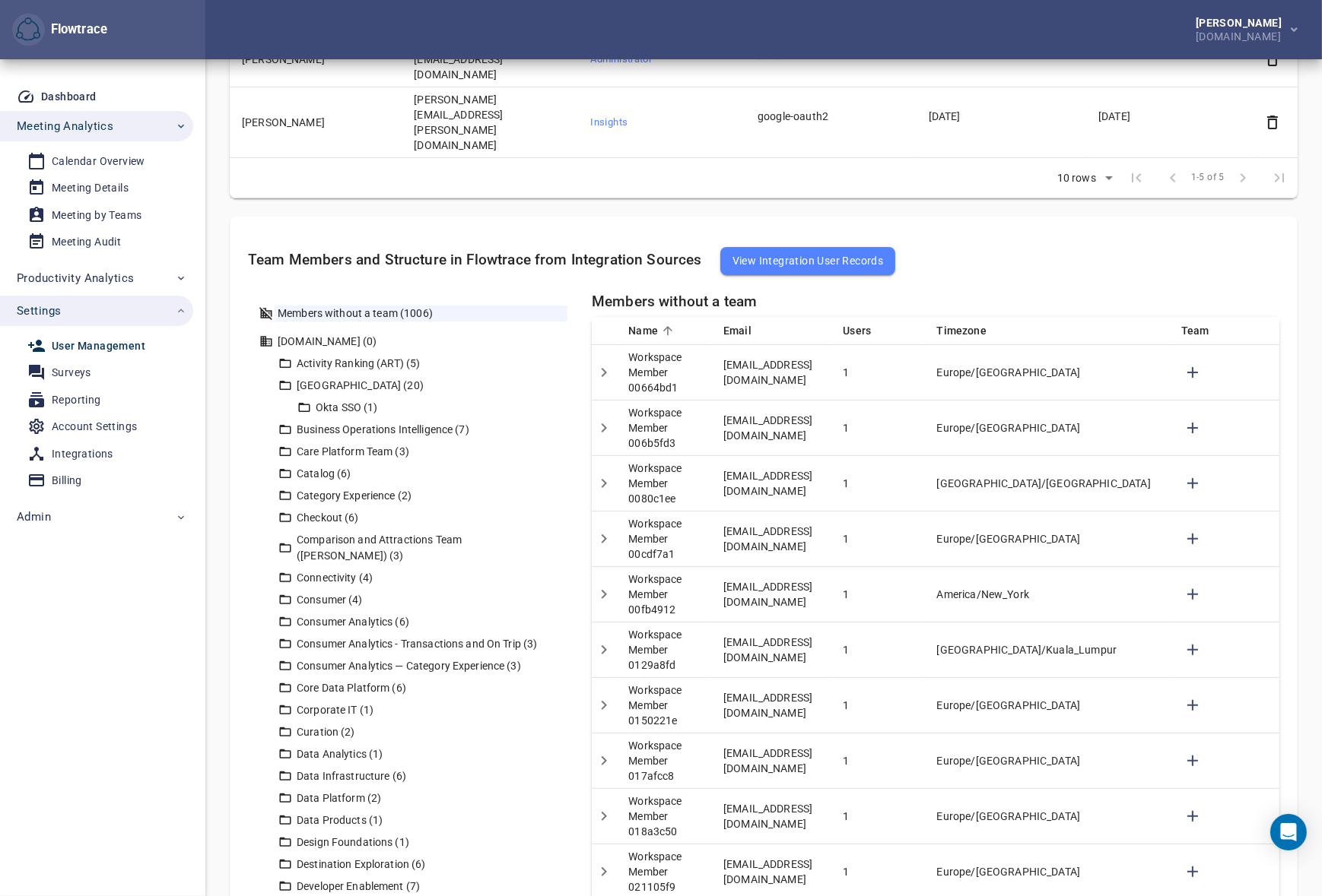
scroll to position [484, 0]
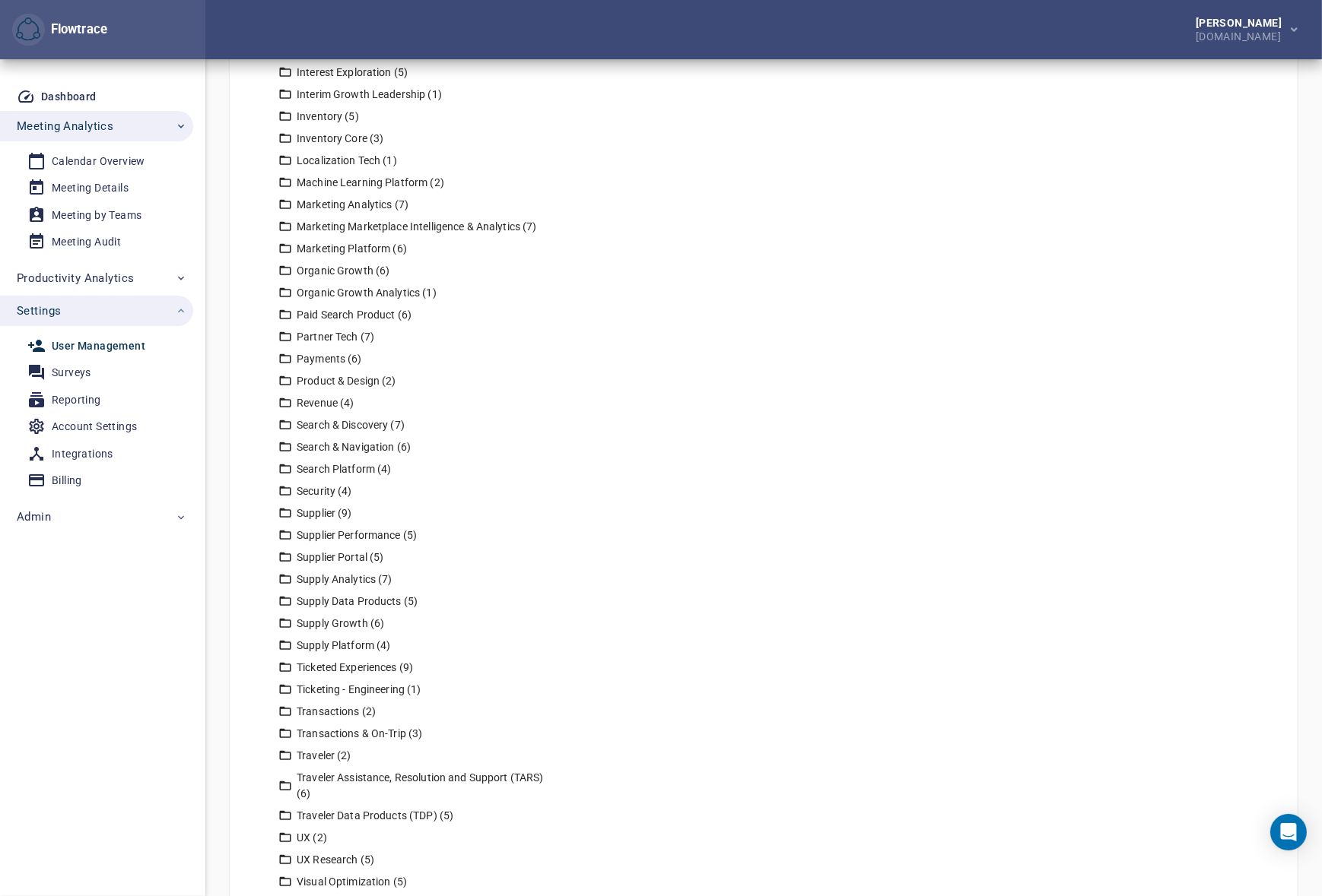
scroll to position [1643, 0]
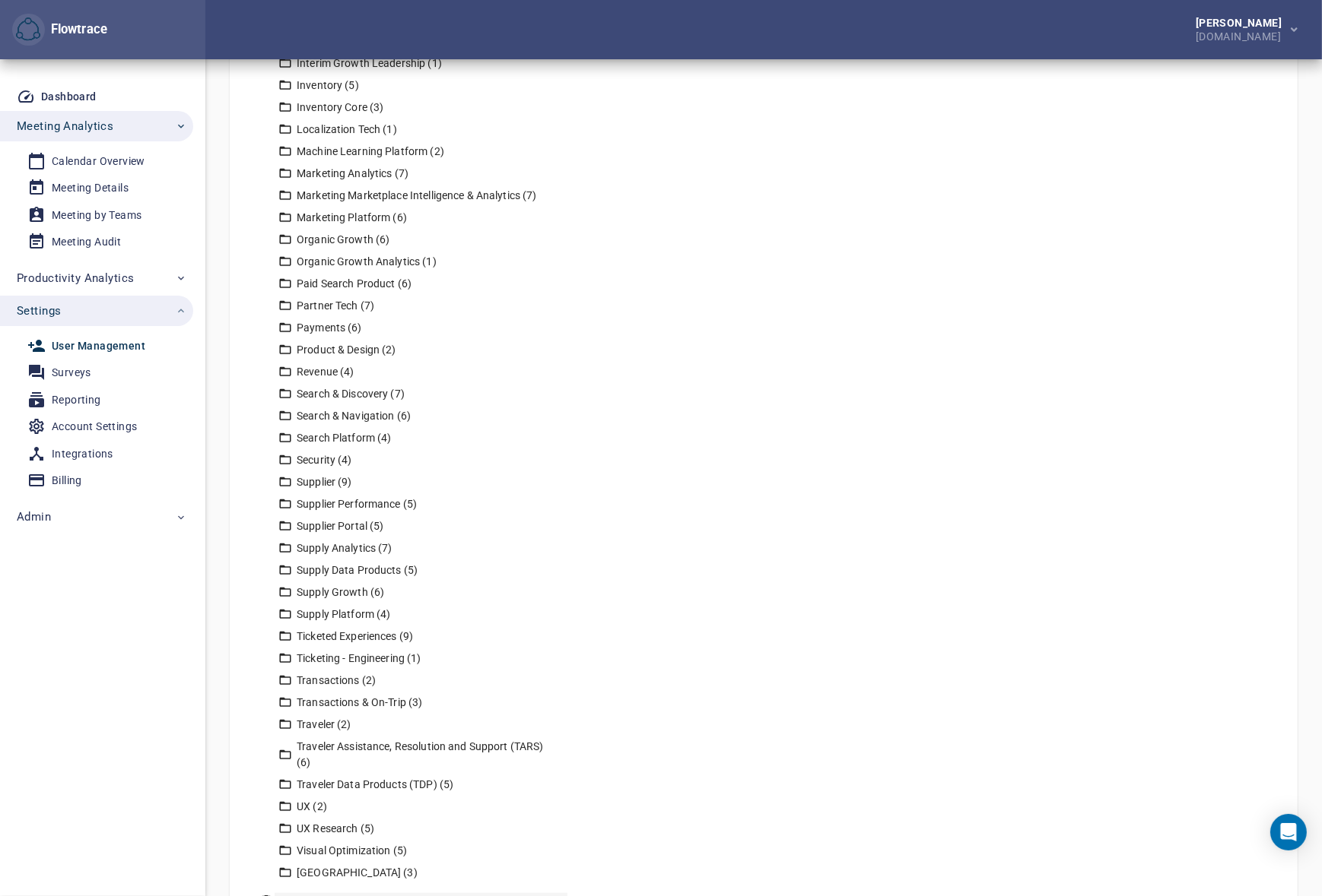
click at [323, 893] on div "Past members (13)" at bounding box center [420, 901] width 293 height 16
click at [883, 734] on div "Past team members Name Email Users Workspace Member 0068d496 0068d496-5720-54a2…" at bounding box center [935, 8] width 688 height 1826
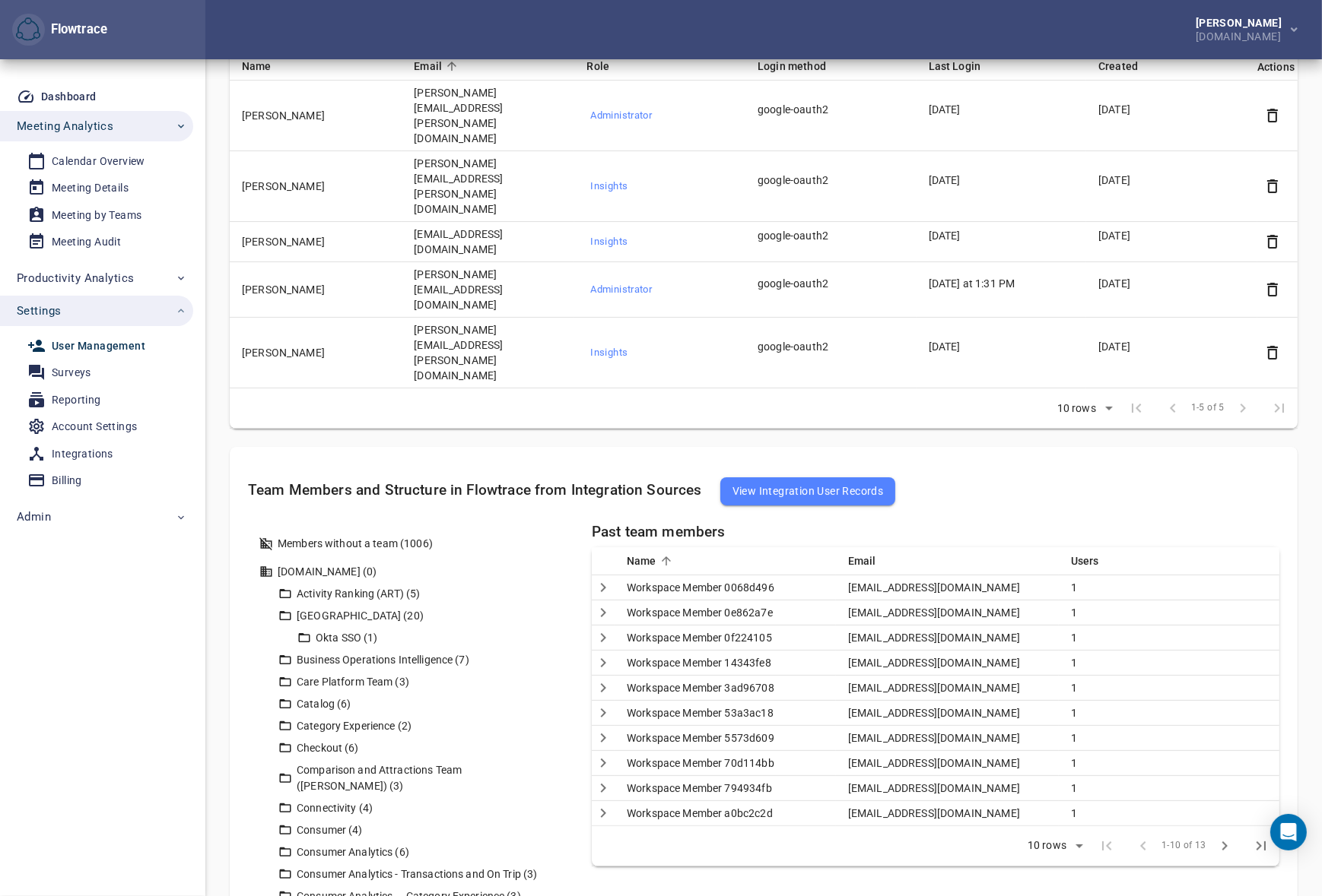
scroll to position [193, 0]
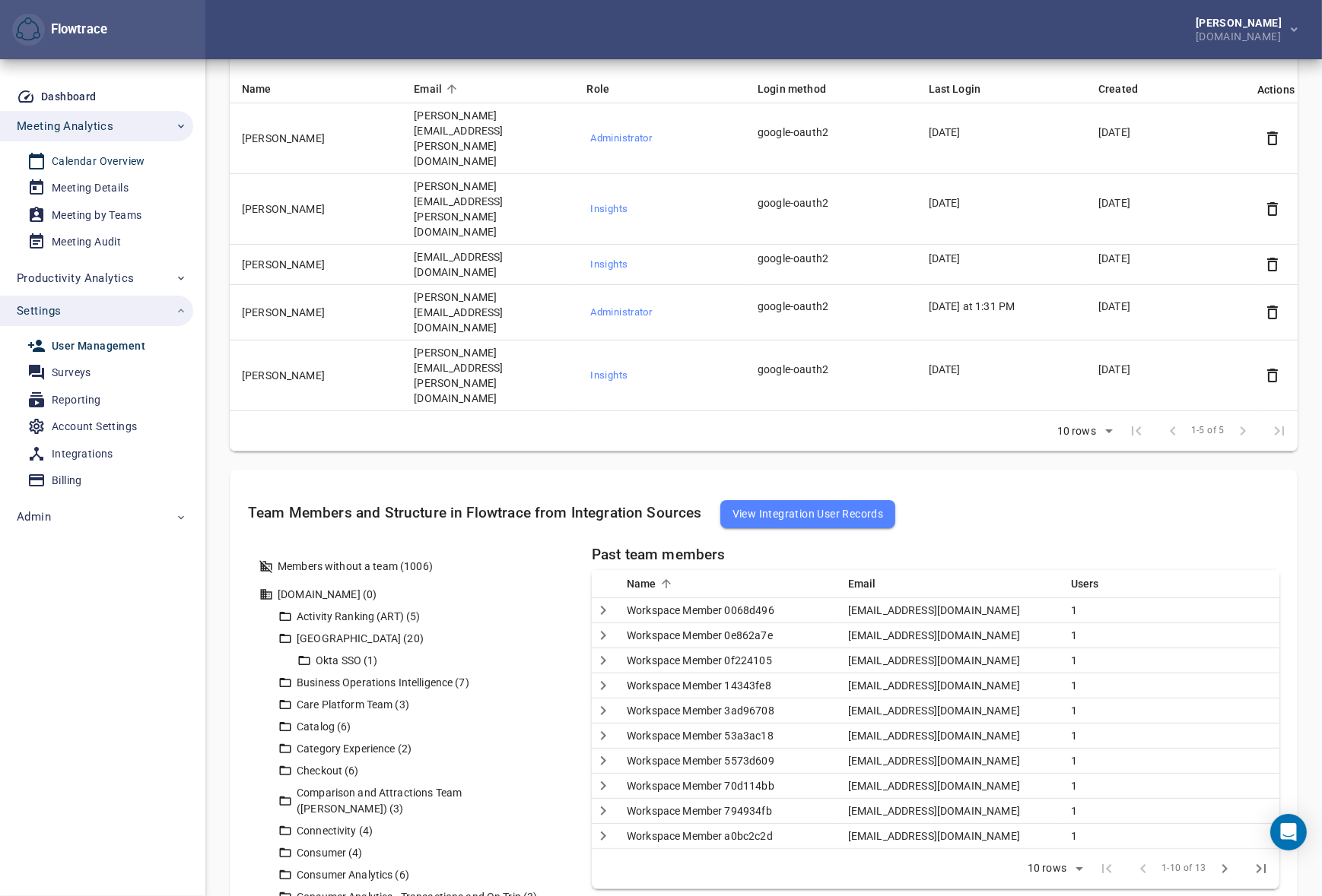
click at [95, 165] on div "Calendar Overview" at bounding box center [98, 162] width 94 height 19
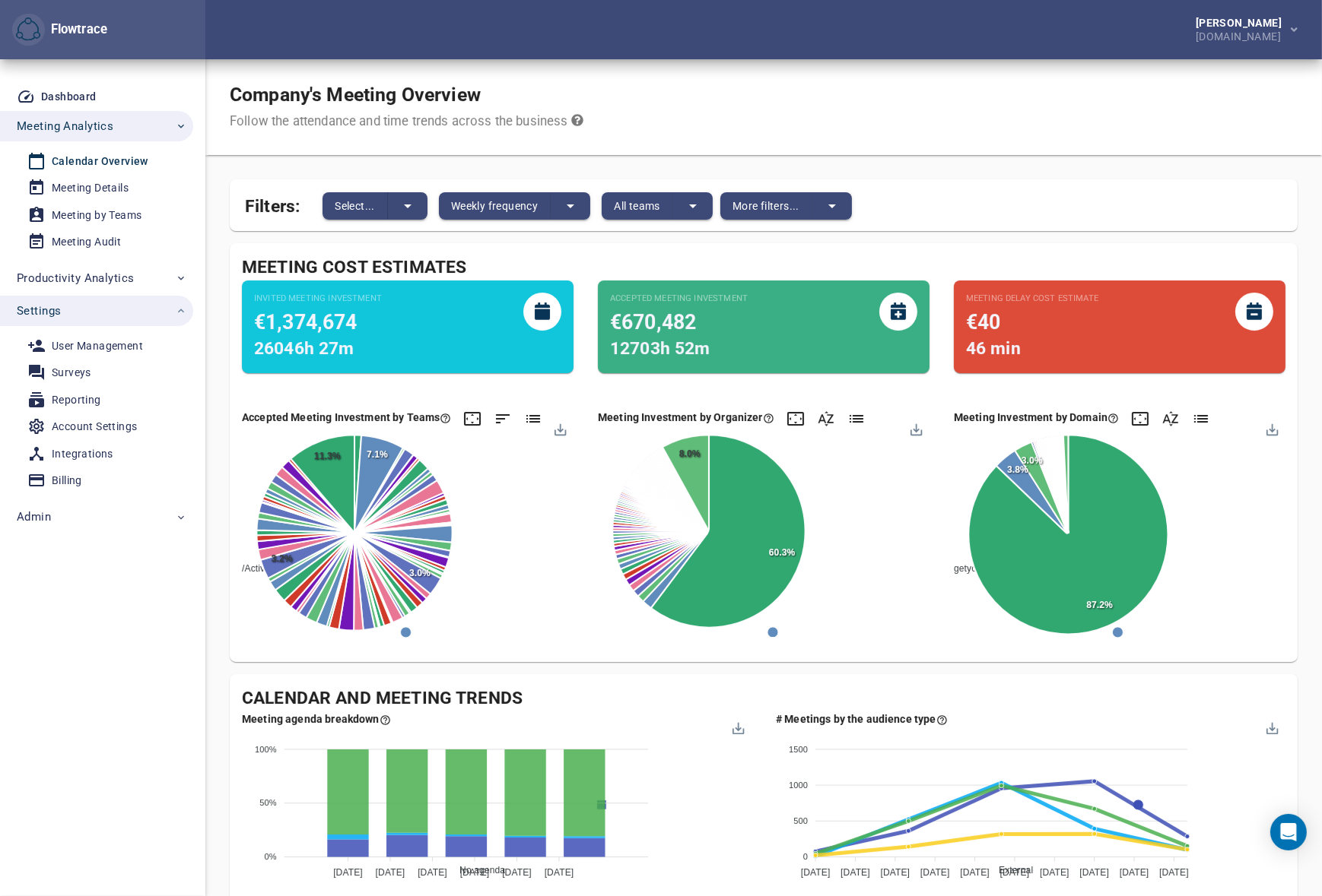
click at [907, 103] on div "Company's Meeting Overview Follow the attendance and time trends across the bus…" at bounding box center [763, 107] width 1116 height 95
click at [530, 418] on icon at bounding box center [533, 419] width 19 height 19
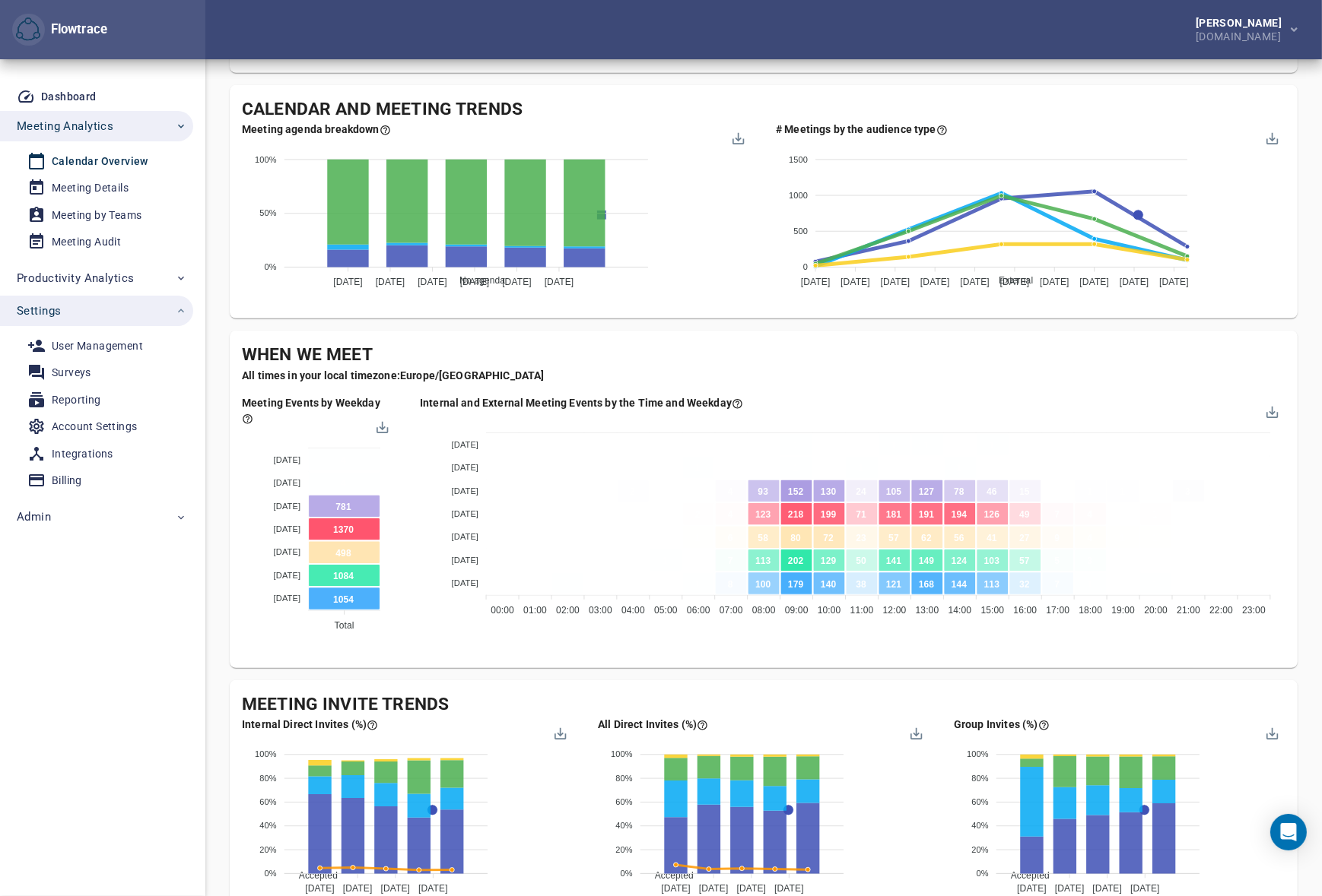
scroll to position [484, 0]
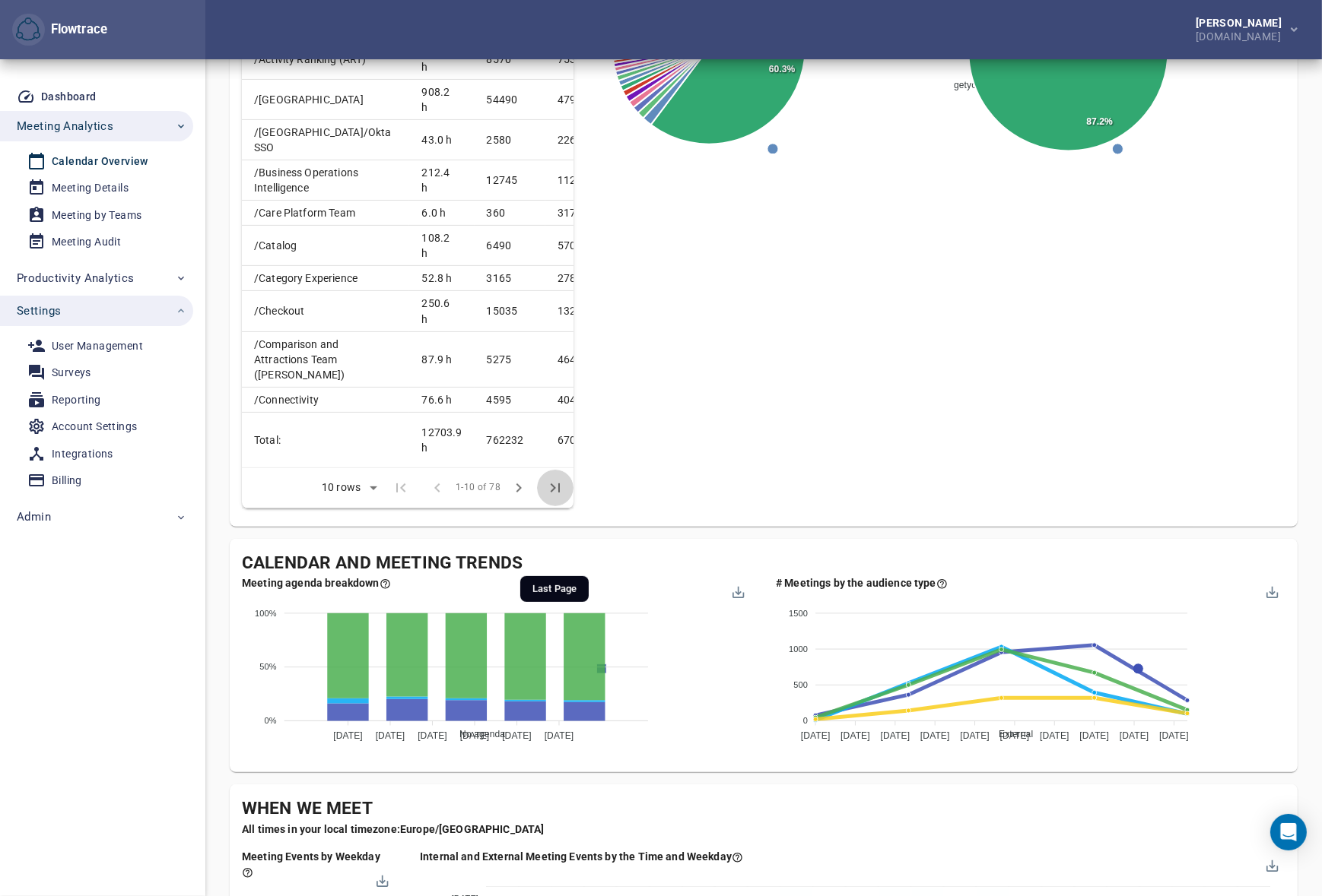
click at [541, 506] on button "Last Page" at bounding box center [555, 487] width 36 height 36
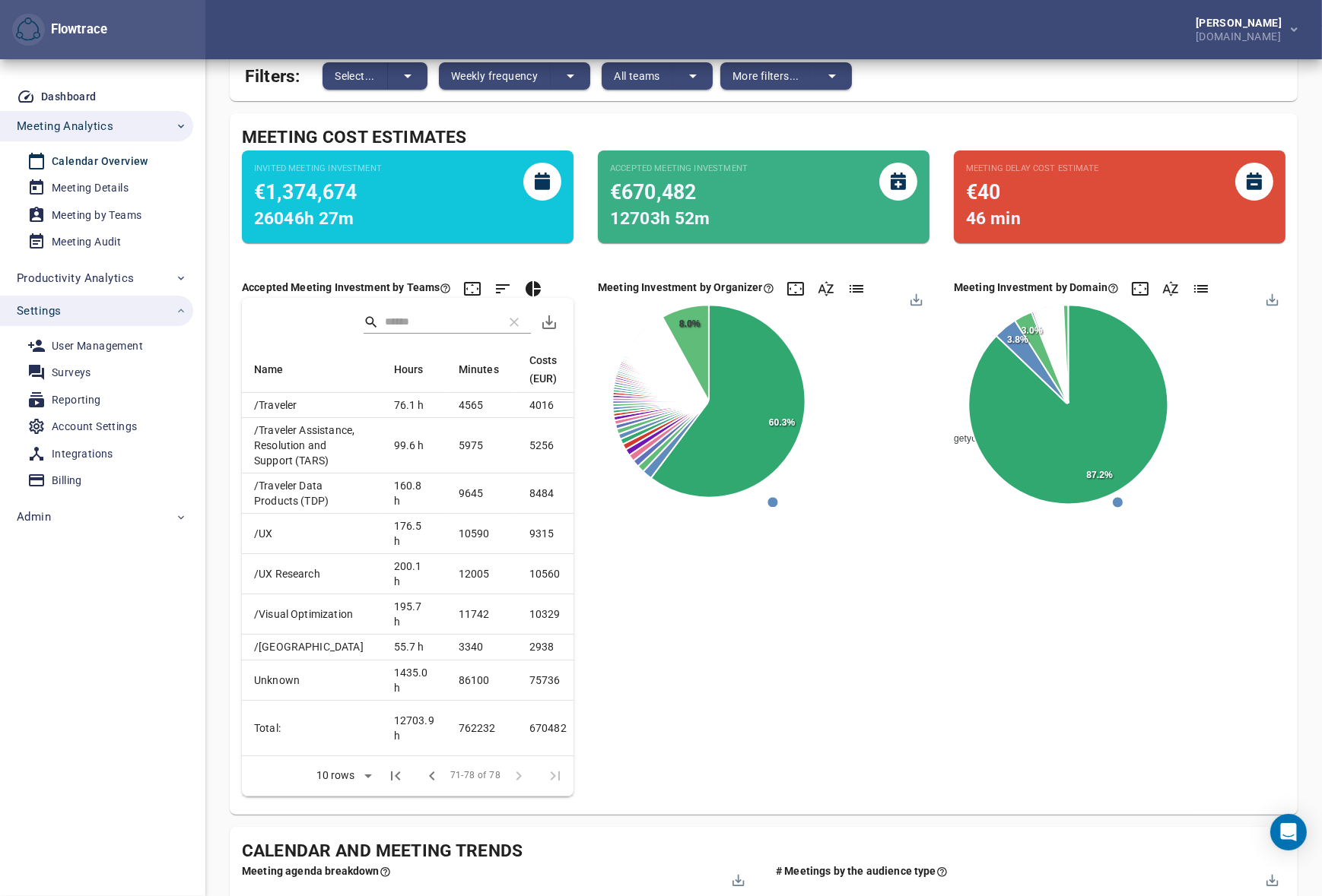
scroll to position [0, 0]
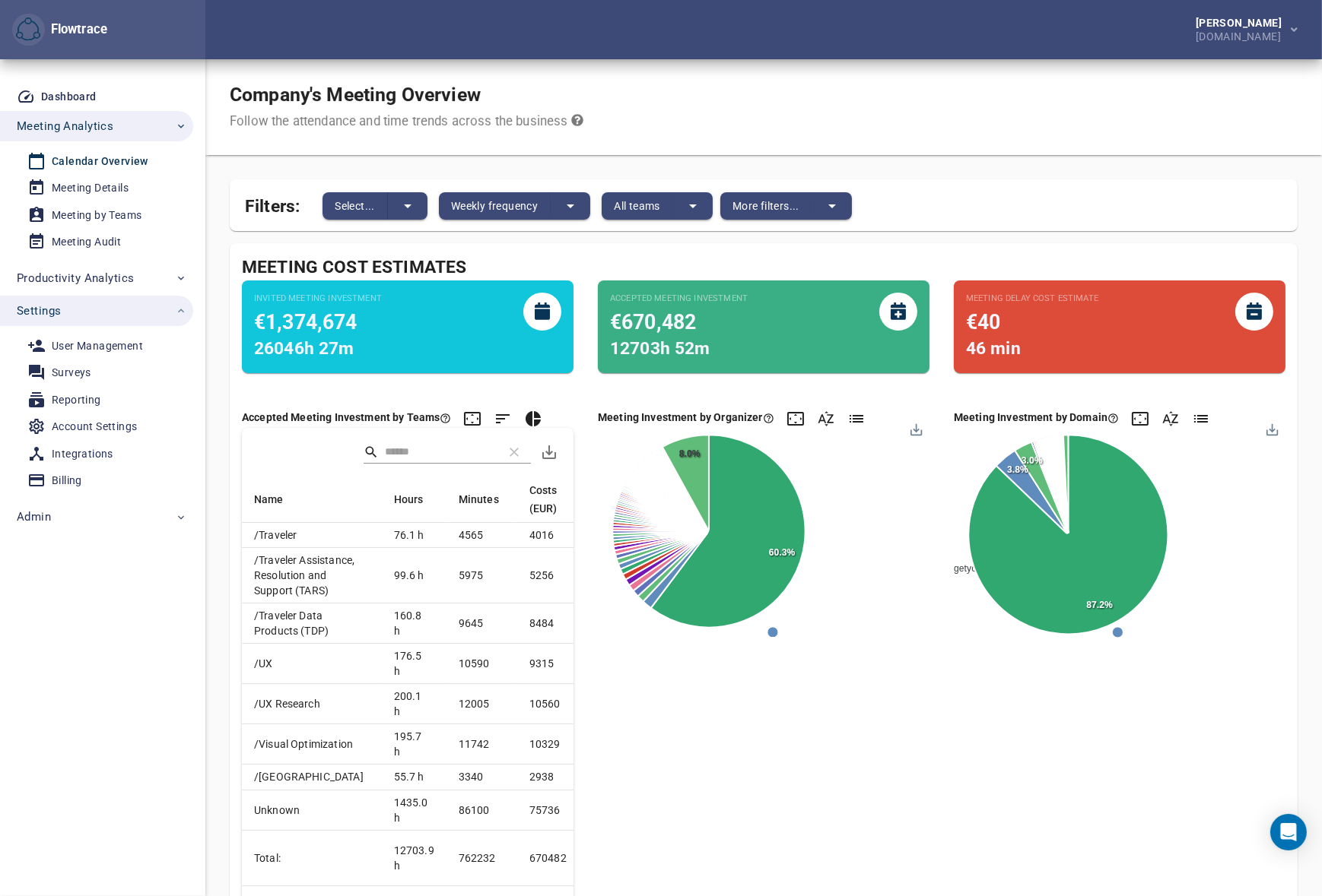
click at [867, 93] on div "Company's Meeting Overview Follow the attendance and time trends across the bus…" at bounding box center [763, 107] width 1116 height 95
click at [536, 418] on icon at bounding box center [533, 419] width 15 height 15
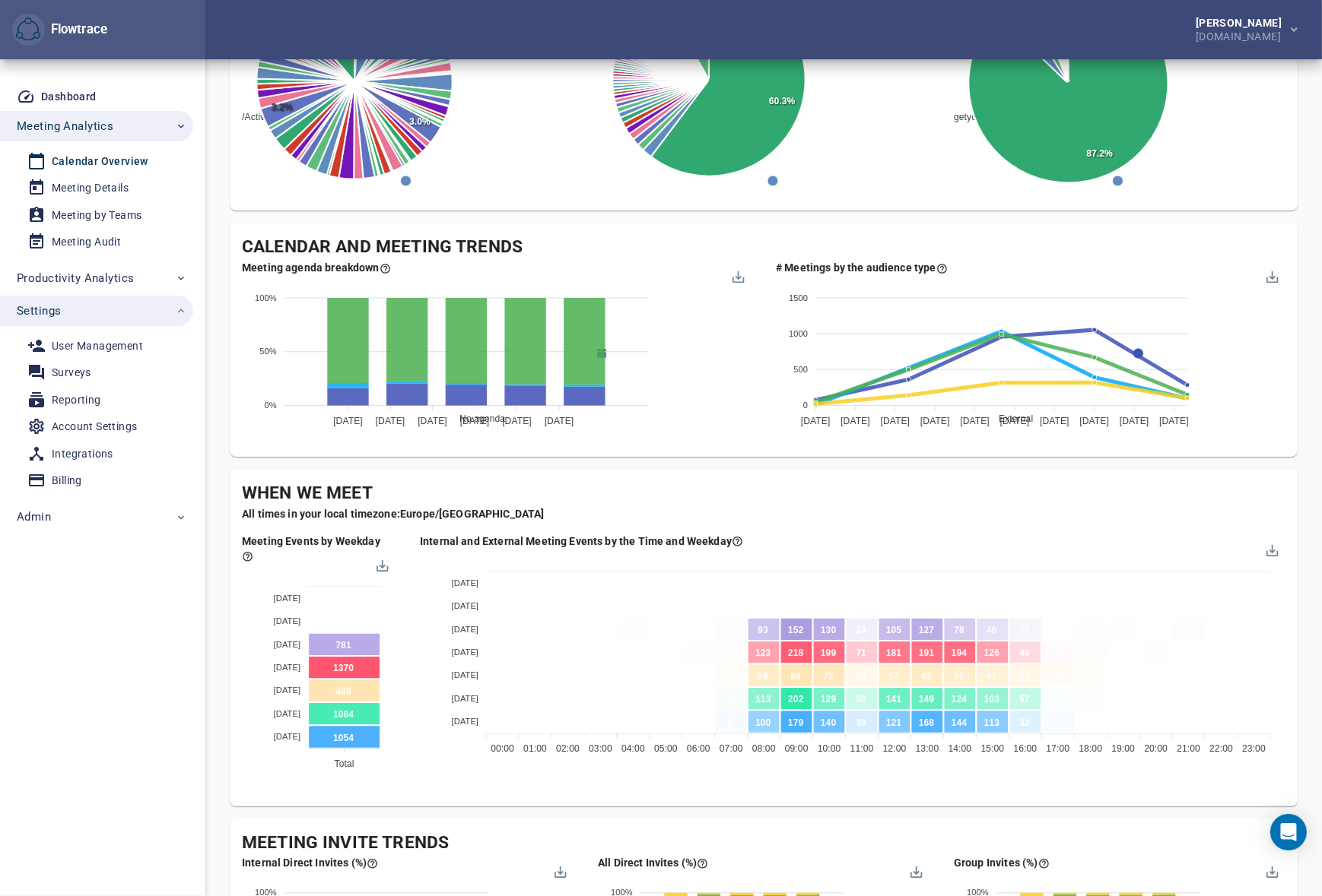
scroll to position [484, 0]
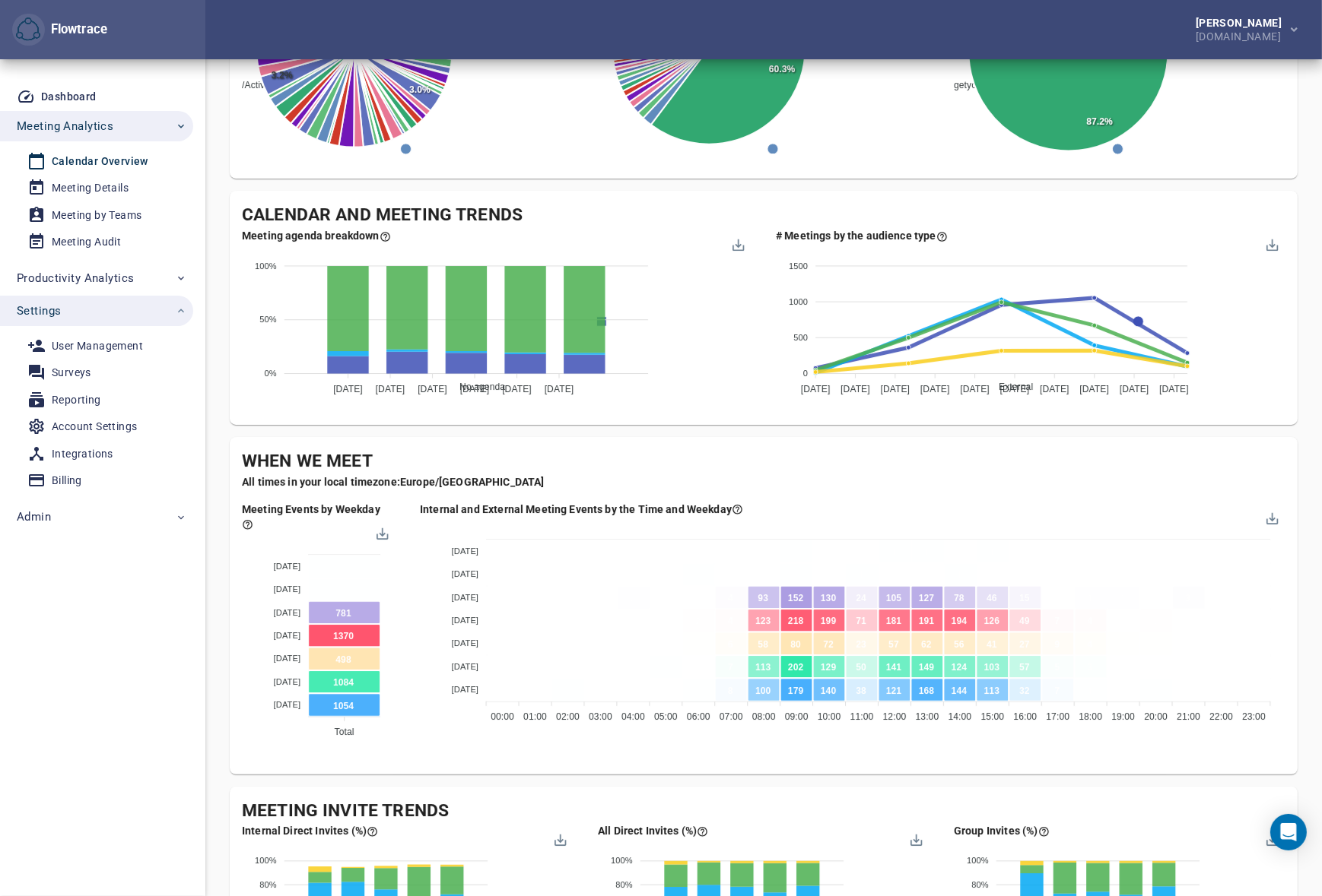
click at [720, 433] on div "Company's Meeting Overview Follow the attendance and time trends across the bus…" at bounding box center [763, 528] width 1068 height 1905
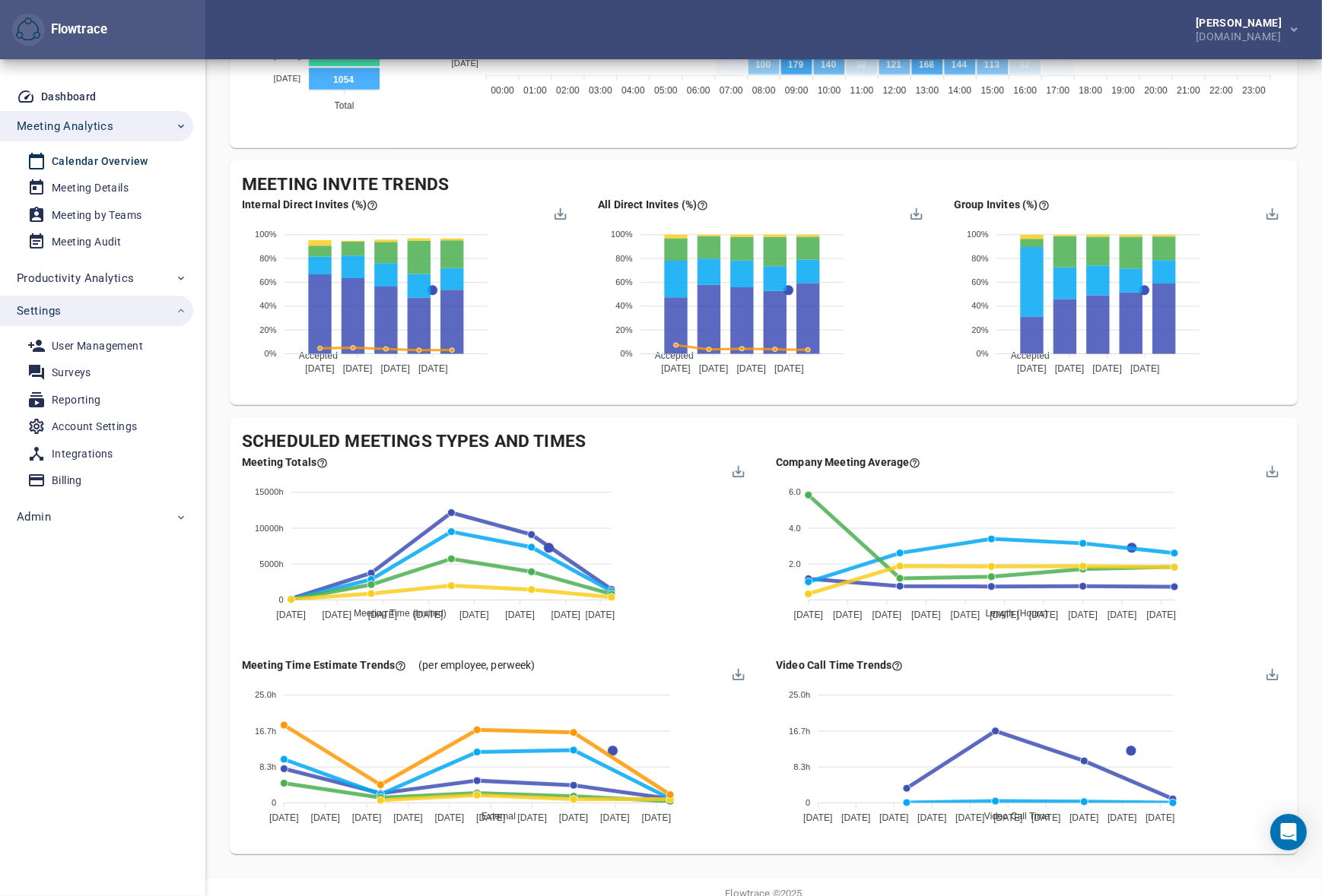
scroll to position [1128, 0]
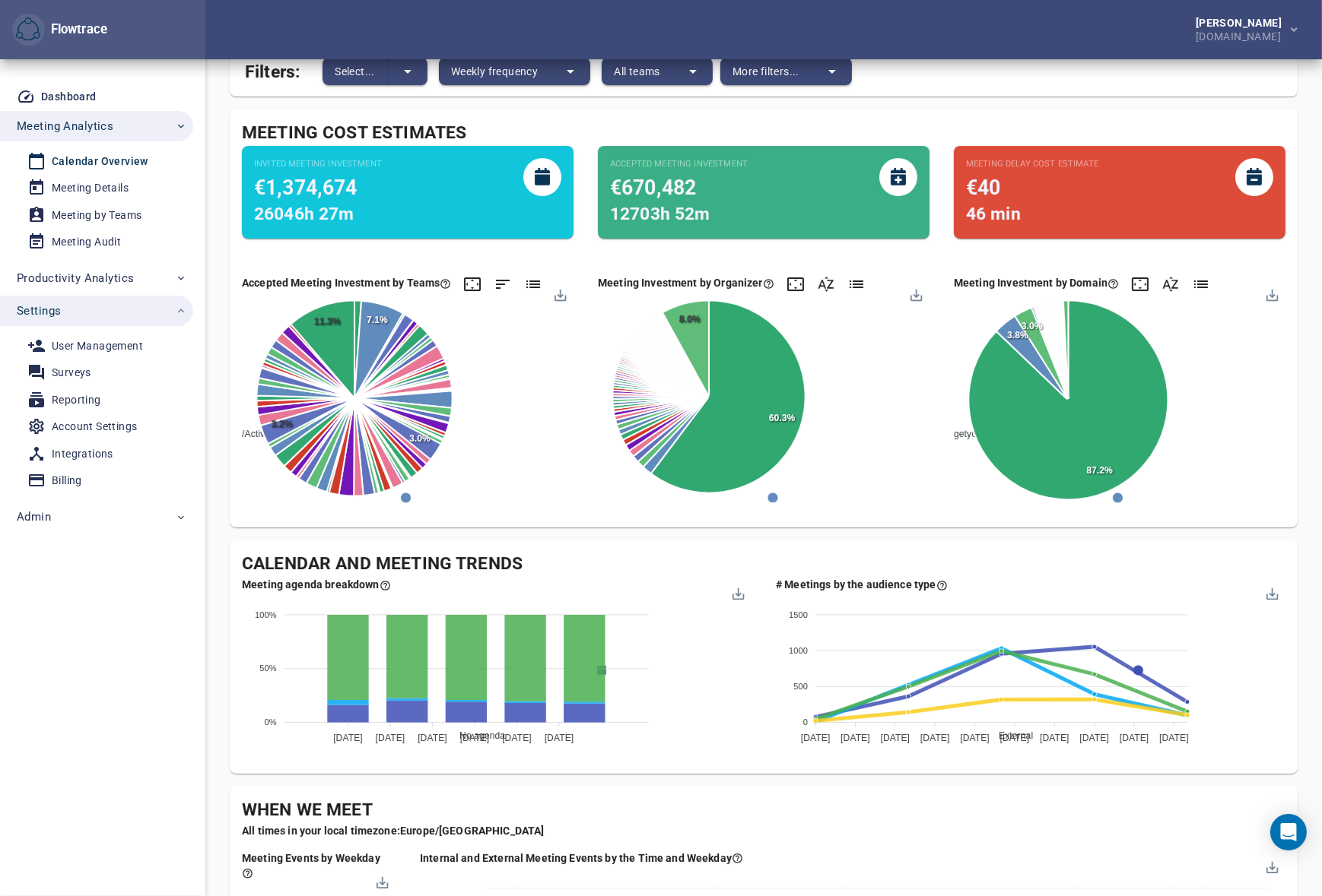
scroll to position [0, 0]
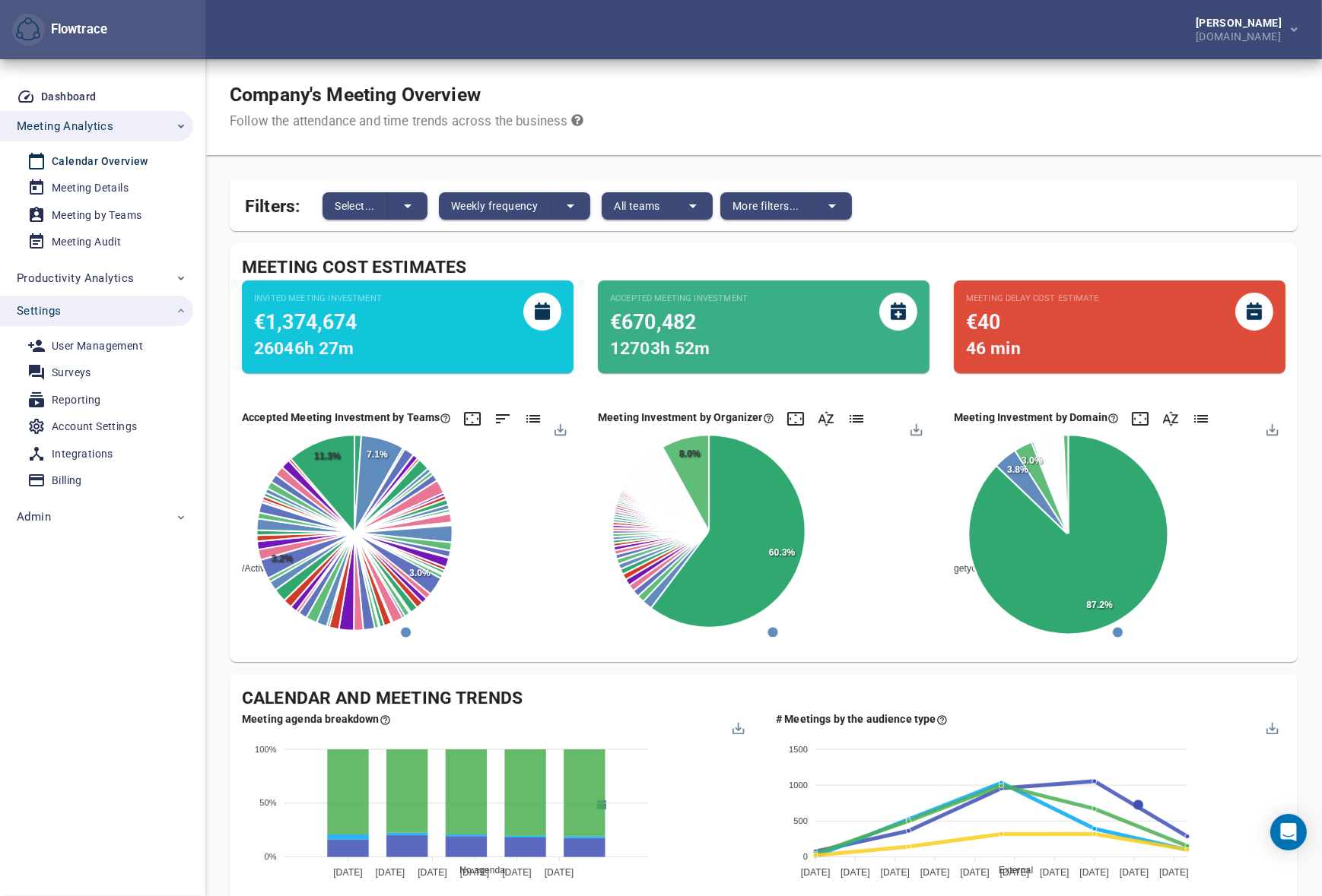
click at [672, 92] on div "Company's Meeting Overview Follow the attendance and time trends across the bus…" at bounding box center [763, 107] width 1116 height 95
click at [477, 207] on span "Weekly frequency" at bounding box center [494, 206] width 87 height 19
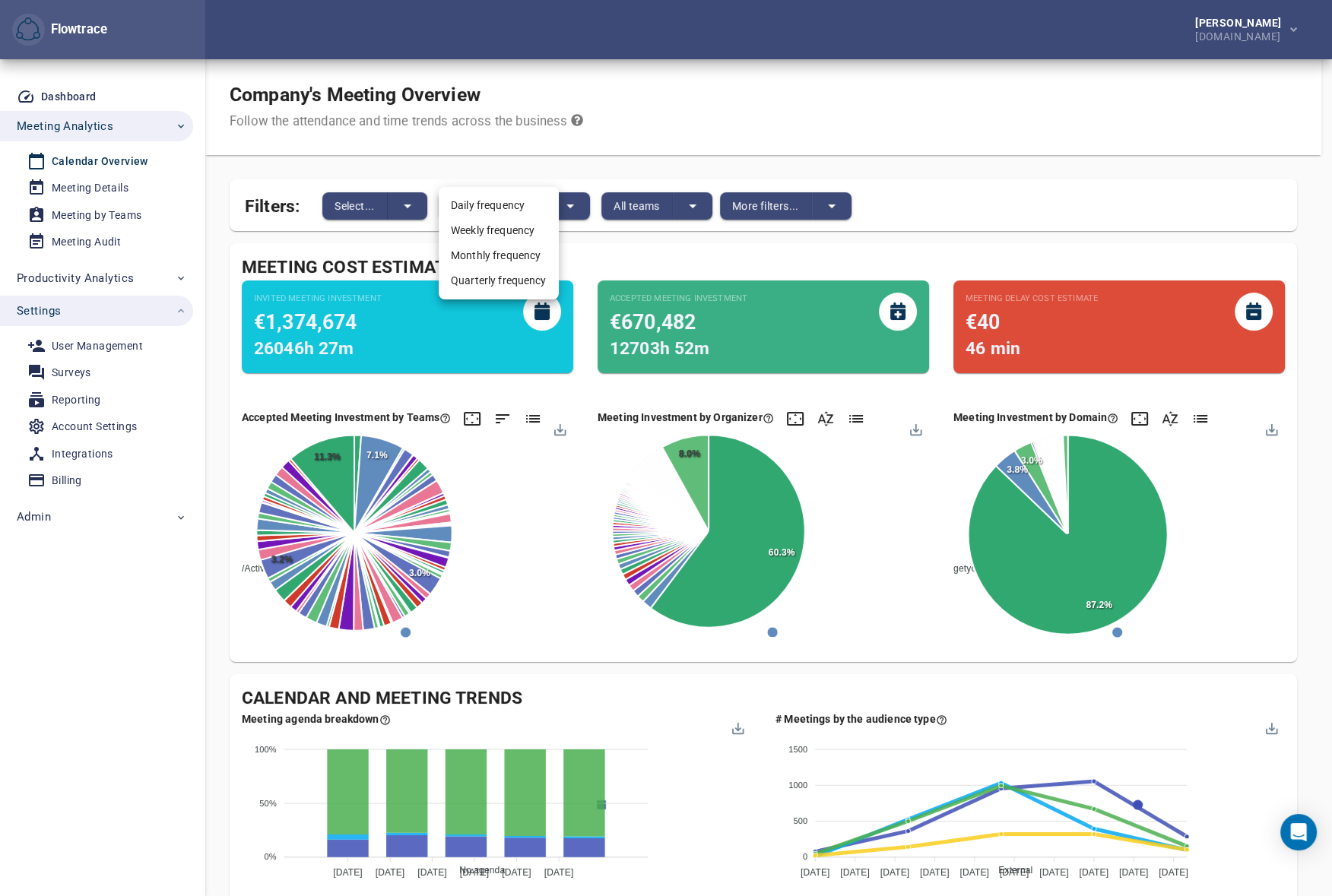
click at [486, 251] on li "Monthly frequency" at bounding box center [499, 255] width 120 height 25
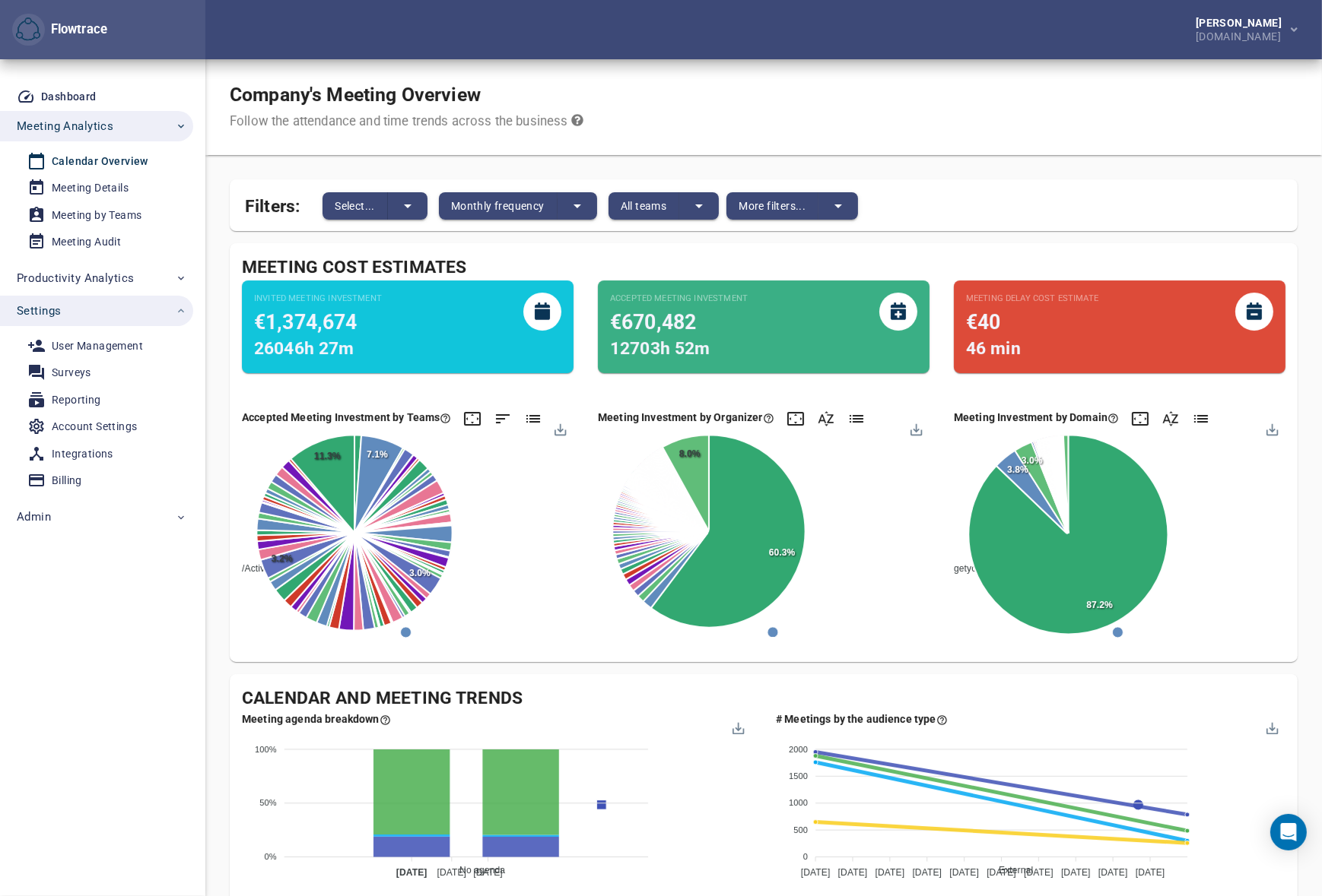
click at [497, 205] on span "Monthly frequency" at bounding box center [498, 206] width 94 height 19
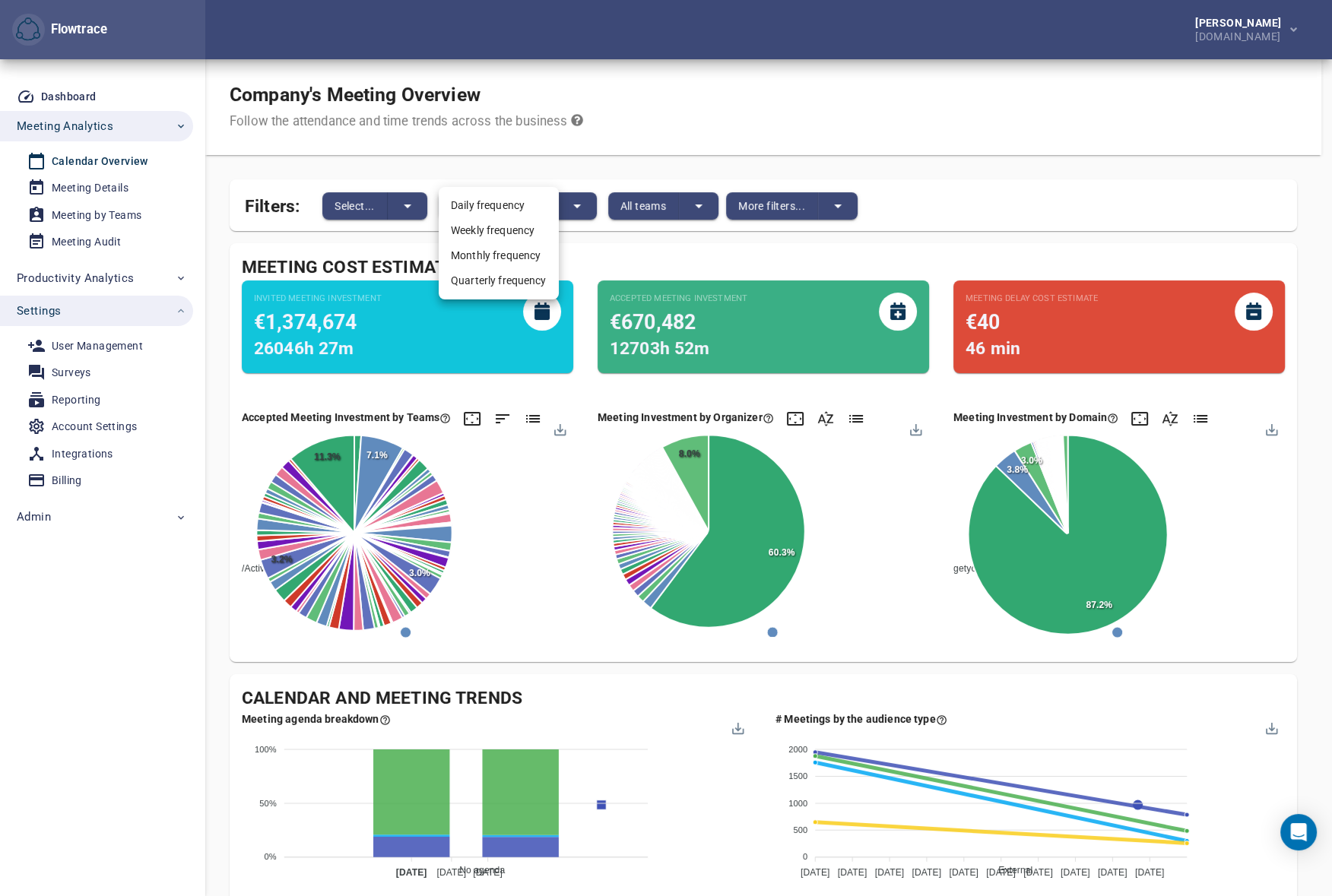
click at [456, 158] on div at bounding box center [666, 448] width 1332 height 896
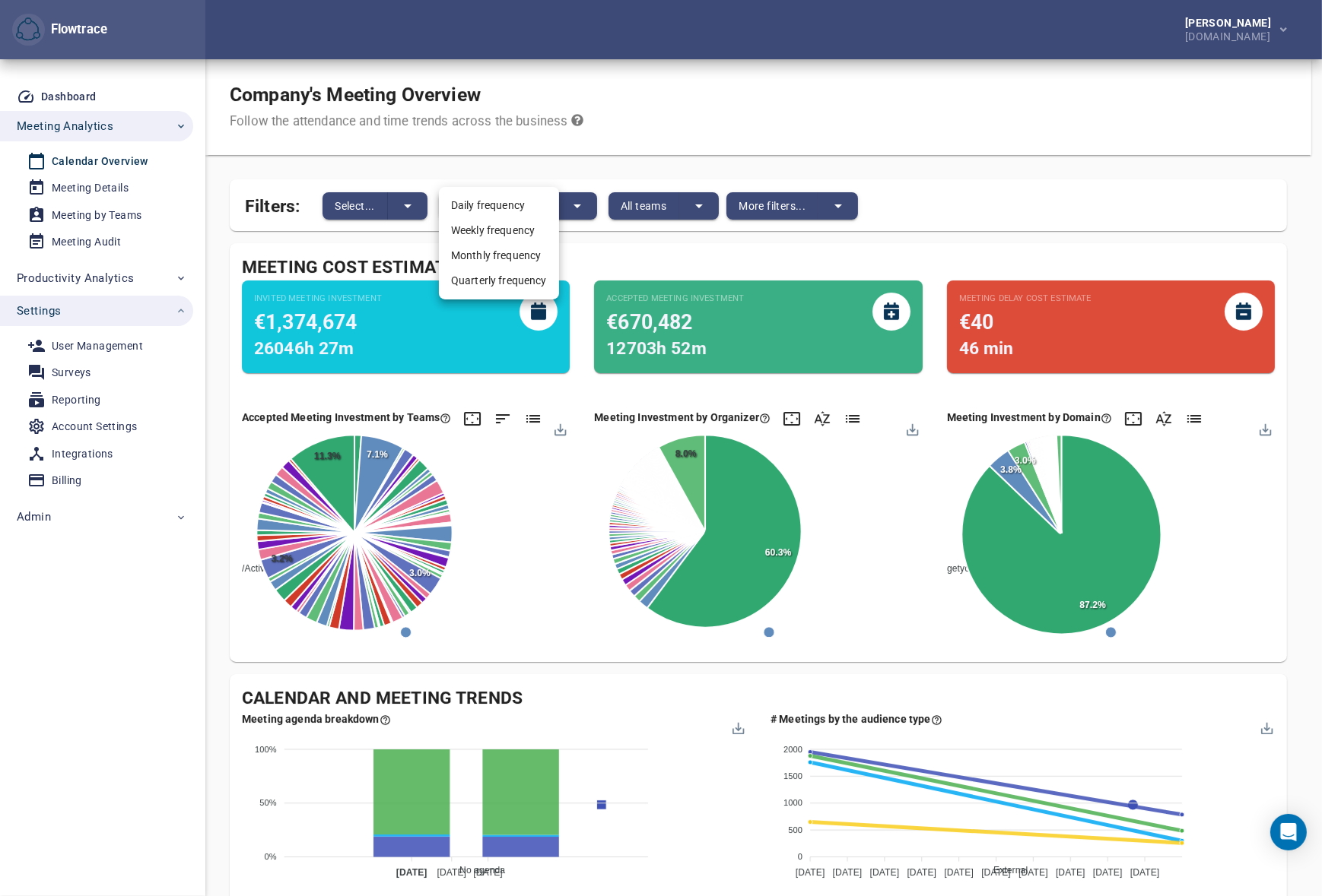
click at [371, 206] on div "Daily frequency Weekly frequency Monthly frequency Quarterly frequency" at bounding box center [661, 448] width 1322 height 896
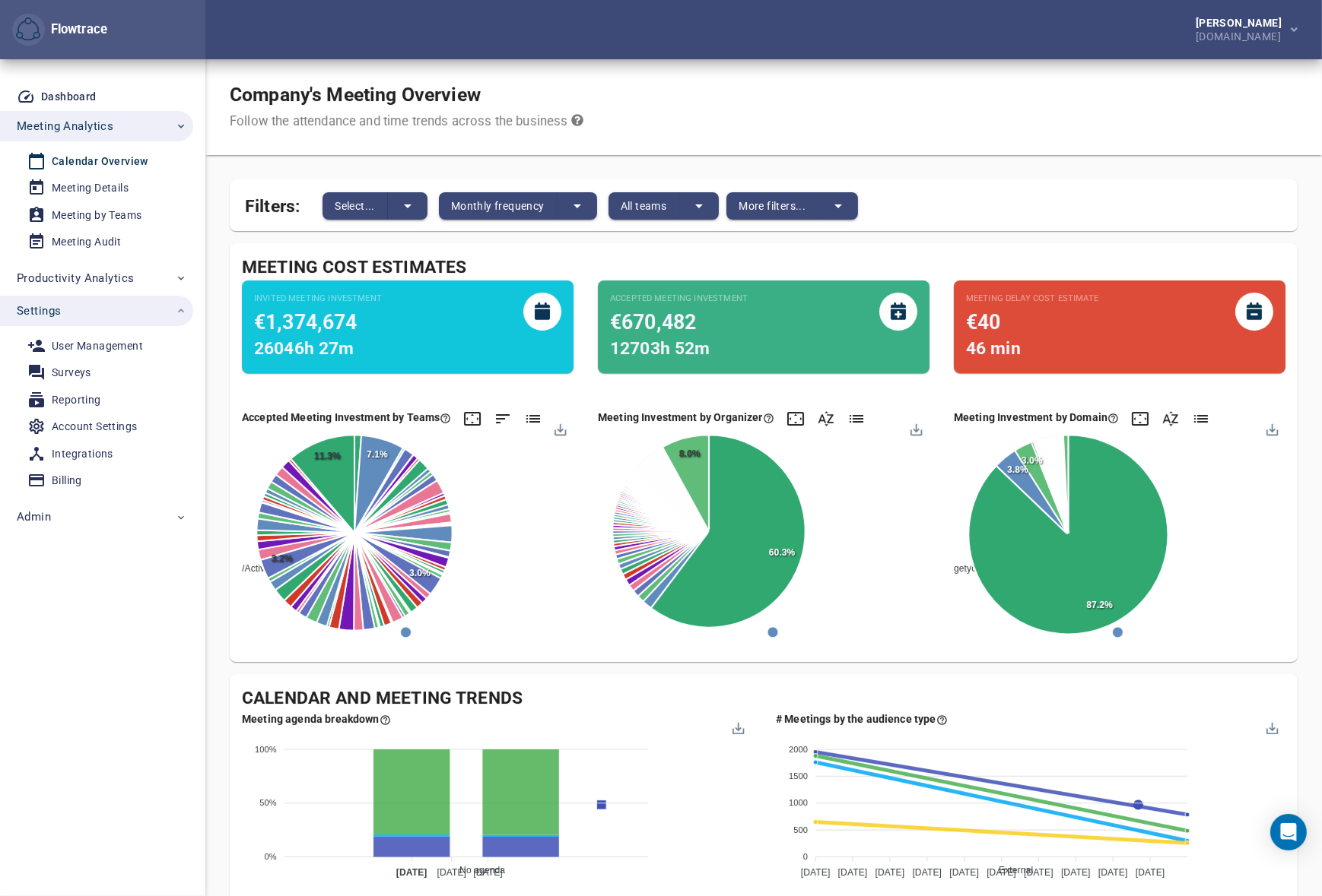
click at [356, 209] on div "Daily frequency Weekly frequency Monthly frequency Quarterly frequency" at bounding box center [661, 448] width 1322 height 896
click at [349, 205] on span "Select..." at bounding box center [355, 206] width 40 height 19
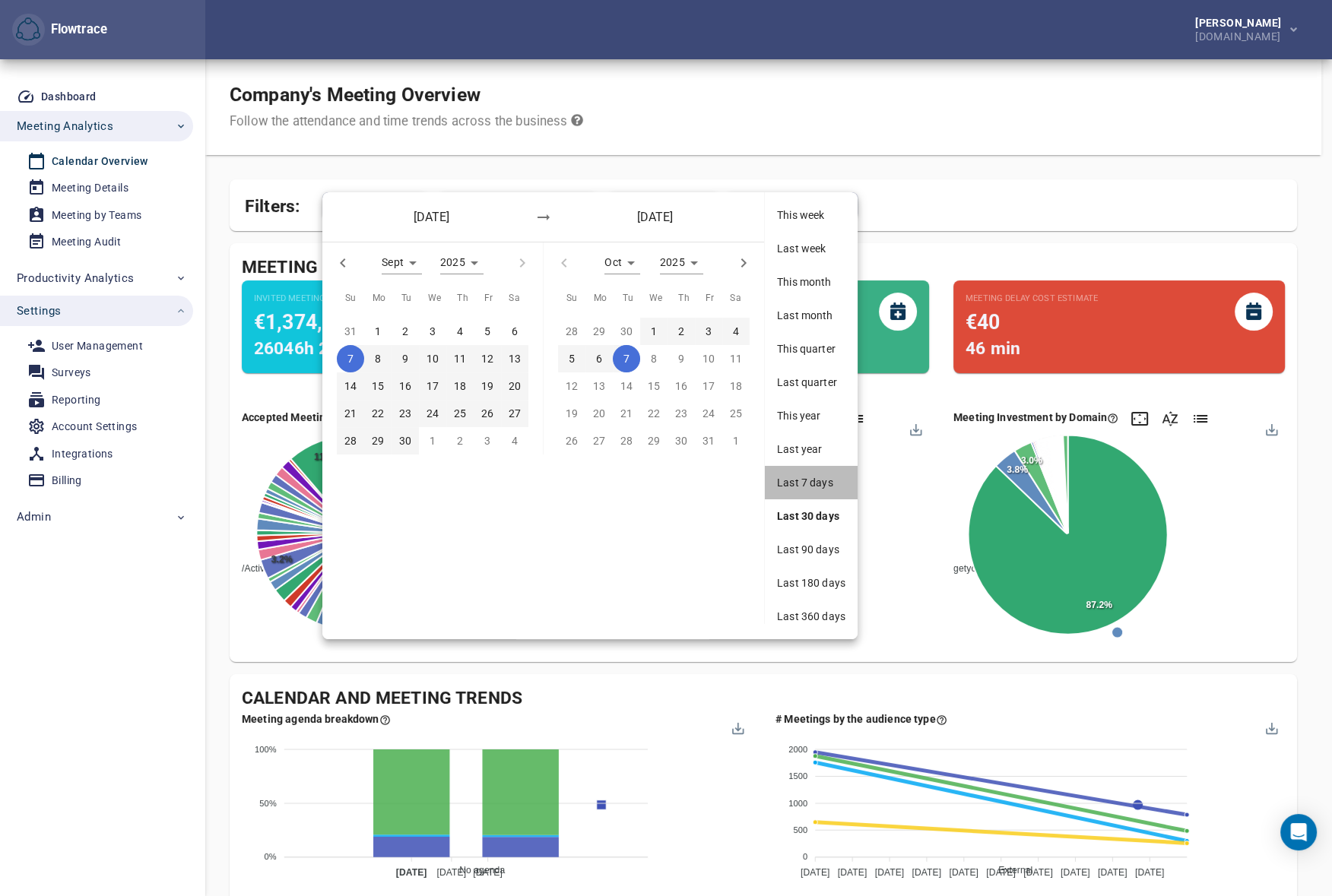
click at [804, 481] on span "Last 7 days" at bounding box center [811, 483] width 68 height 15
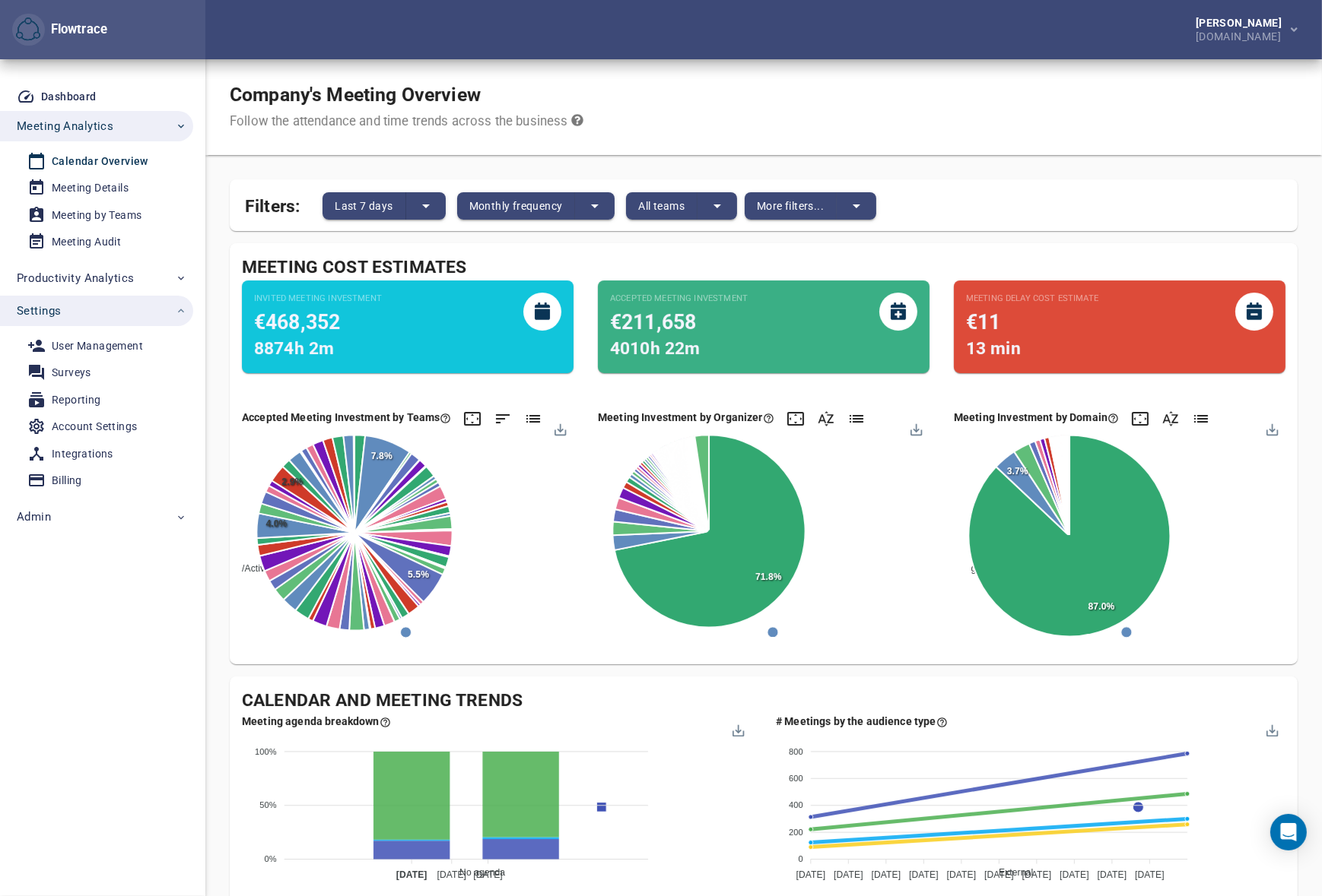
click at [75, 243] on div "Meeting Audit" at bounding box center [86, 242] width 69 height 19
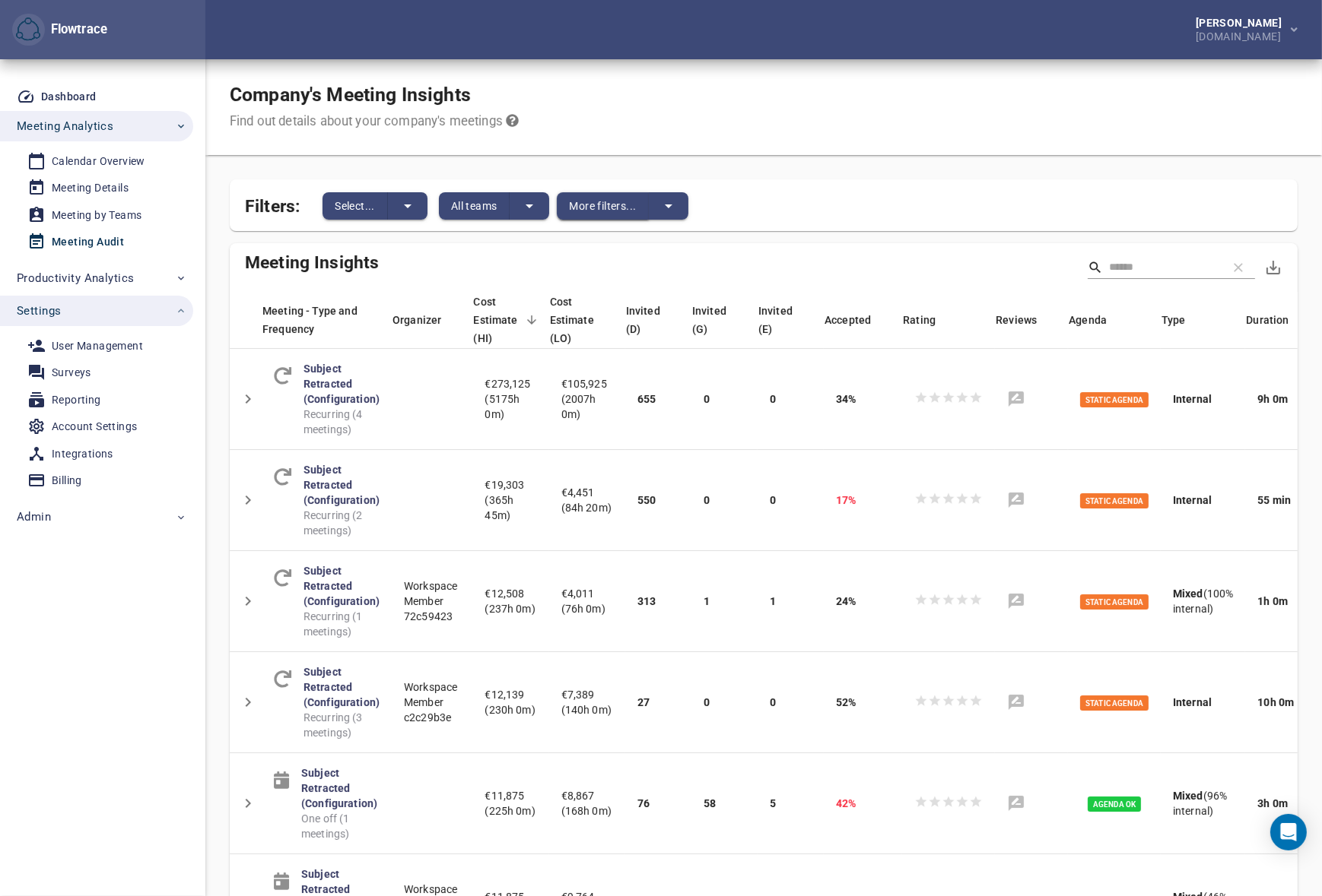
click at [614, 201] on span "More filters..." at bounding box center [603, 206] width 67 height 19
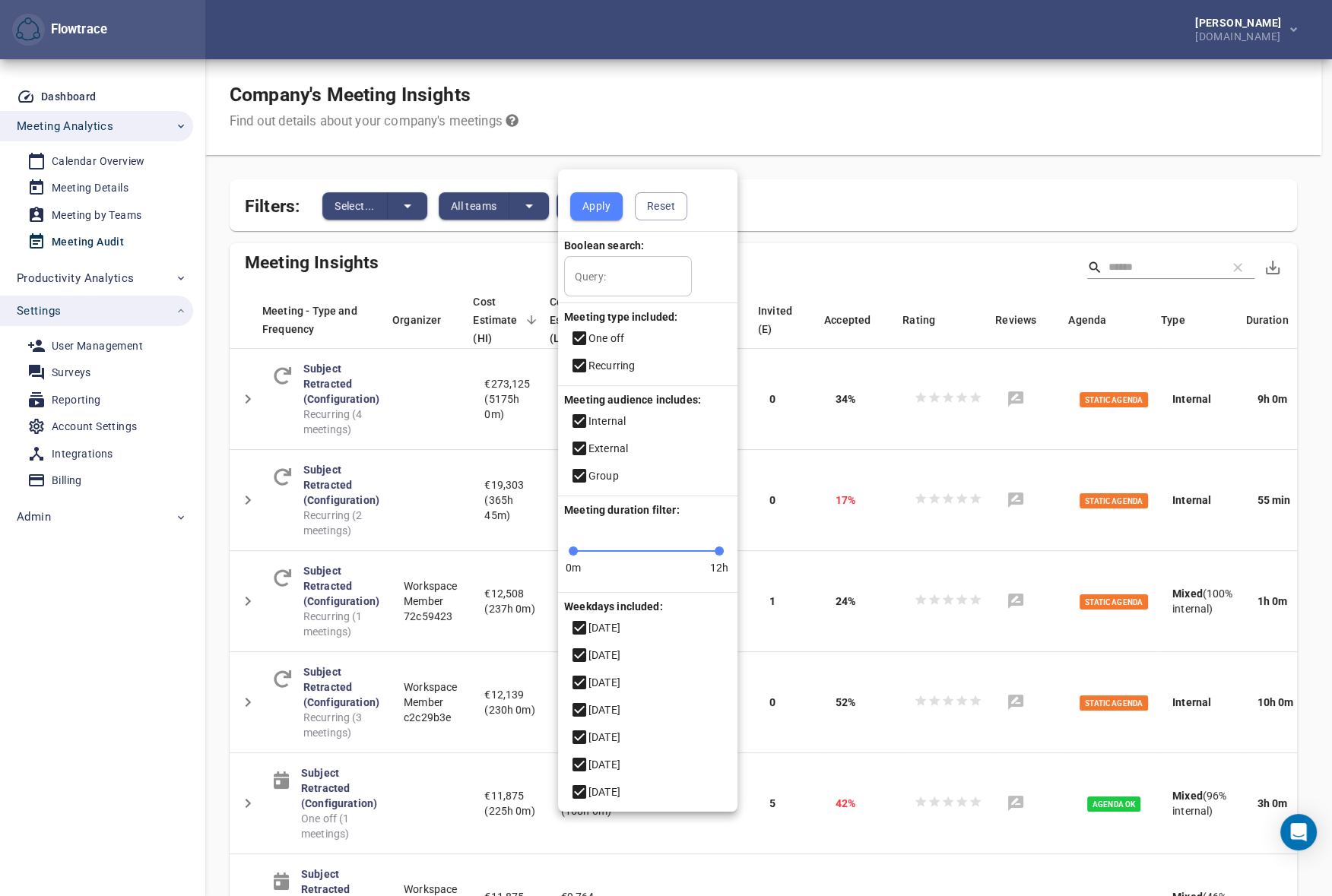
click at [821, 111] on div at bounding box center [666, 448] width 1332 height 896
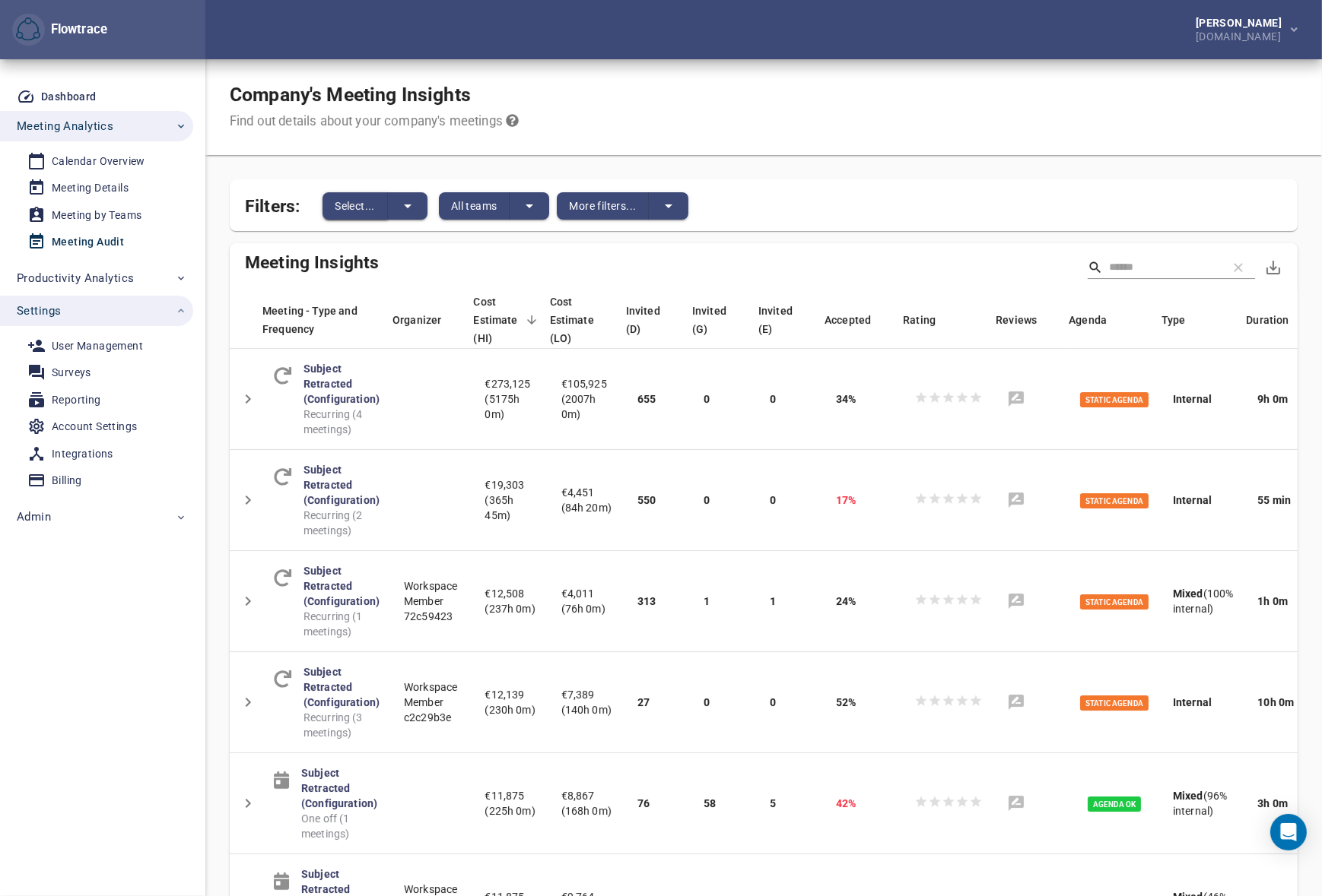
click at [359, 207] on span "Select..." at bounding box center [355, 206] width 40 height 19
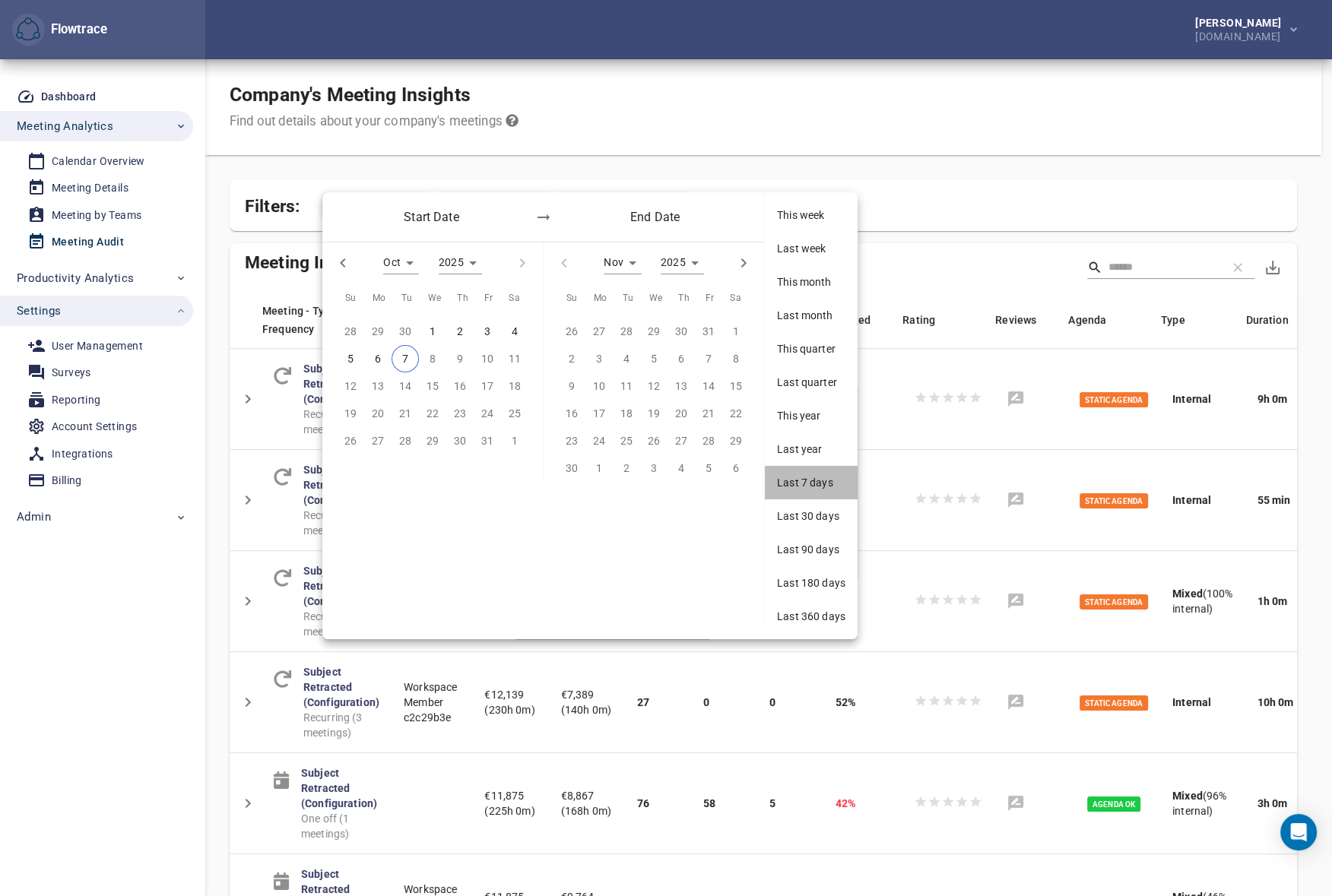
click at [807, 484] on span "Last 7 days" at bounding box center [811, 483] width 68 height 15
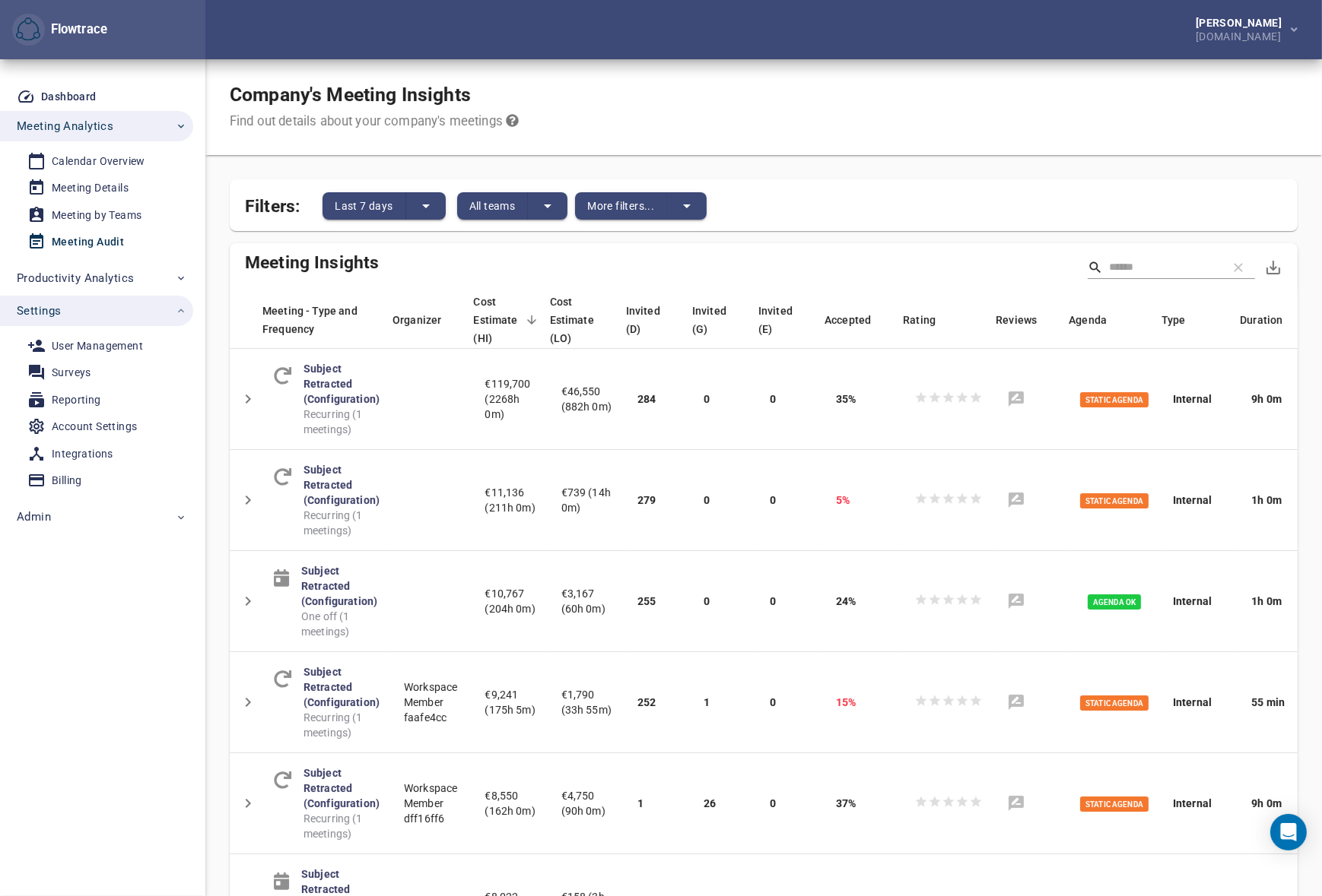
click at [1244, 127] on div "Company's Meeting Insights Find out details about your company's meetings" at bounding box center [763, 107] width 1116 height 95
click at [688, 203] on icon "split button" at bounding box center [687, 206] width 19 height 19
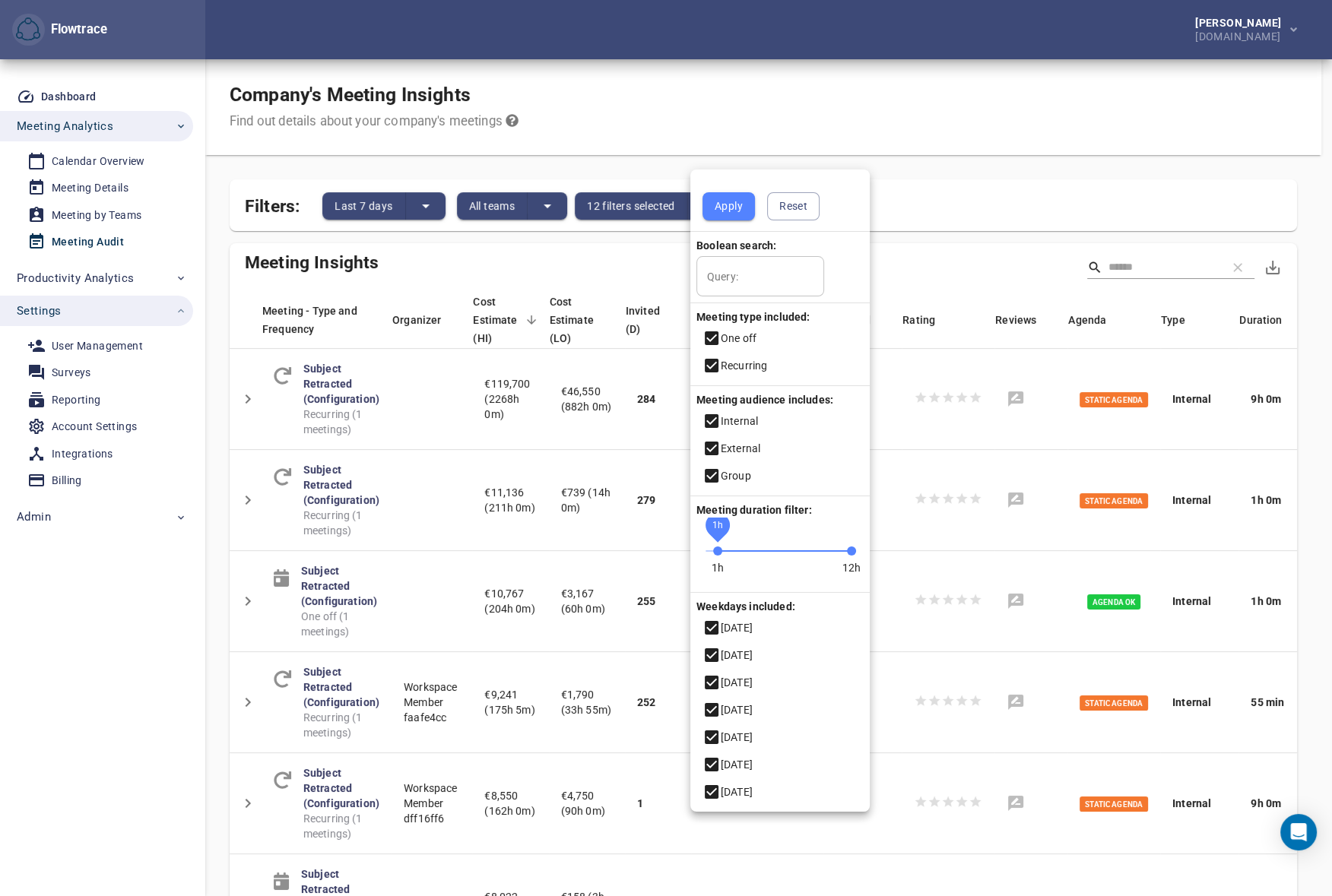
drag, startPoint x: 684, startPoint y: 548, endPoint x: 717, endPoint y: 550, distance: 33.1
click at [717, 550] on span "1h" at bounding box center [717, 551] width 9 height 9
click at [727, 204] on span "Apply" at bounding box center [729, 206] width 28 height 19
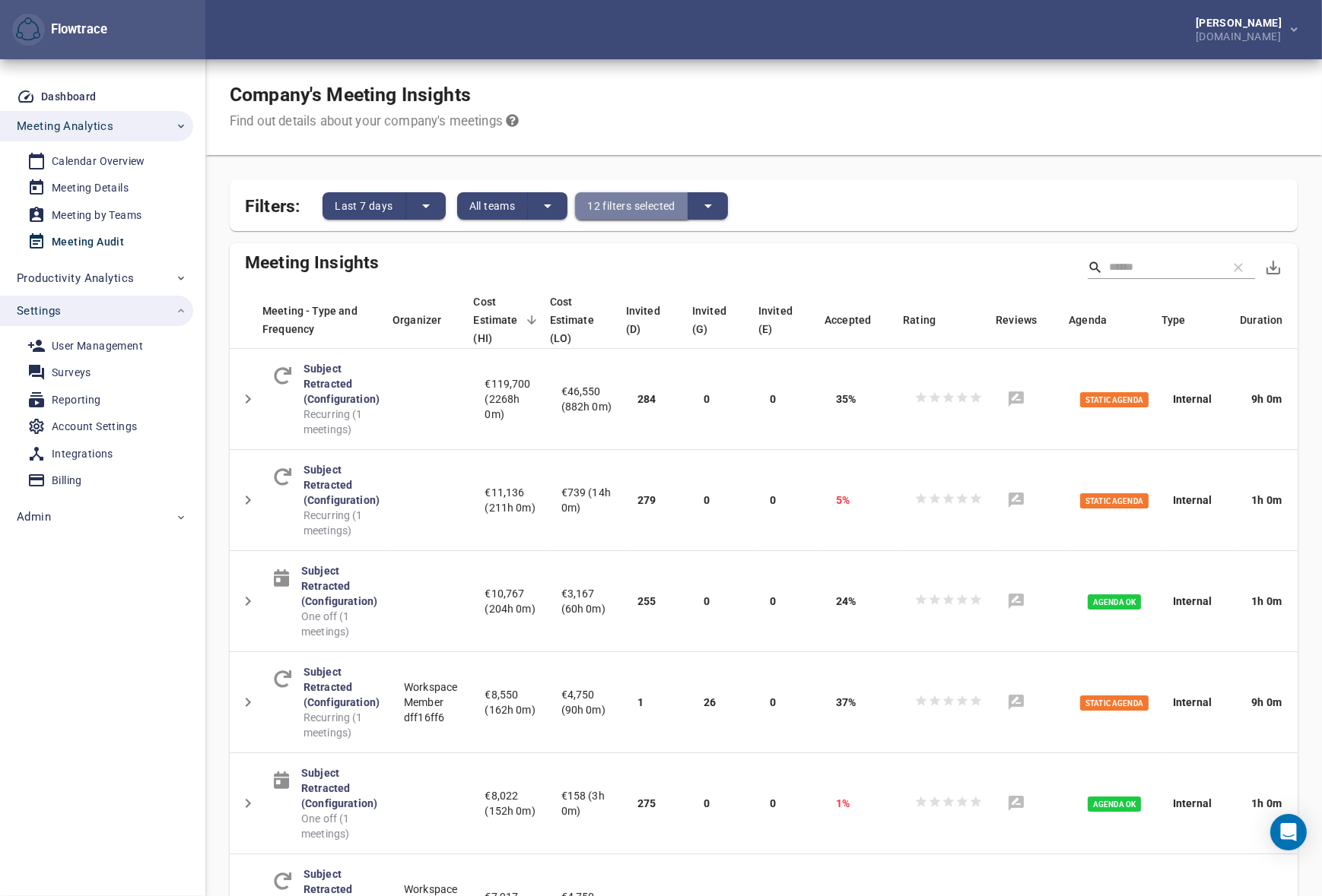
click at [626, 202] on span "12 filters selected" at bounding box center [631, 206] width 88 height 19
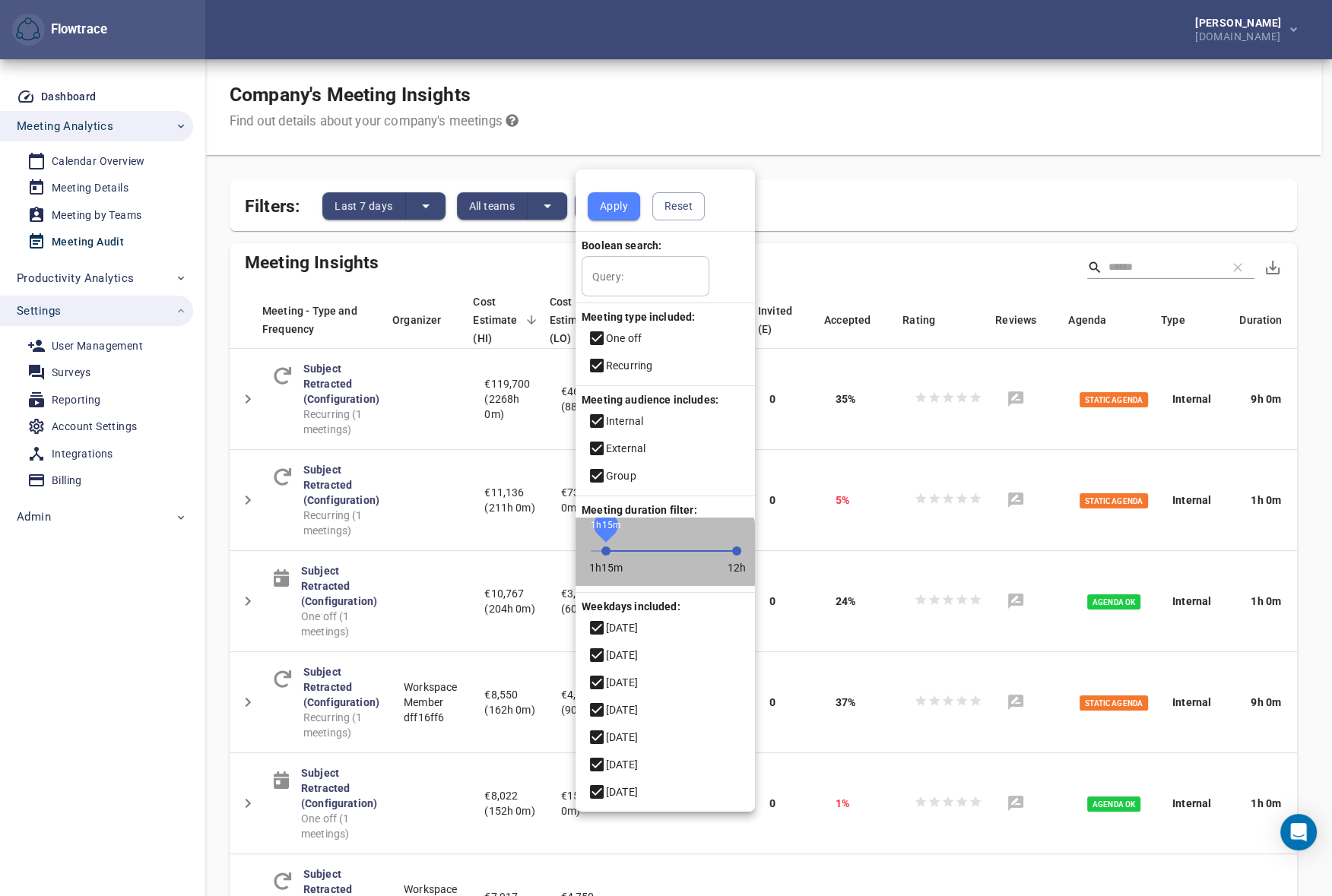
click at [605, 554] on span "1h15m" at bounding box center [606, 551] width 9 height 9
click at [606, 203] on span "Apply" at bounding box center [614, 206] width 28 height 19
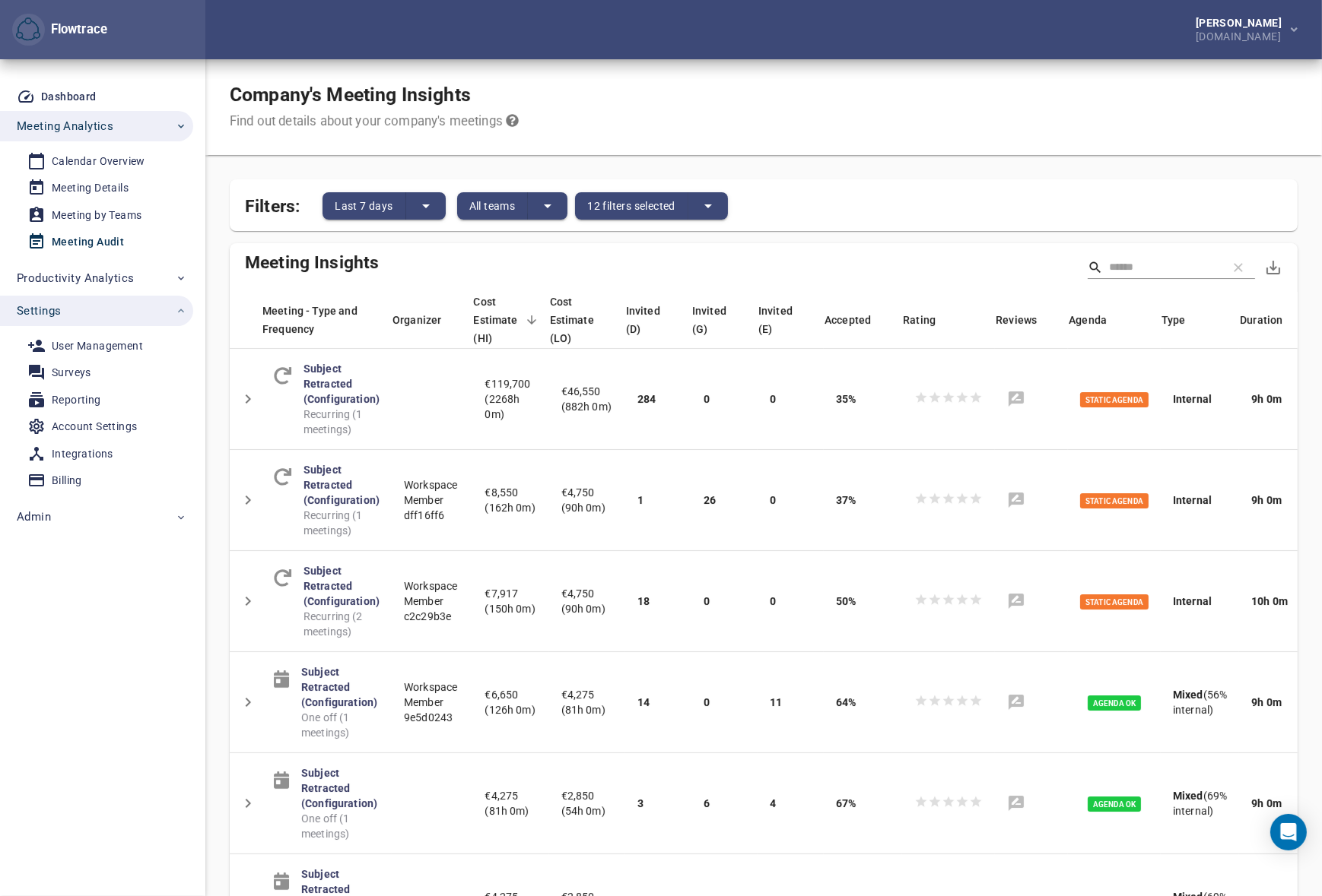
click at [835, 104] on div "Company's Meeting Insights Find out details about your company's meetings" at bounding box center [763, 107] width 1116 height 95
click at [93, 430] on div "Account Settings" at bounding box center [94, 426] width 85 height 19
select select "***"
select select "****"
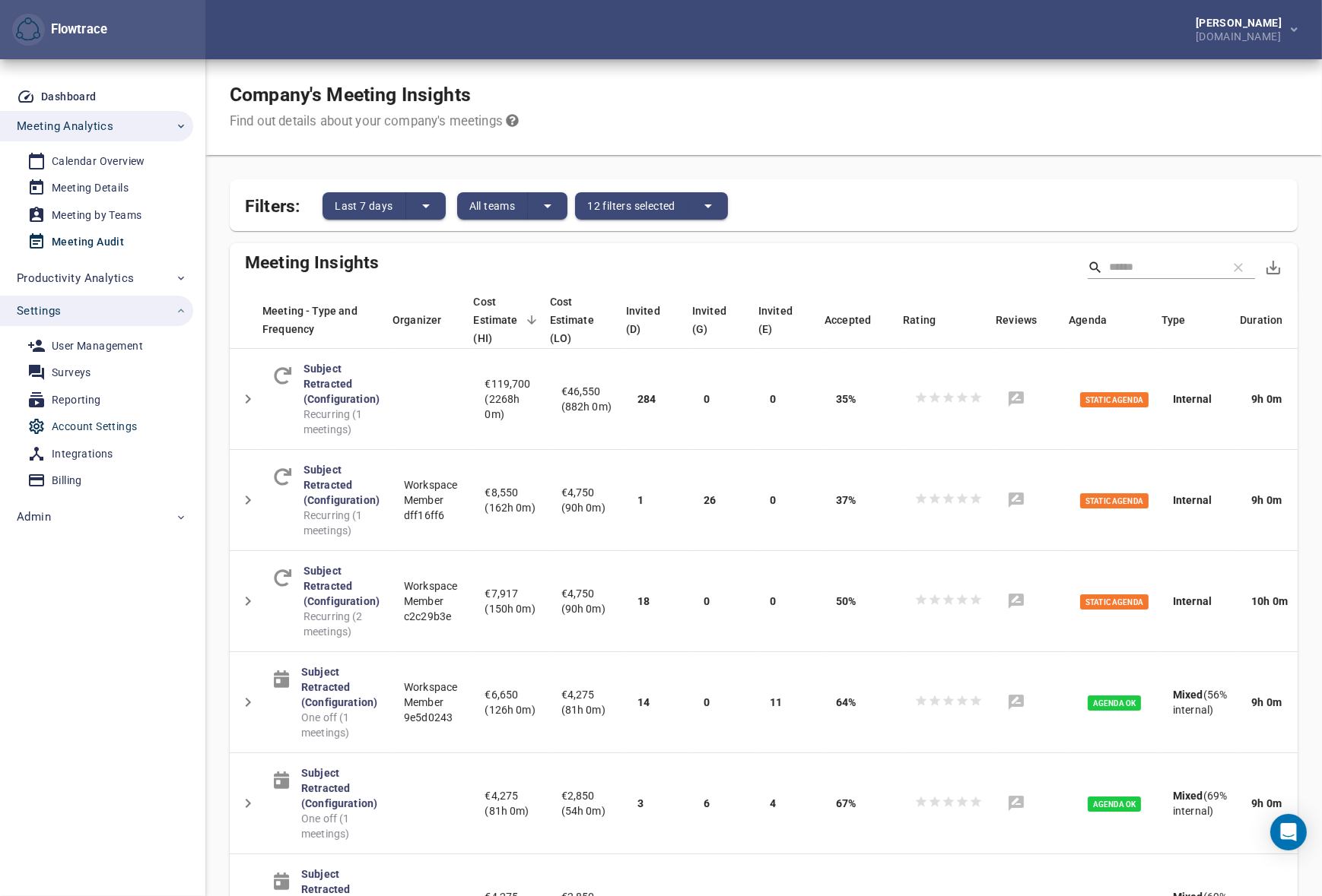
select select "****"
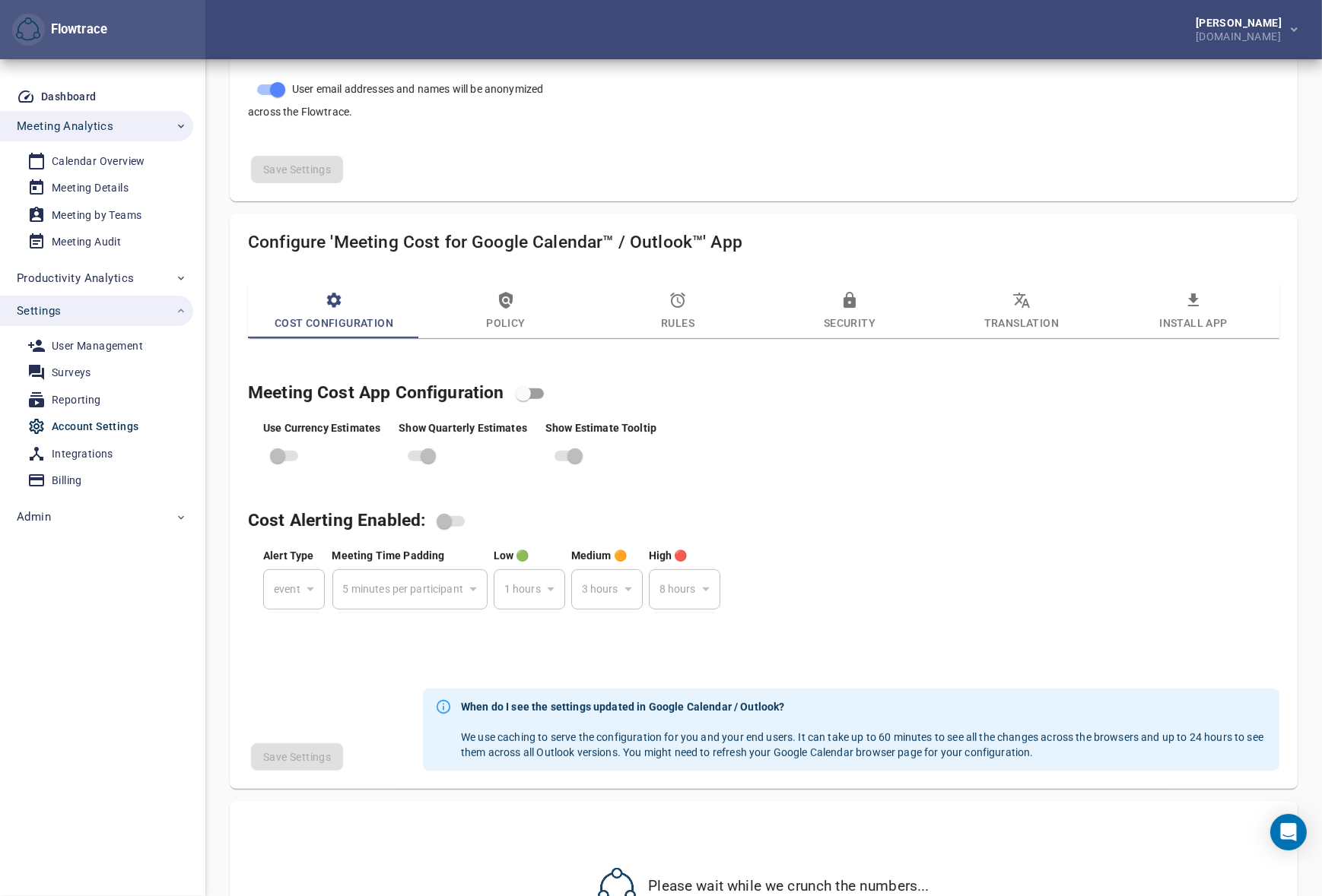
scroll to position [696, 0]
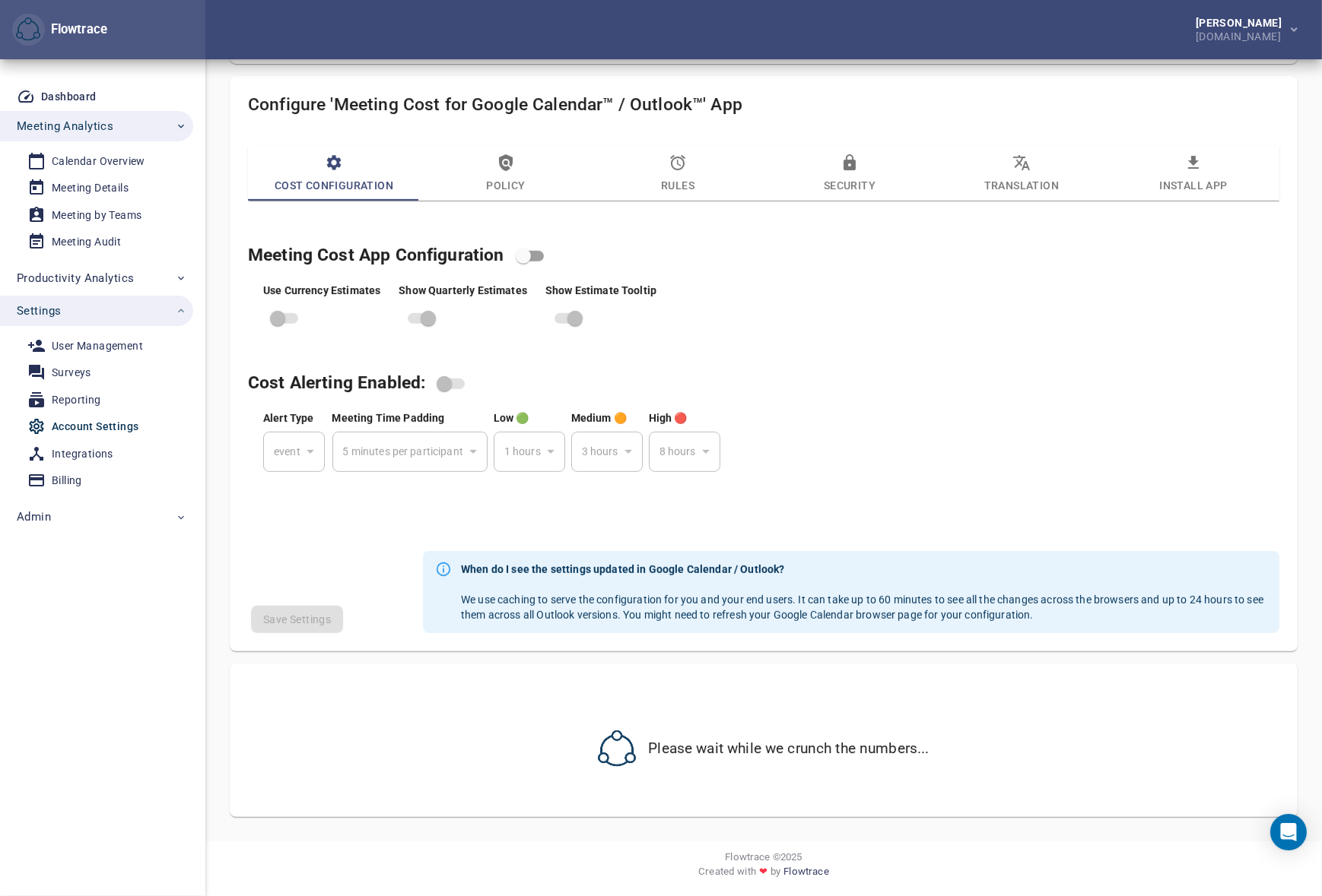
select select "***"
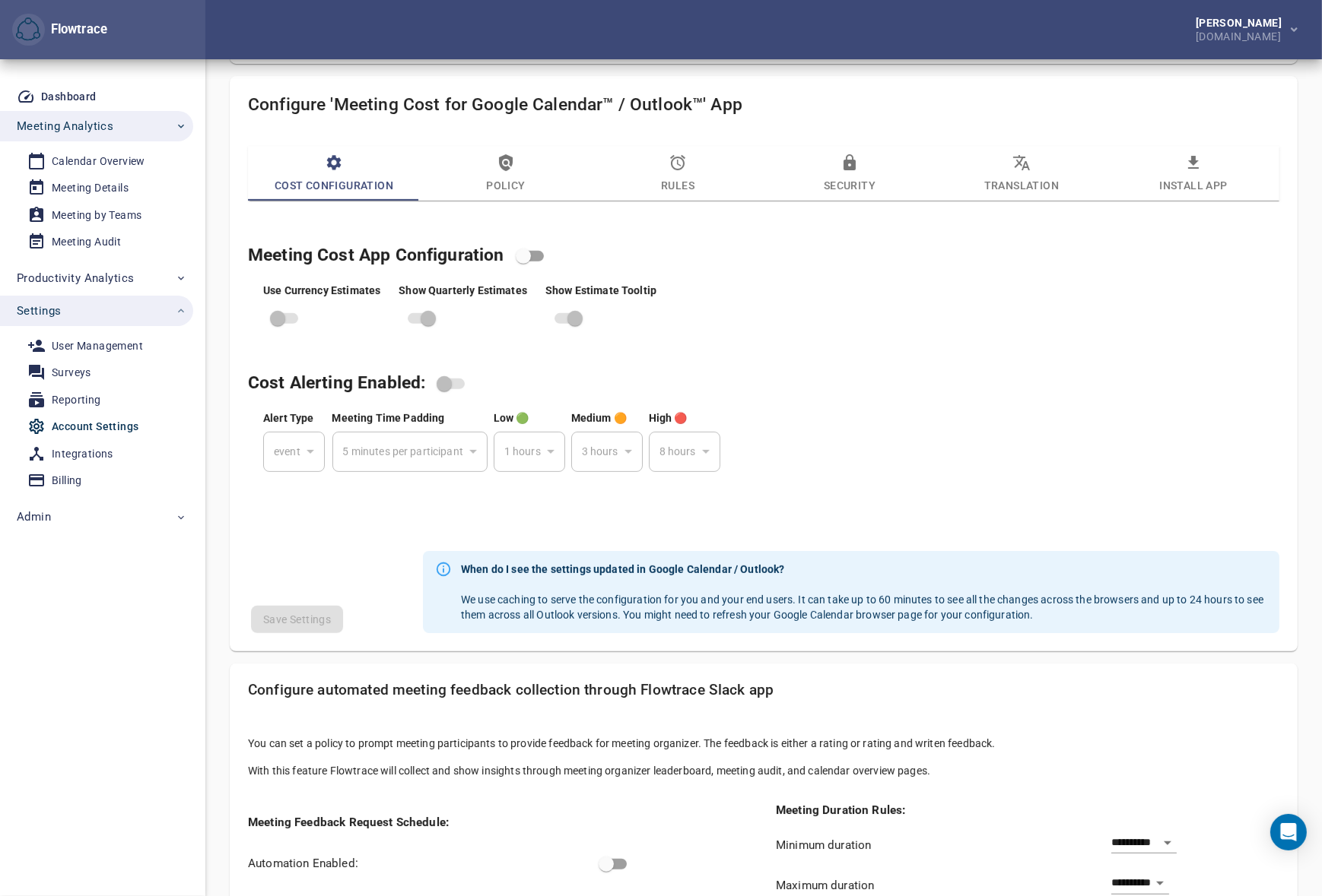
click at [684, 162] on icon "button" at bounding box center [677, 163] width 19 height 19
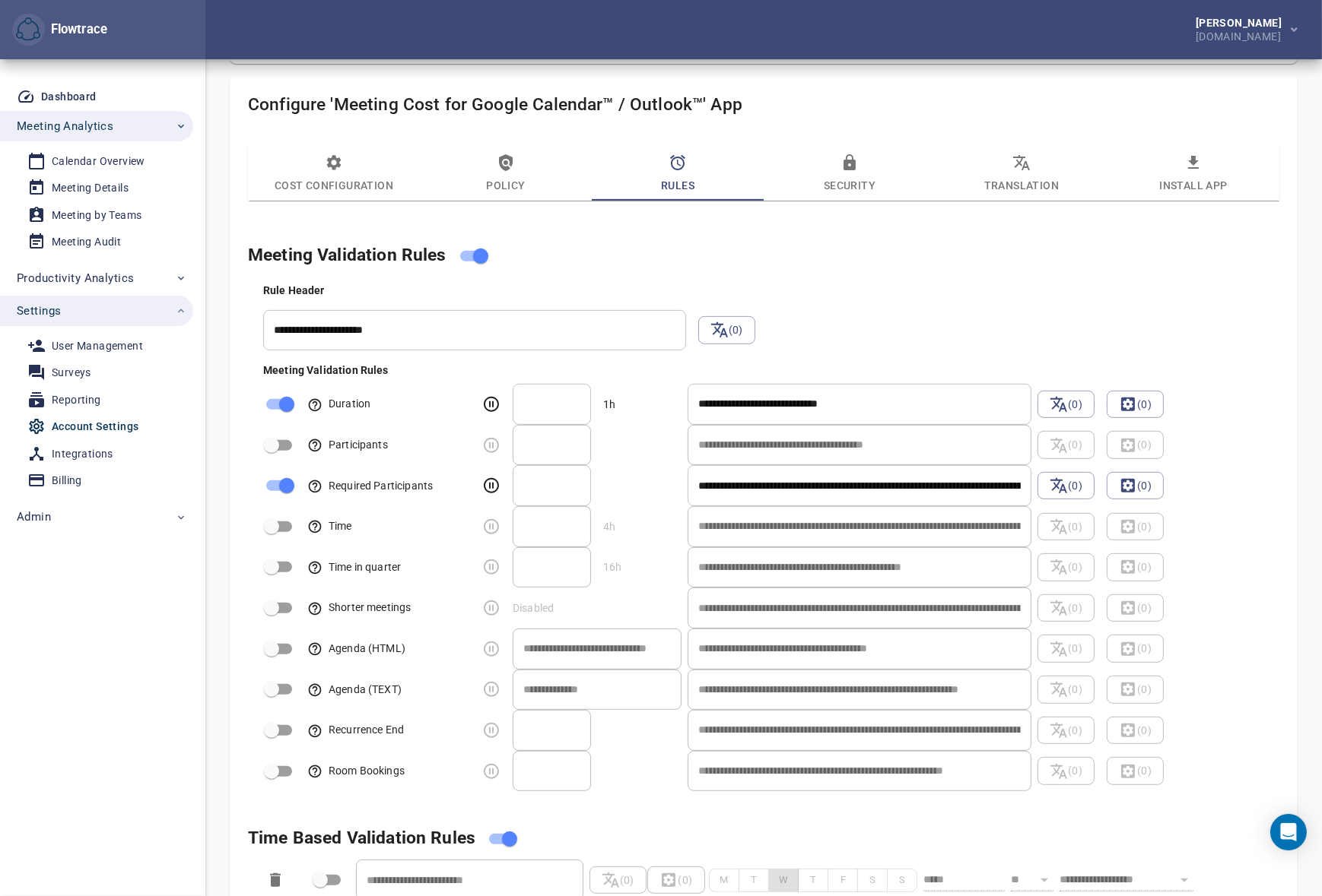
click at [835, 20] on div "Petri Lehtonen GetYourGuide.com" at bounding box center [763, 29] width 1116 height 59
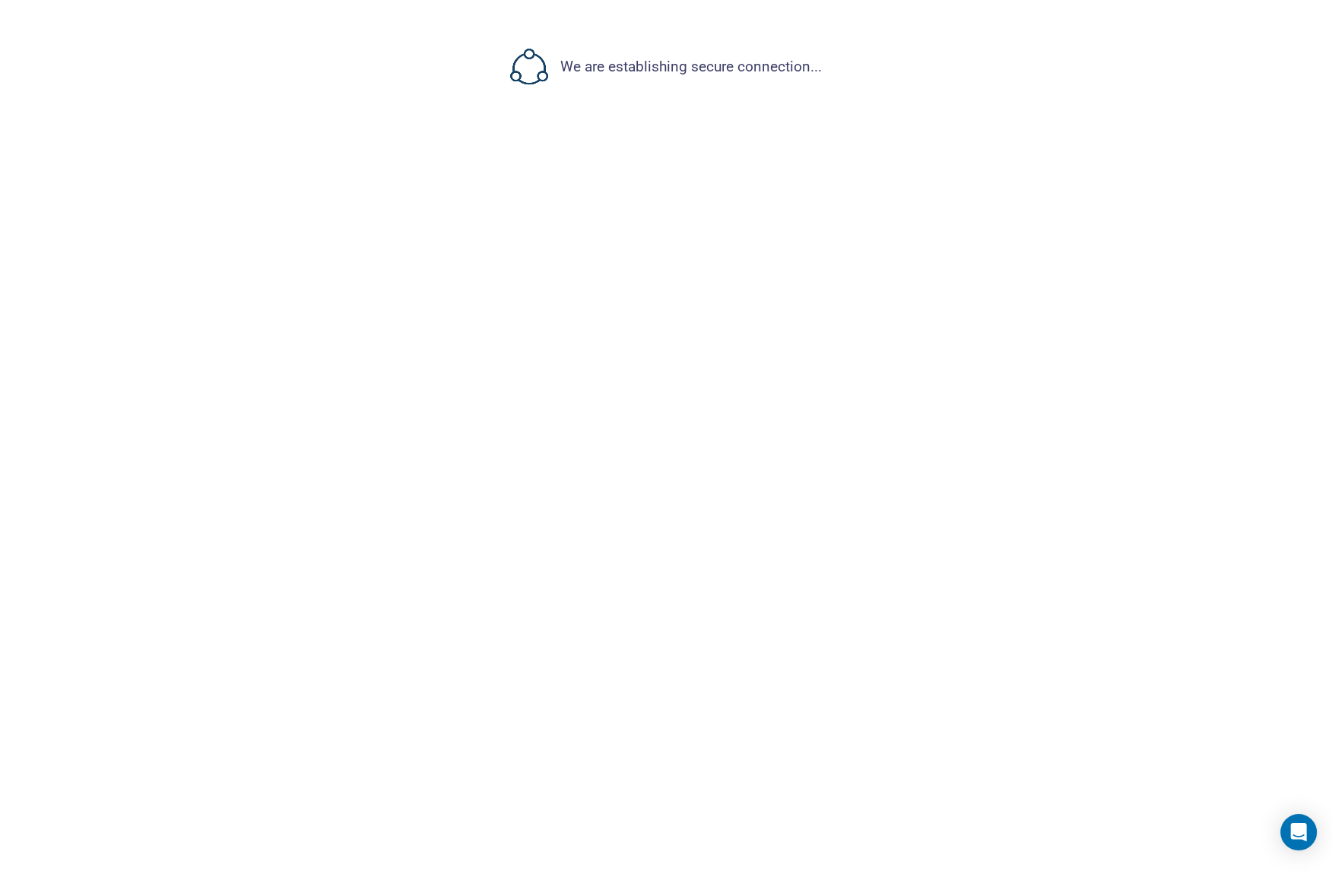
select select "***"
select select "****"
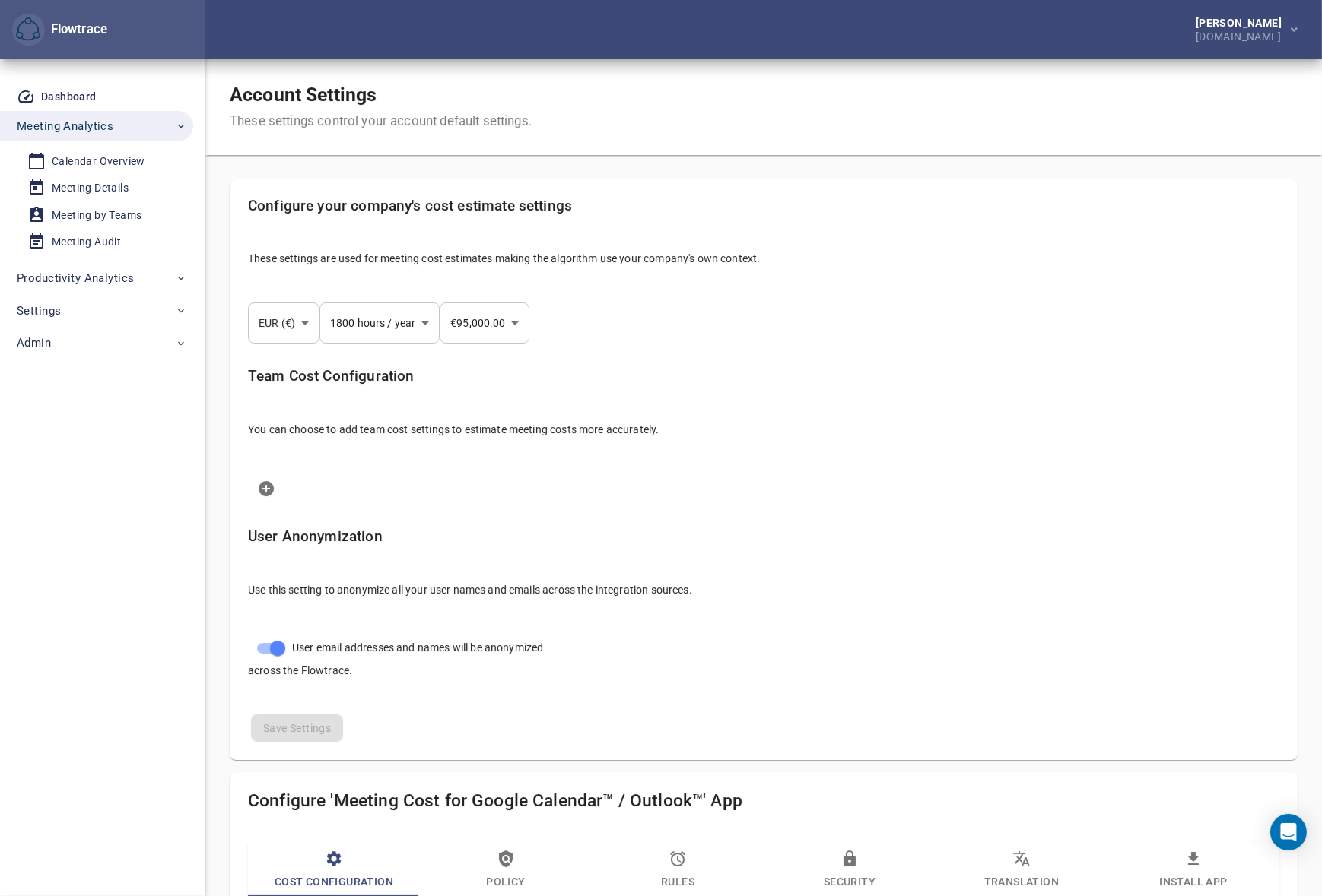
select select "***"
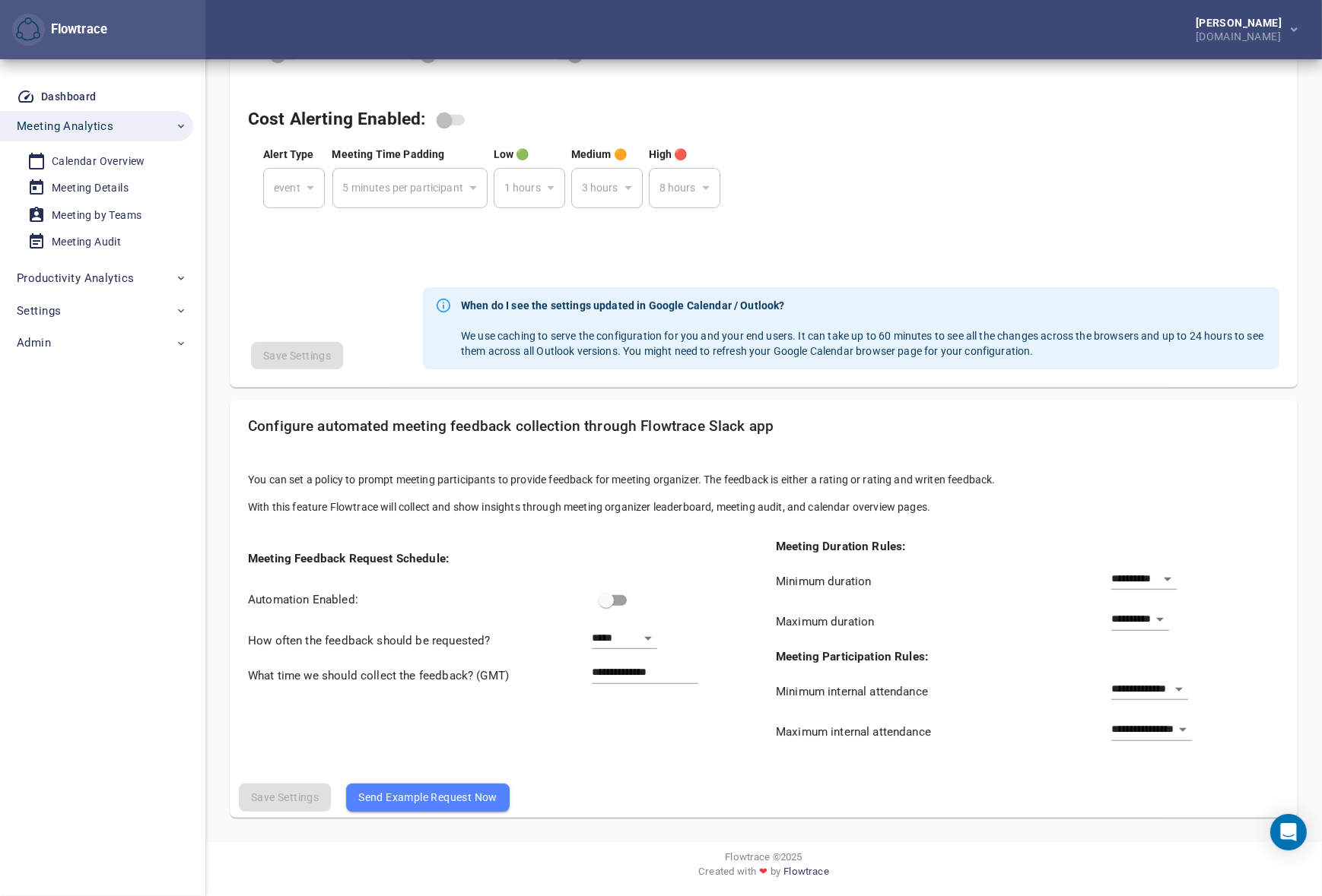
scroll to position [477, 0]
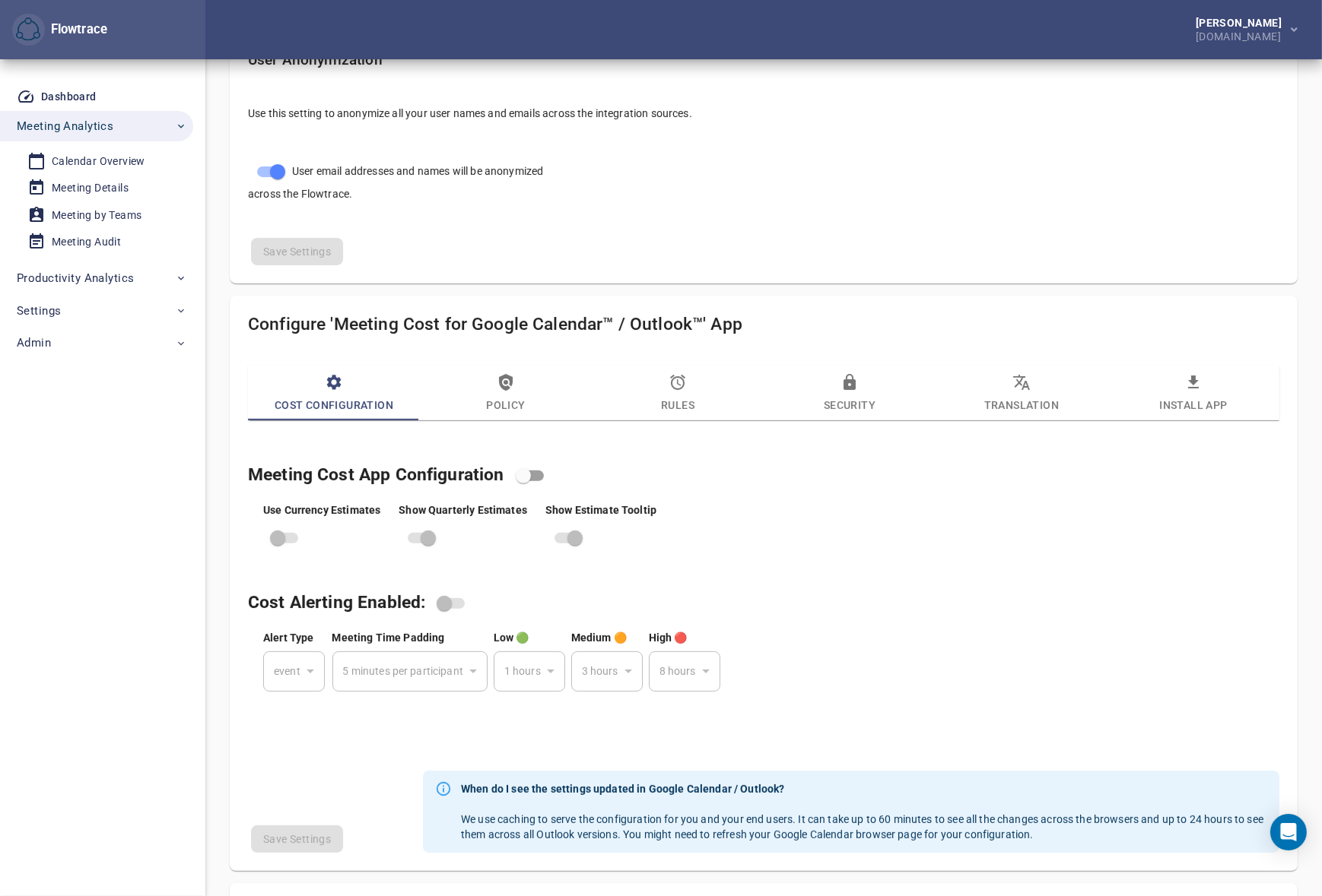
click at [672, 369] on button "Rules" at bounding box center [677, 393] width 172 height 55
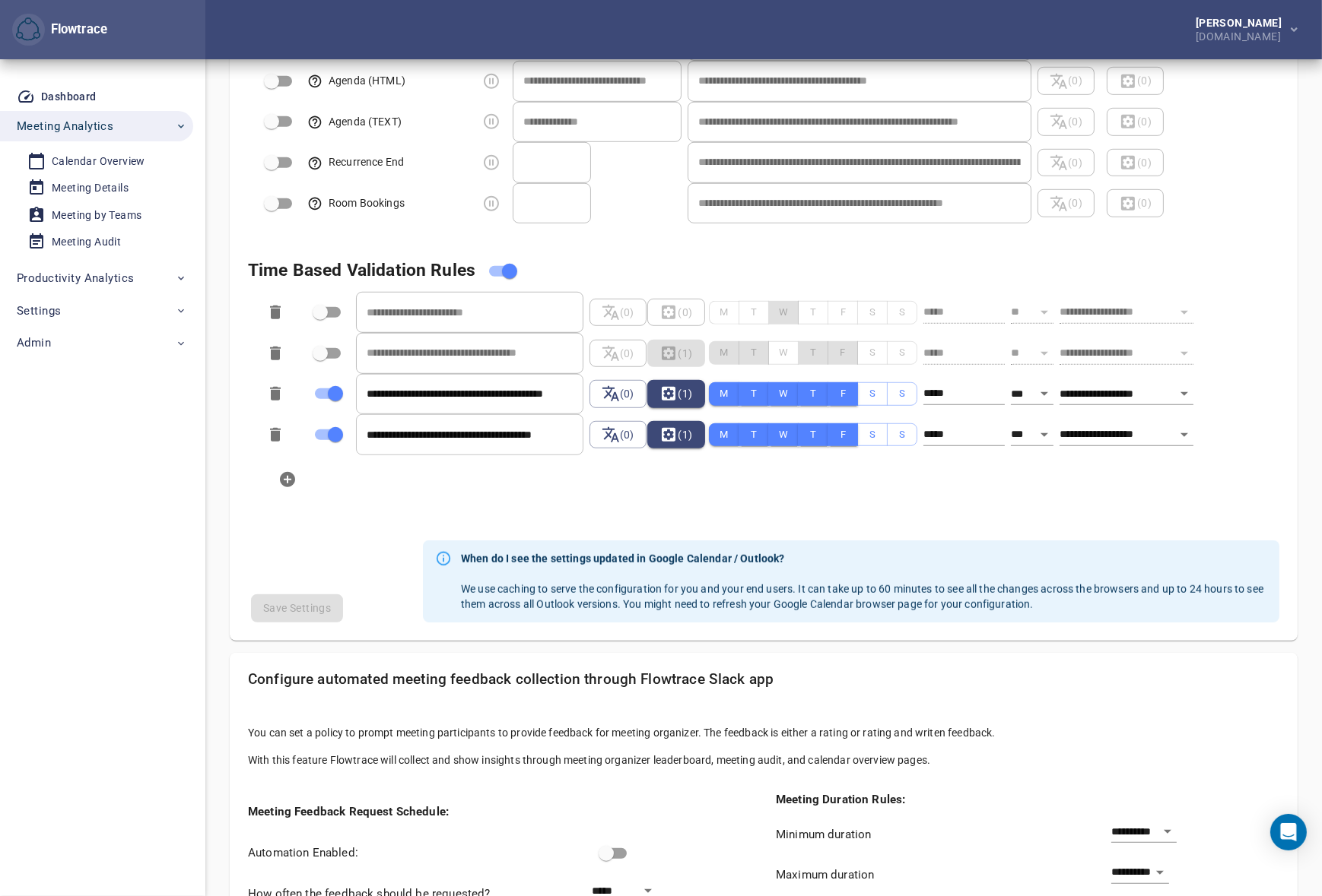
scroll to position [1283, 0]
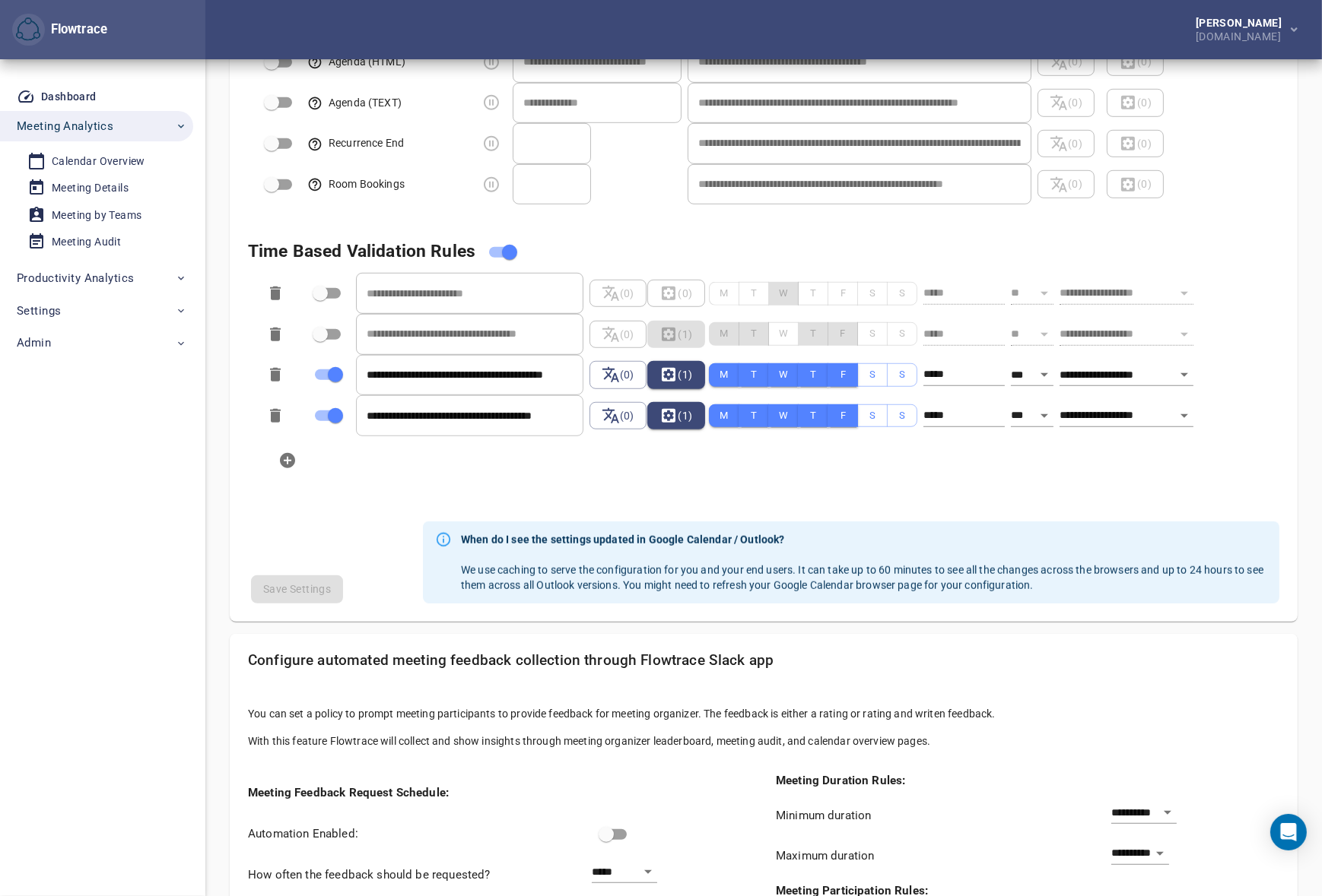
click at [757, 477] on li at bounding box center [778, 461] width 1043 height 49
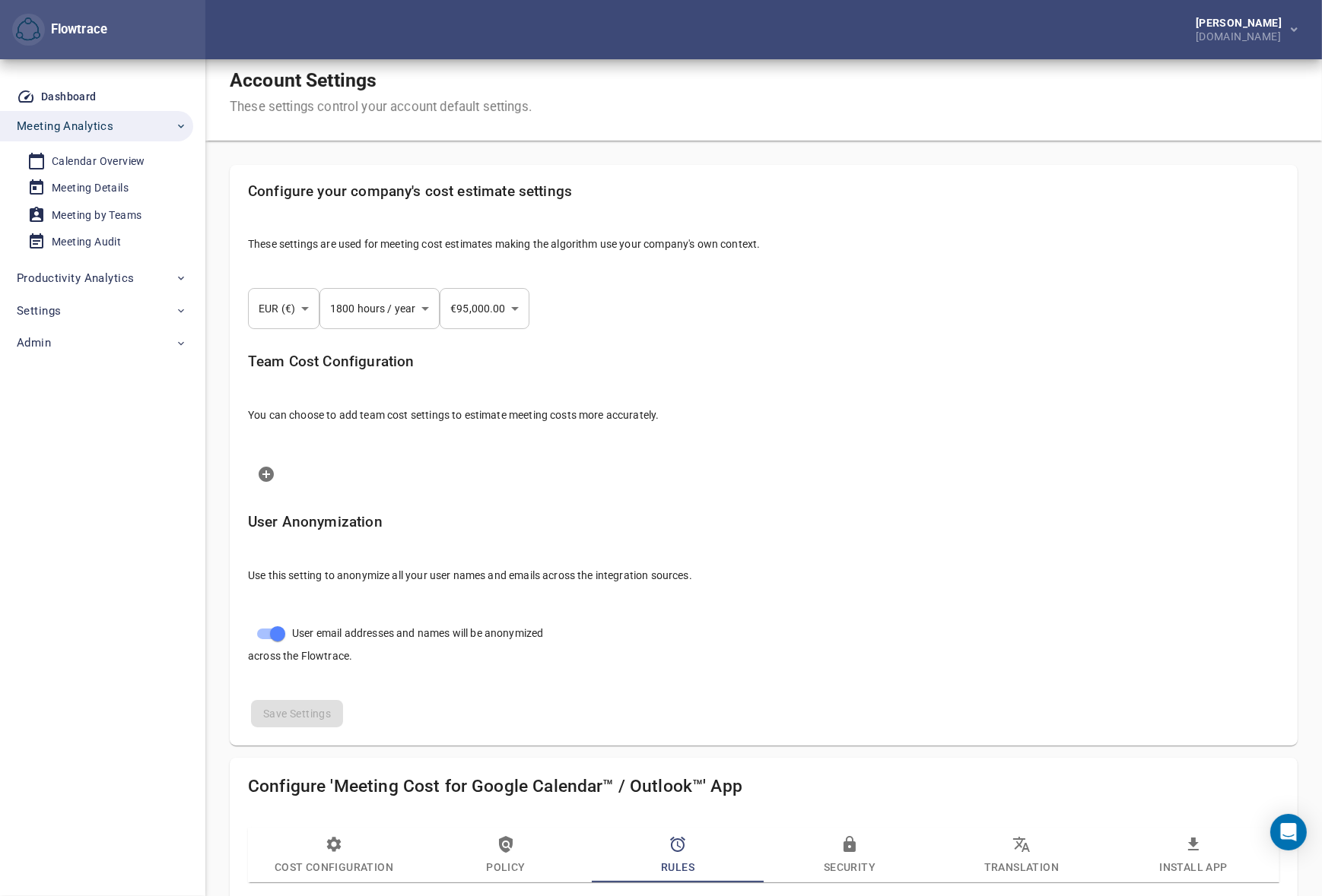
scroll to position [0, 0]
